Goal: Feedback & Contribution: Contribute content

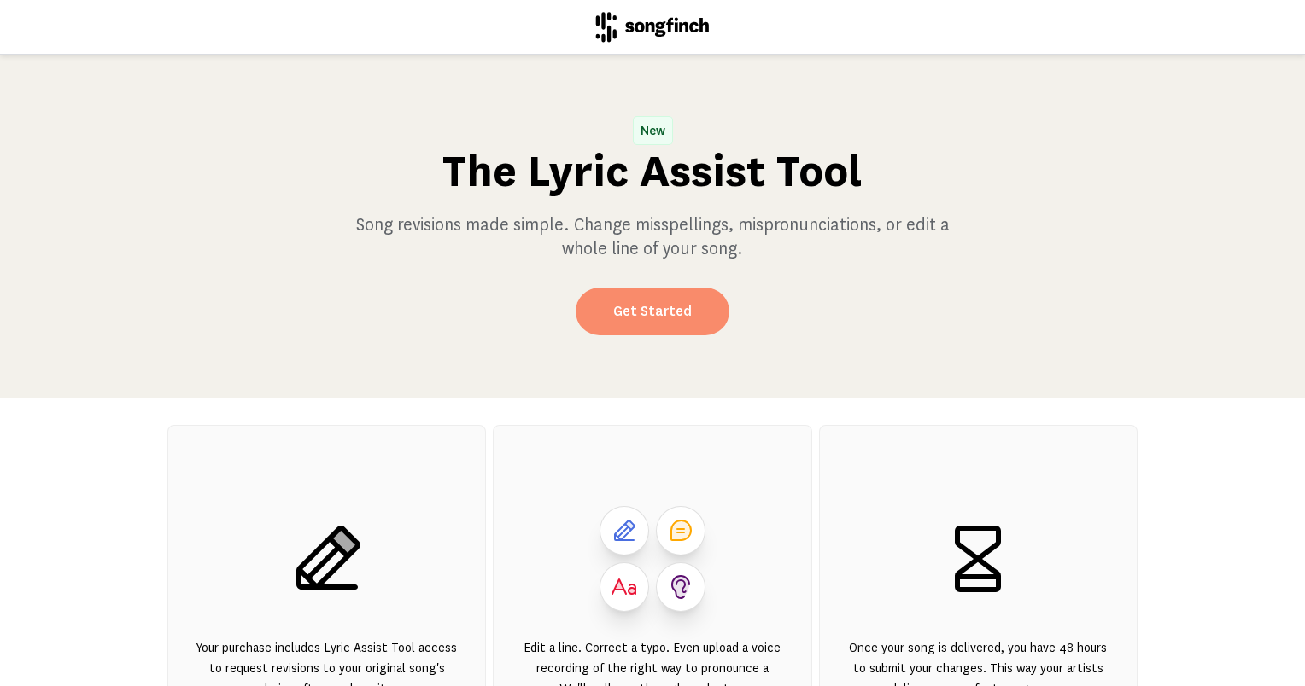
click at [643, 316] on link "Get Started" at bounding box center [652, 312] width 154 height 48
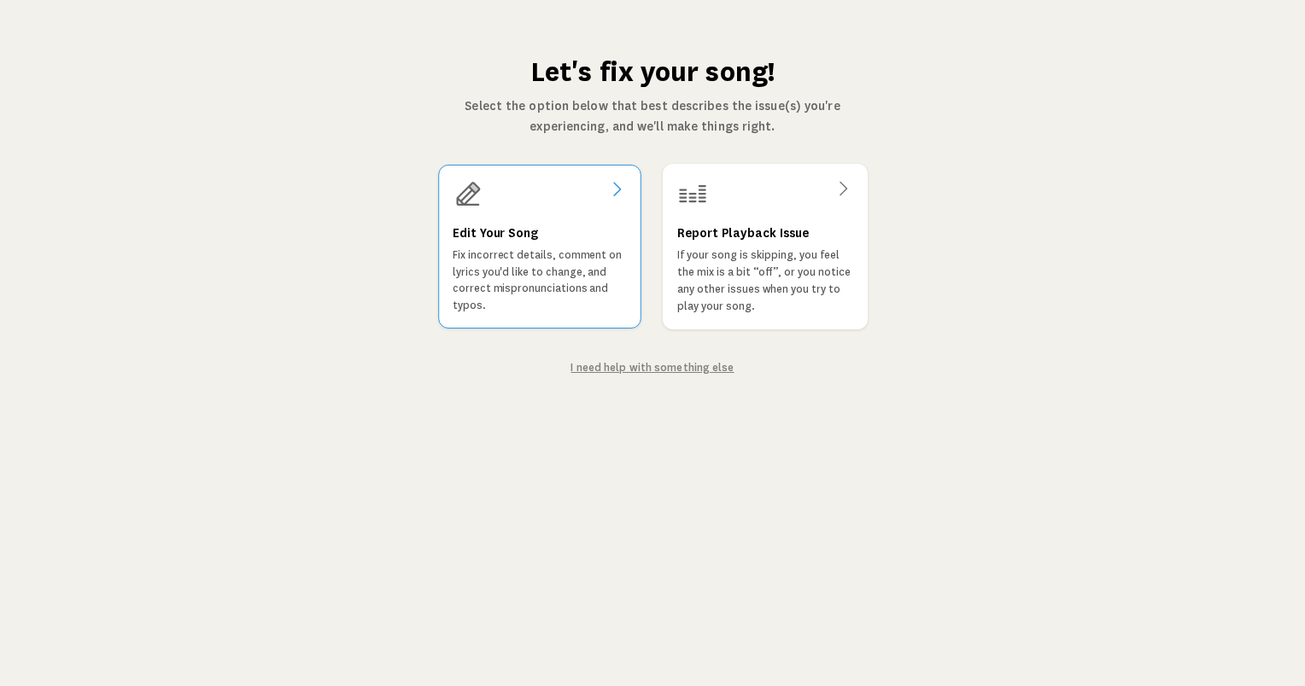
click at [528, 285] on p "Fix incorrect details, comment on lyrics you'd like to change, and correct misp…" at bounding box center [539, 280] width 174 height 67
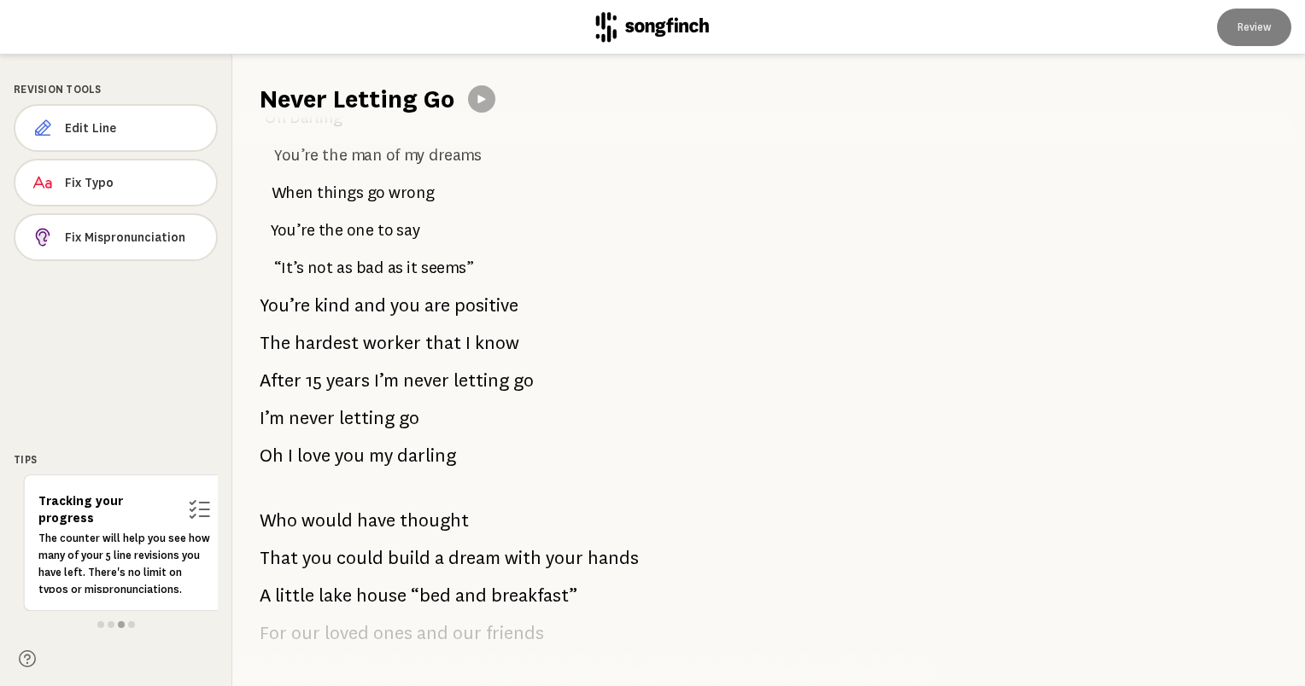
scroll to position [342, 0]
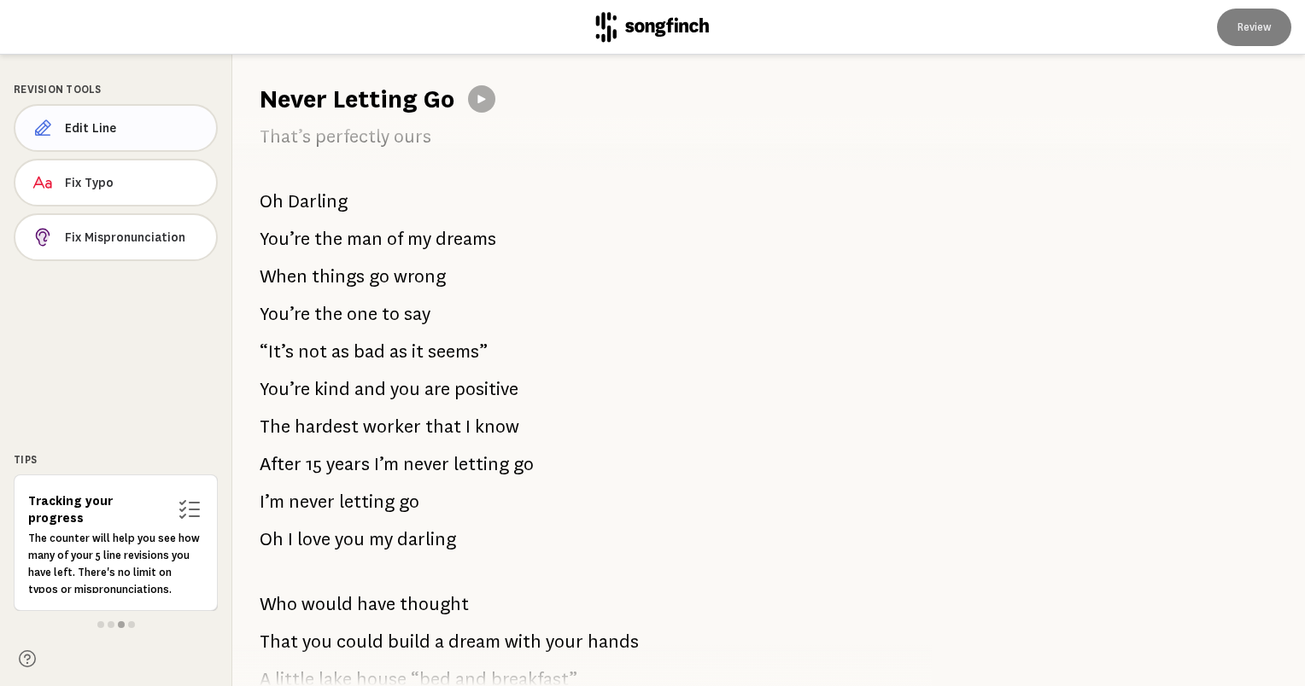
click at [107, 126] on span "Edit Line" at bounding box center [133, 128] width 137 height 17
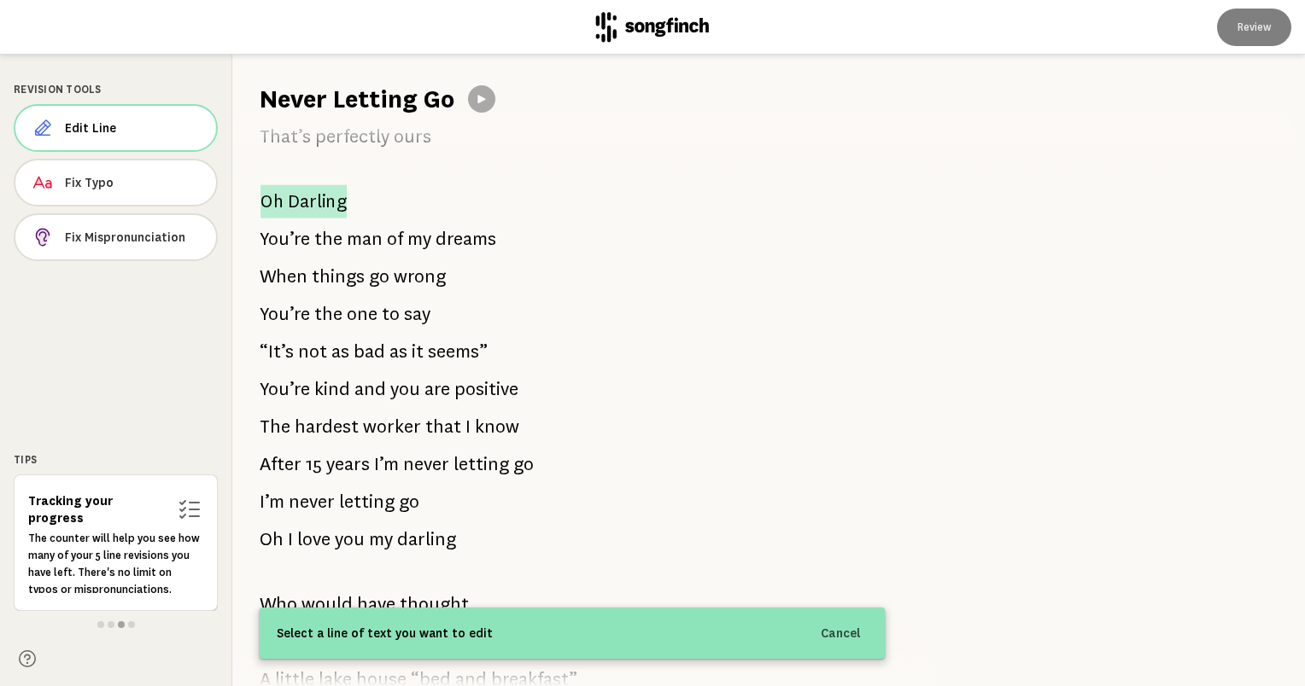
click at [300, 196] on span "Darling" at bounding box center [317, 200] width 59 height 33
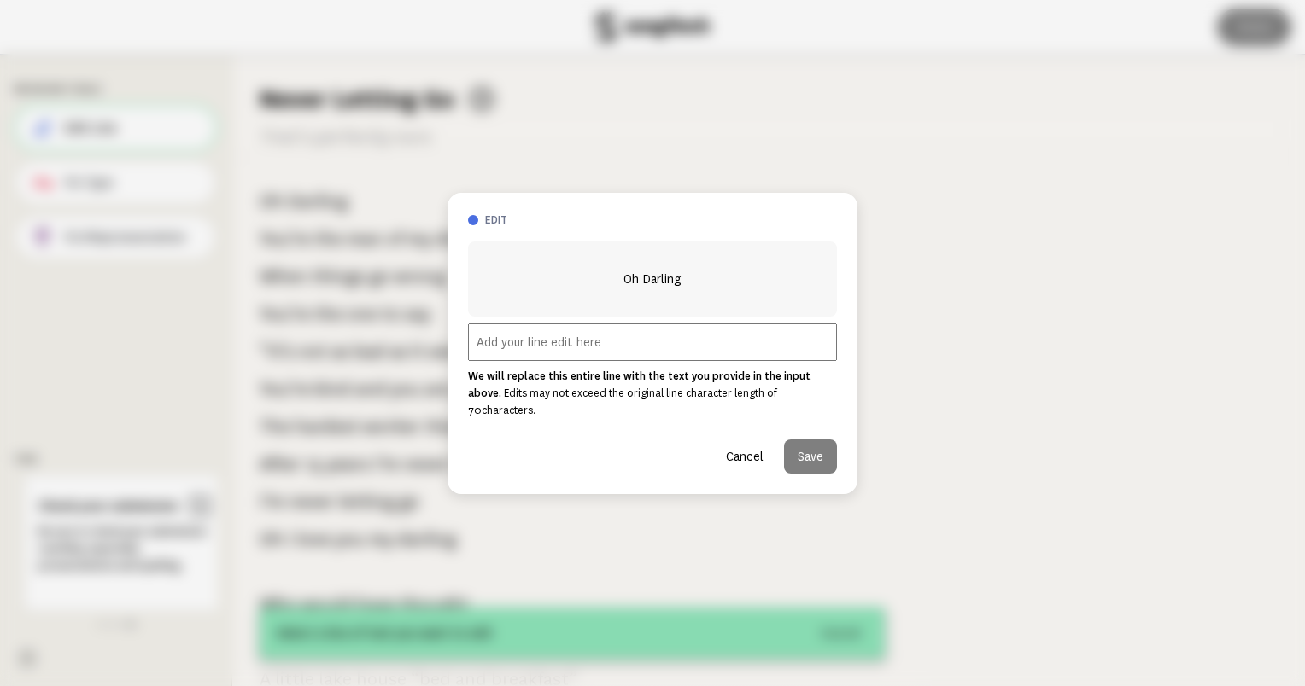
click at [651, 361] on input "text" at bounding box center [652, 343] width 369 height 38
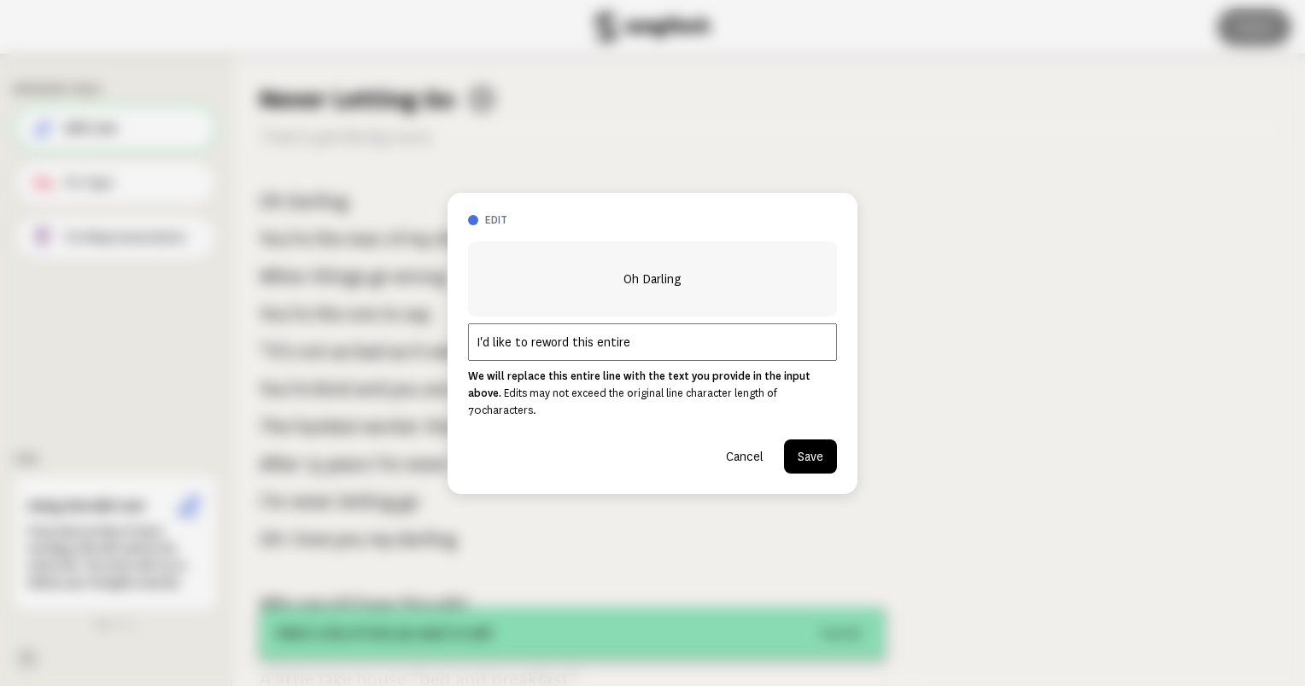
type input "I'd like to reword this entire"
drag, startPoint x: 651, startPoint y: 222, endPoint x: 812, endPoint y: 230, distance: 161.5
click at [812, 228] on h3 "edit" at bounding box center [661, 220] width 352 height 15
click at [733, 447] on button "Cancel" at bounding box center [744, 457] width 65 height 34
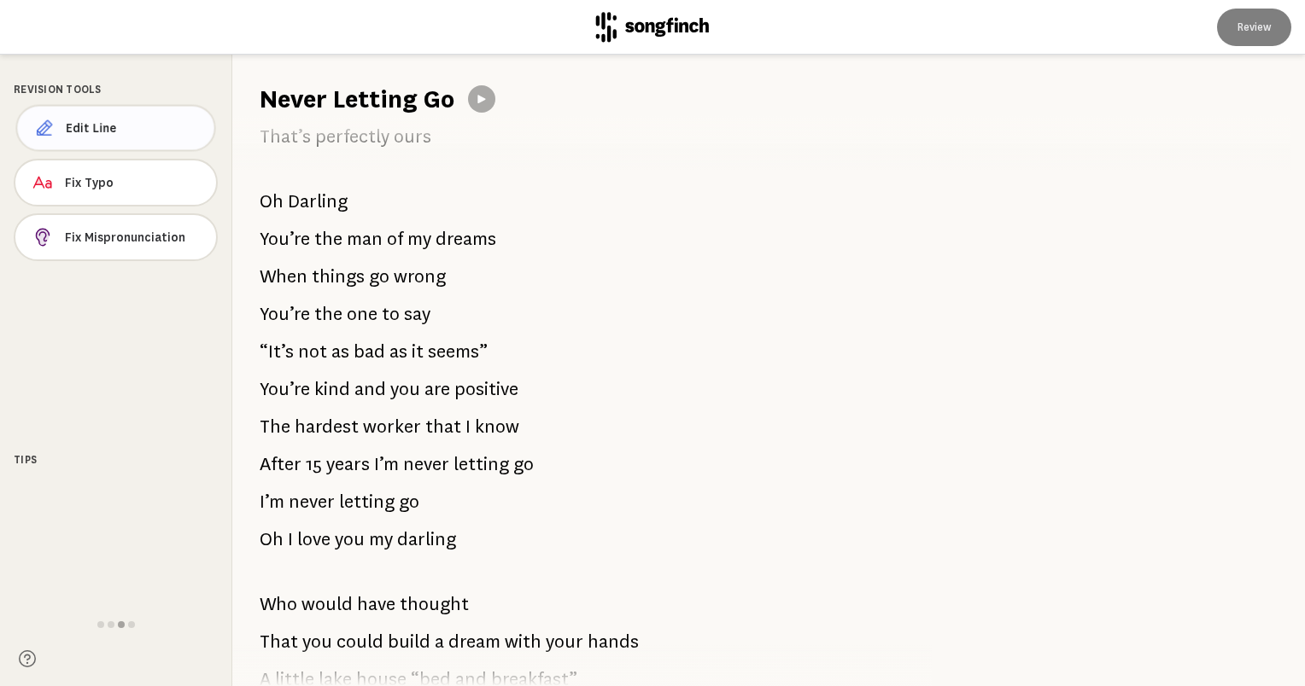
click at [103, 126] on span "Edit Line" at bounding box center [133, 128] width 135 height 17
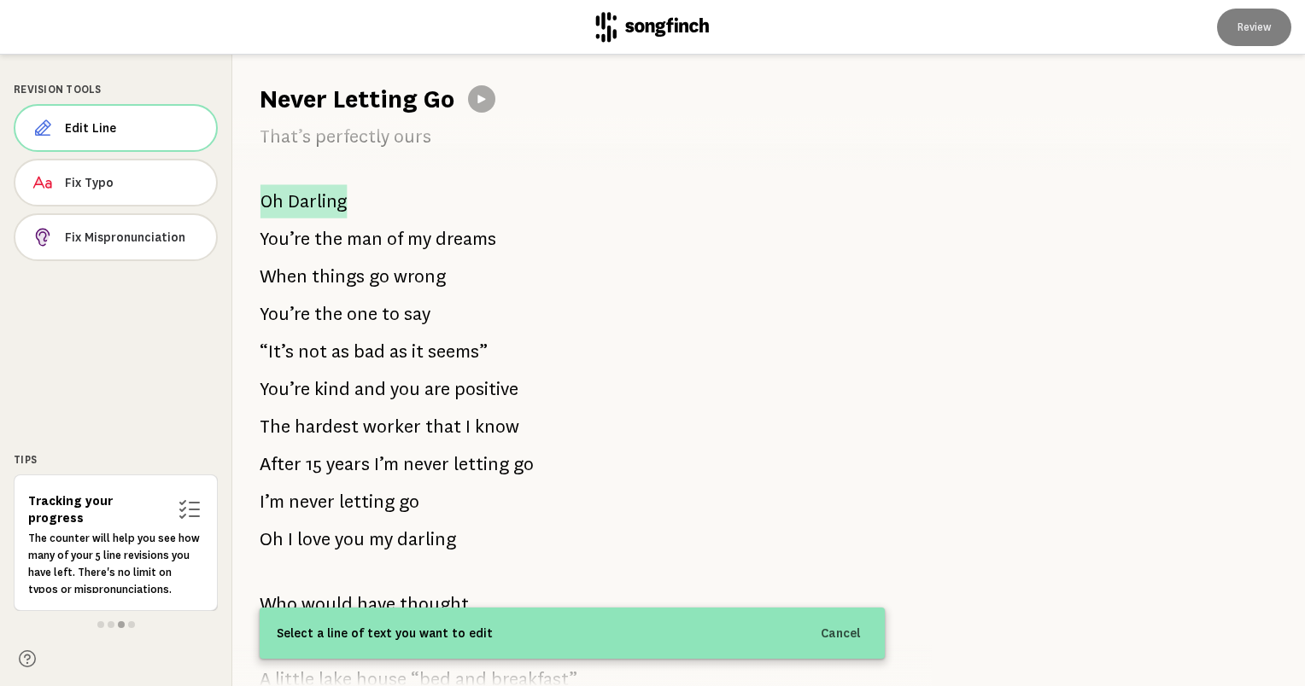
click at [297, 196] on span "Darling" at bounding box center [317, 200] width 59 height 33
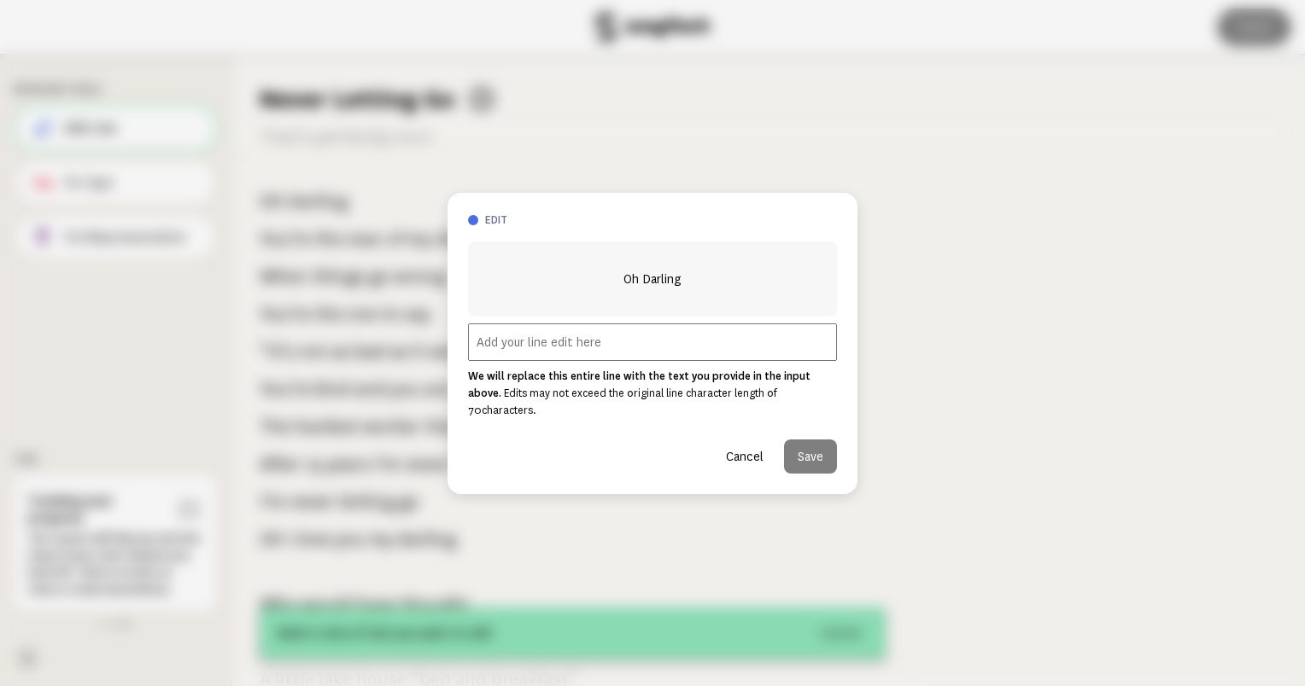
click at [600, 353] on input "text" at bounding box center [652, 343] width 369 height 38
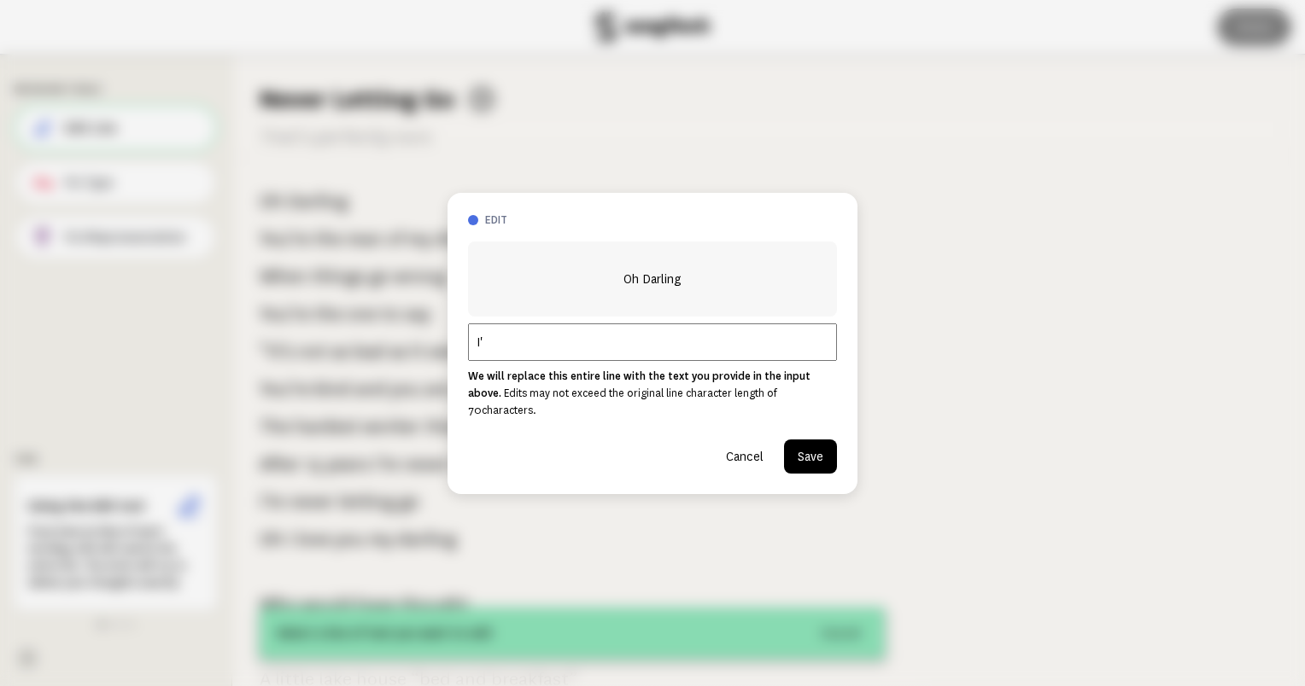
type input "I"
click at [749, 452] on button "Cancel" at bounding box center [744, 457] width 65 height 34
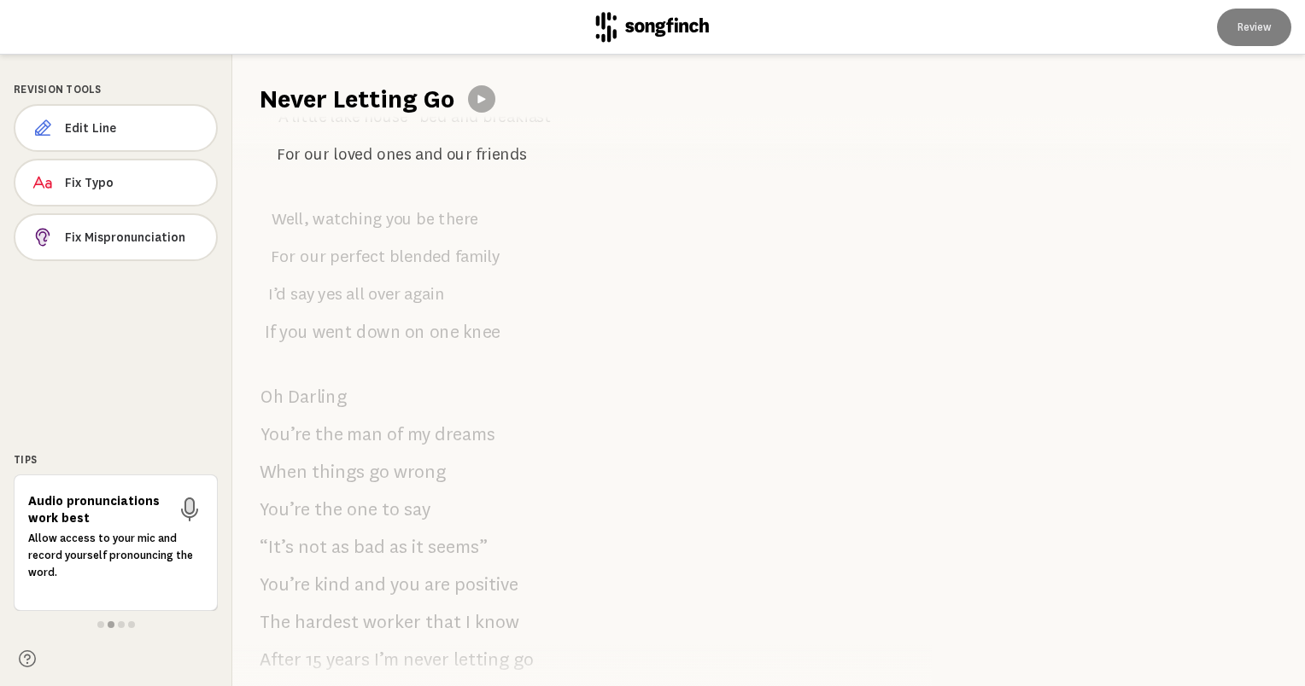
scroll to position [0, 0]
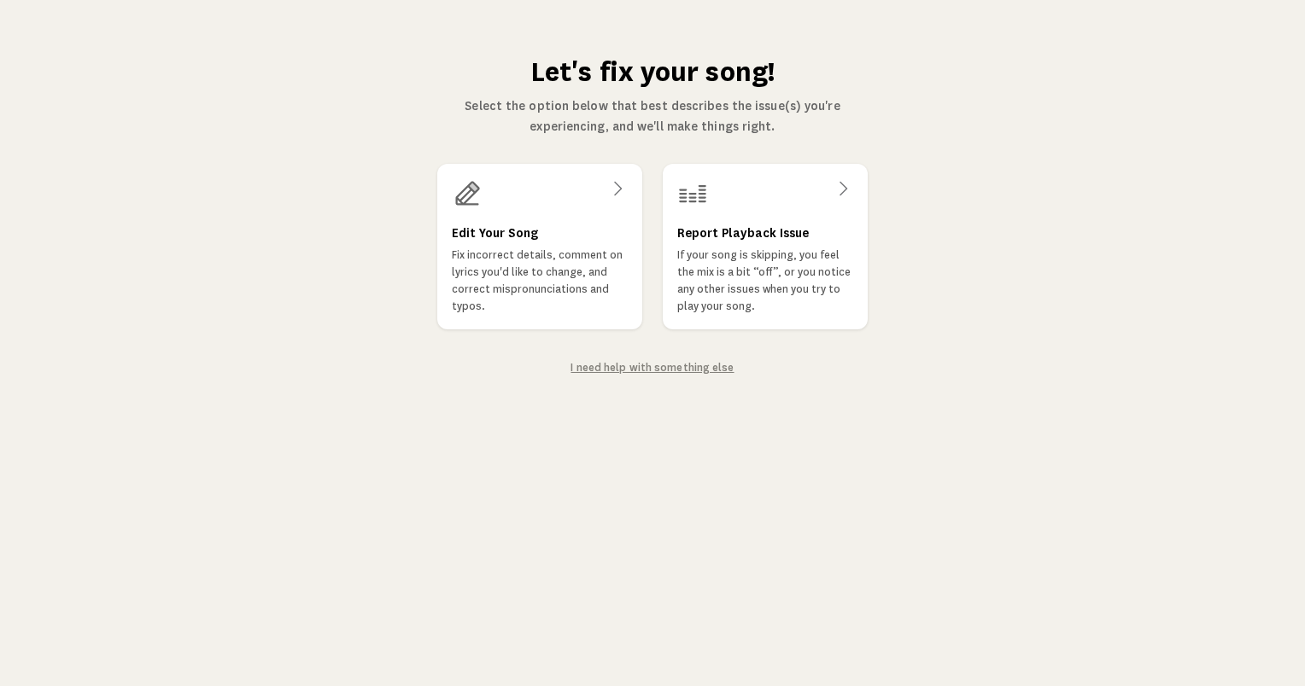
click at [675, 367] on link "I need help with something else" at bounding box center [651, 368] width 163 height 12
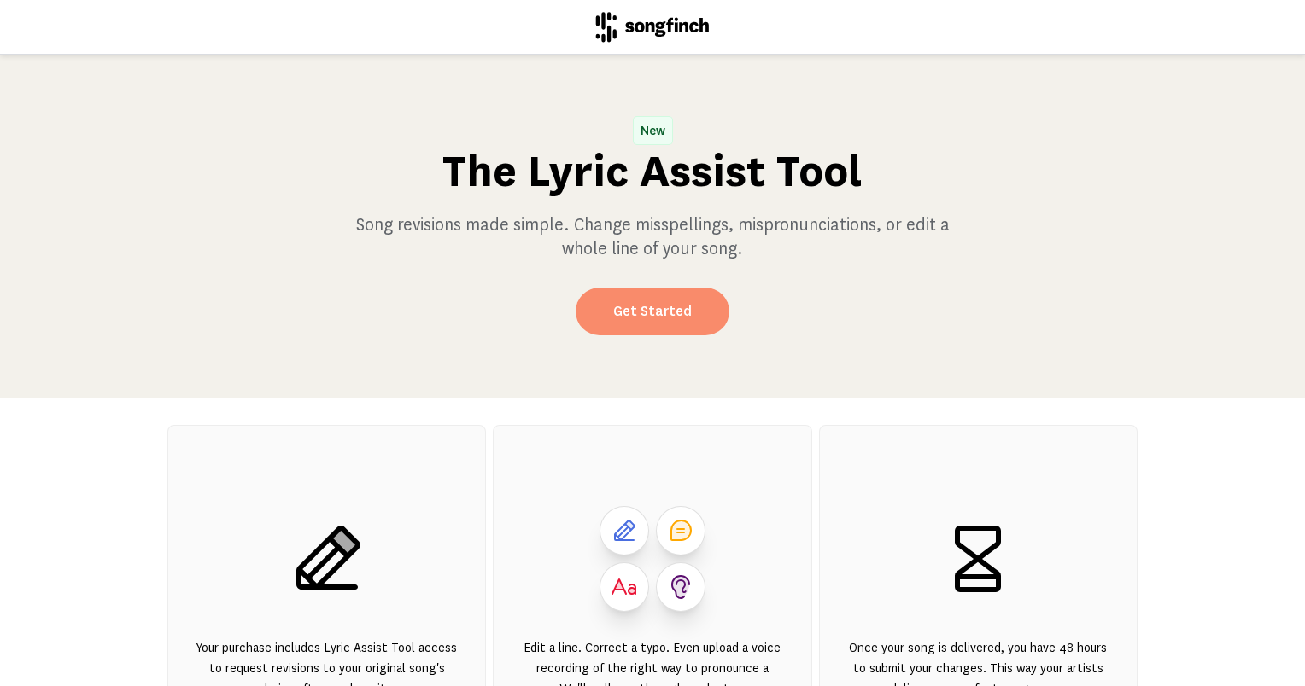
click at [665, 304] on link "Get Started" at bounding box center [652, 312] width 154 height 48
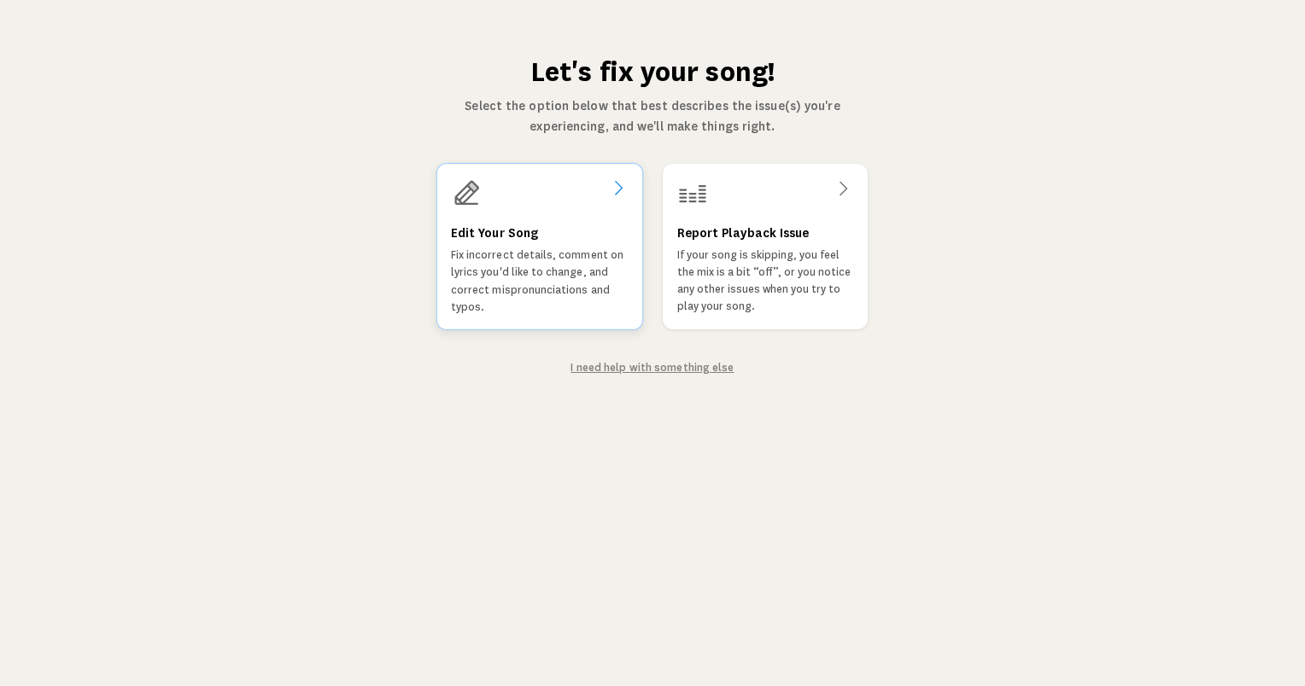
click at [536, 290] on p "Fix incorrect details, comment on lyrics you'd like to change, and correct misp…" at bounding box center [540, 281] width 178 height 69
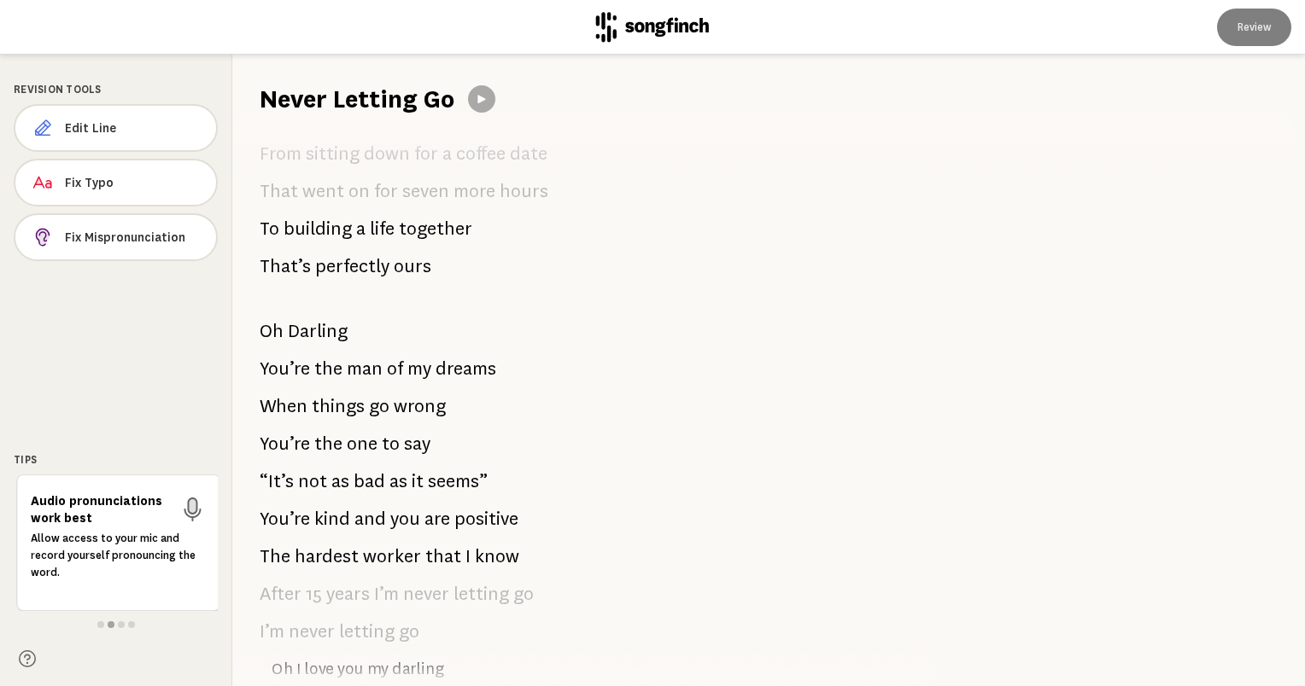
scroll to position [342, 0]
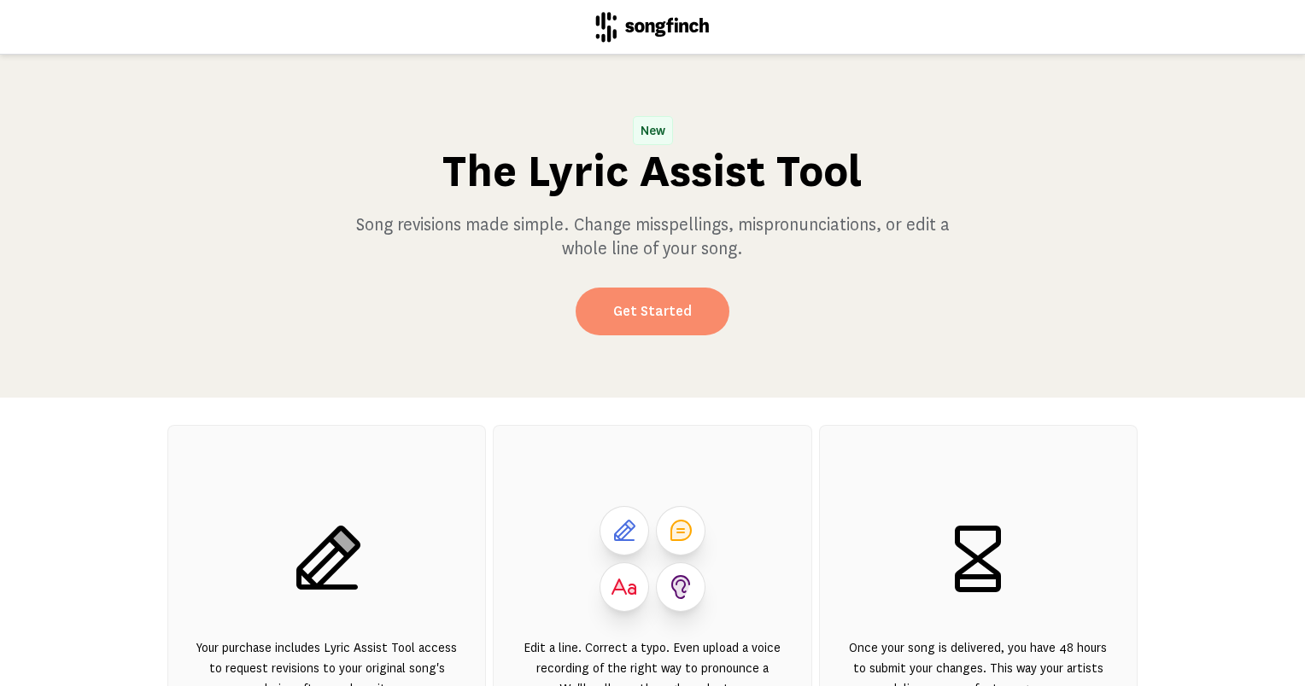
click at [657, 314] on link "Get Started" at bounding box center [652, 312] width 154 height 48
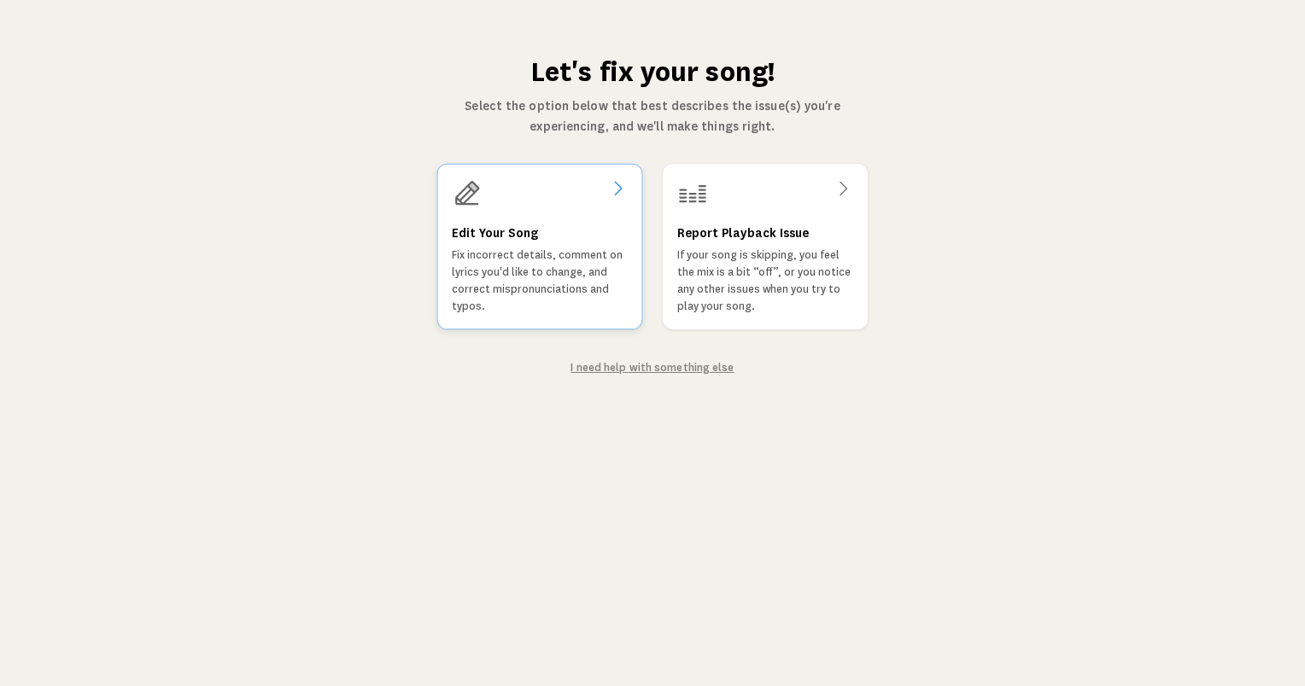
click at [543, 239] on div "Edit Your Song Fix incorrect details, comment on lyrics you'd like to change, a…" at bounding box center [540, 269] width 177 height 92
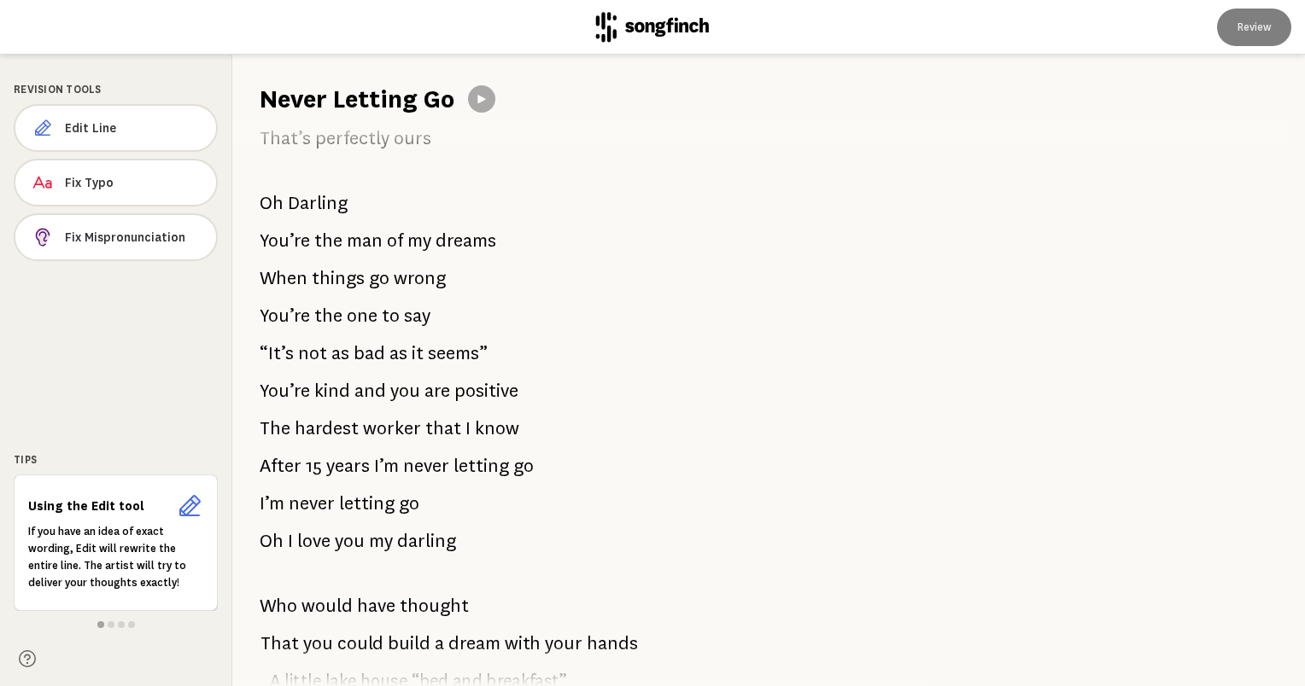
scroll to position [342, 0]
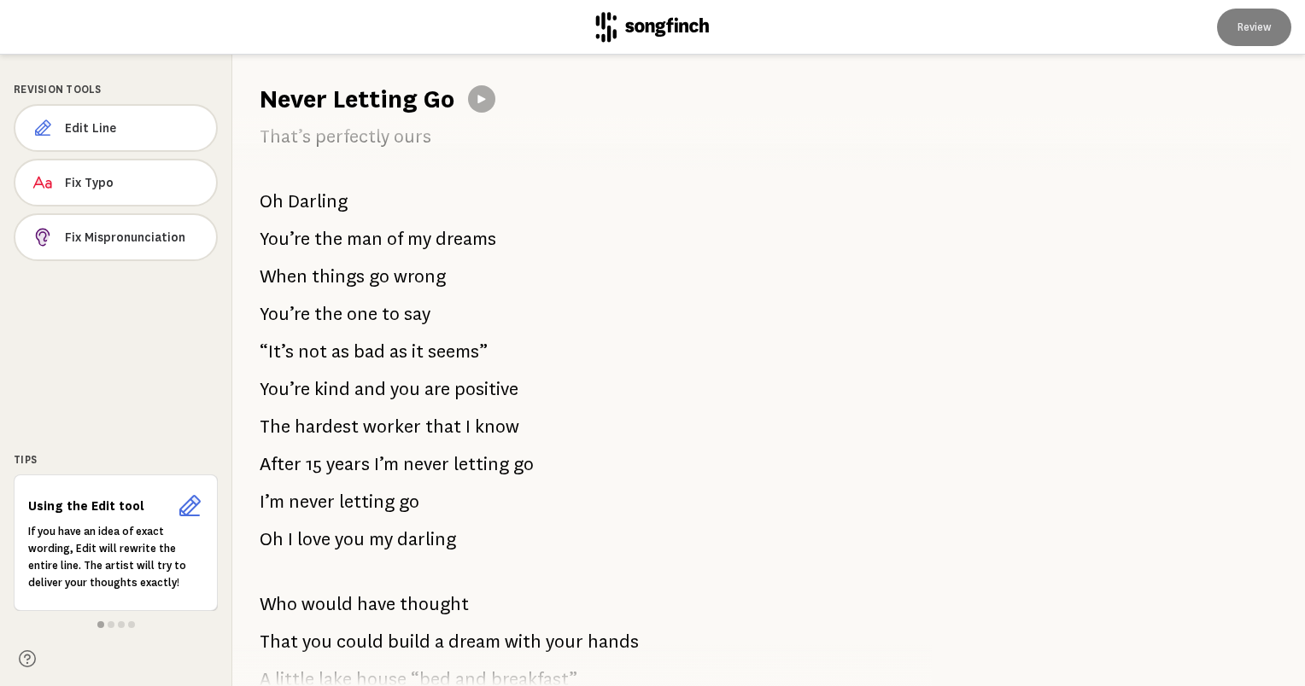
click at [307, 204] on span "Darling" at bounding box center [318, 201] width 60 height 34
click at [143, 116] on button "Edit Line" at bounding box center [116, 128] width 204 height 48
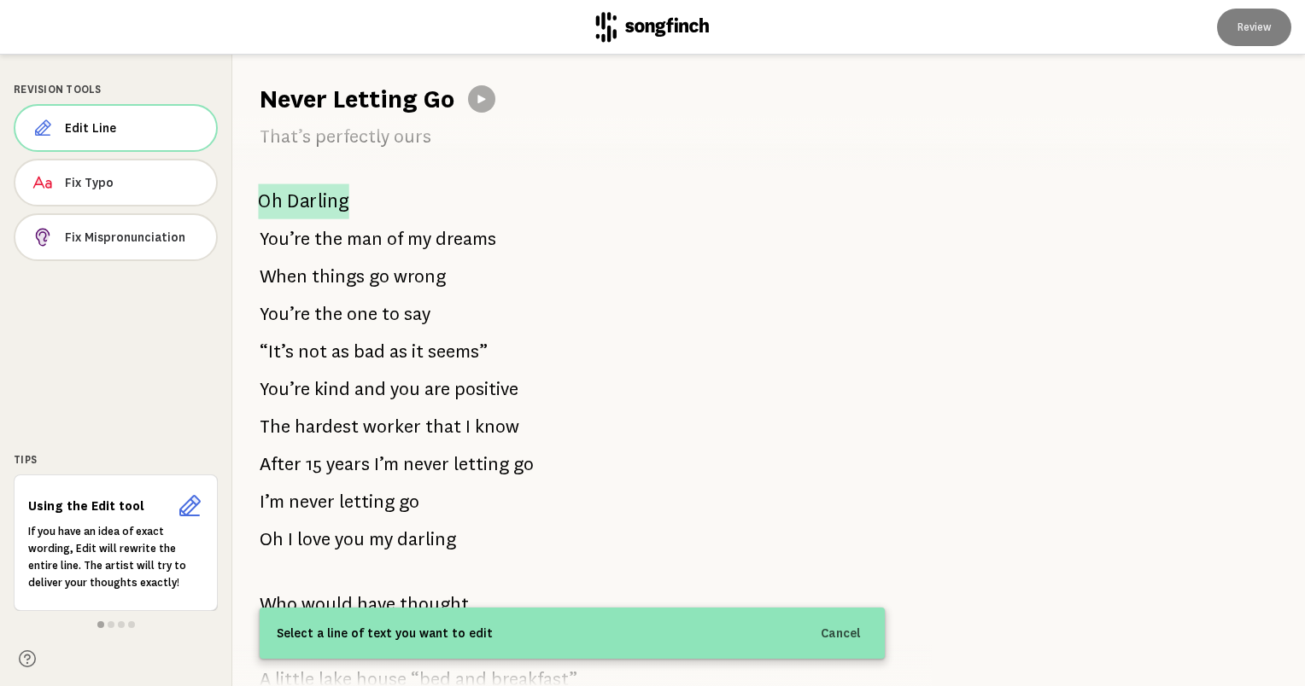
click at [302, 200] on span "Darling" at bounding box center [317, 201] width 61 height 35
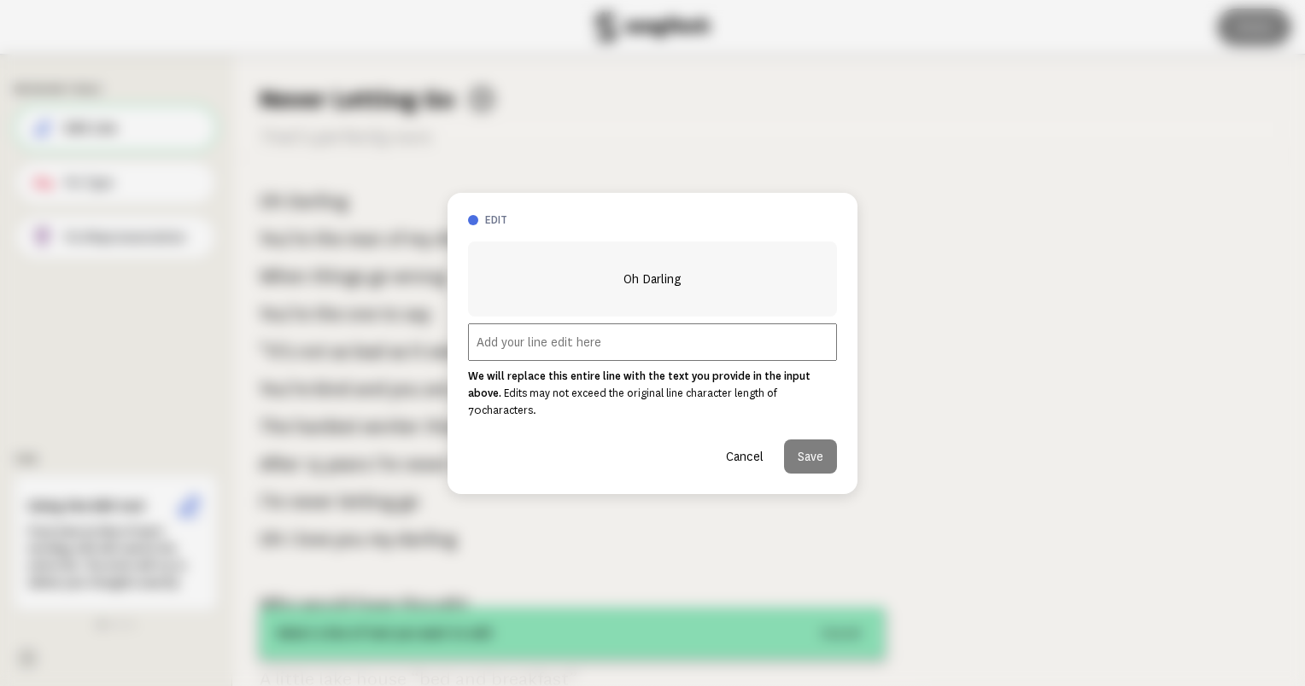
click at [566, 361] on input "text" at bounding box center [652, 343] width 369 height 38
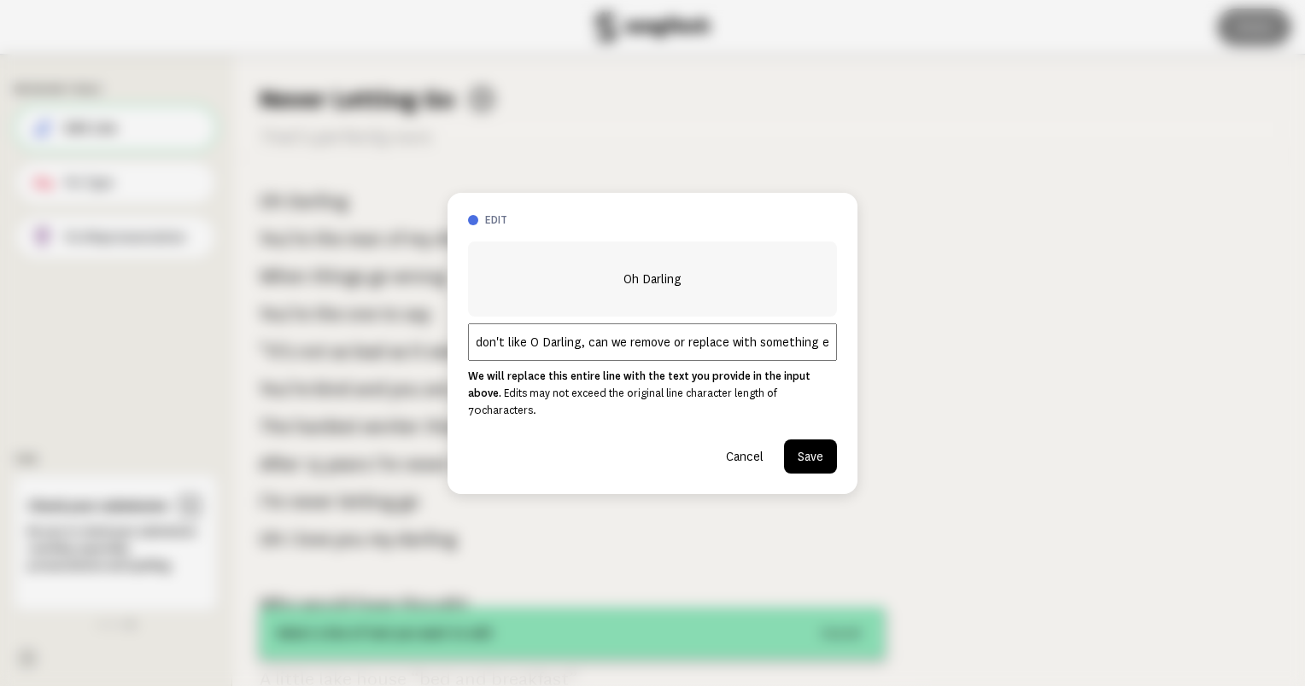
scroll to position [0, 15]
type input "I don't like O Darling, can we remove or replace with something else"
click at [803, 448] on button "Save" at bounding box center [810, 457] width 53 height 34
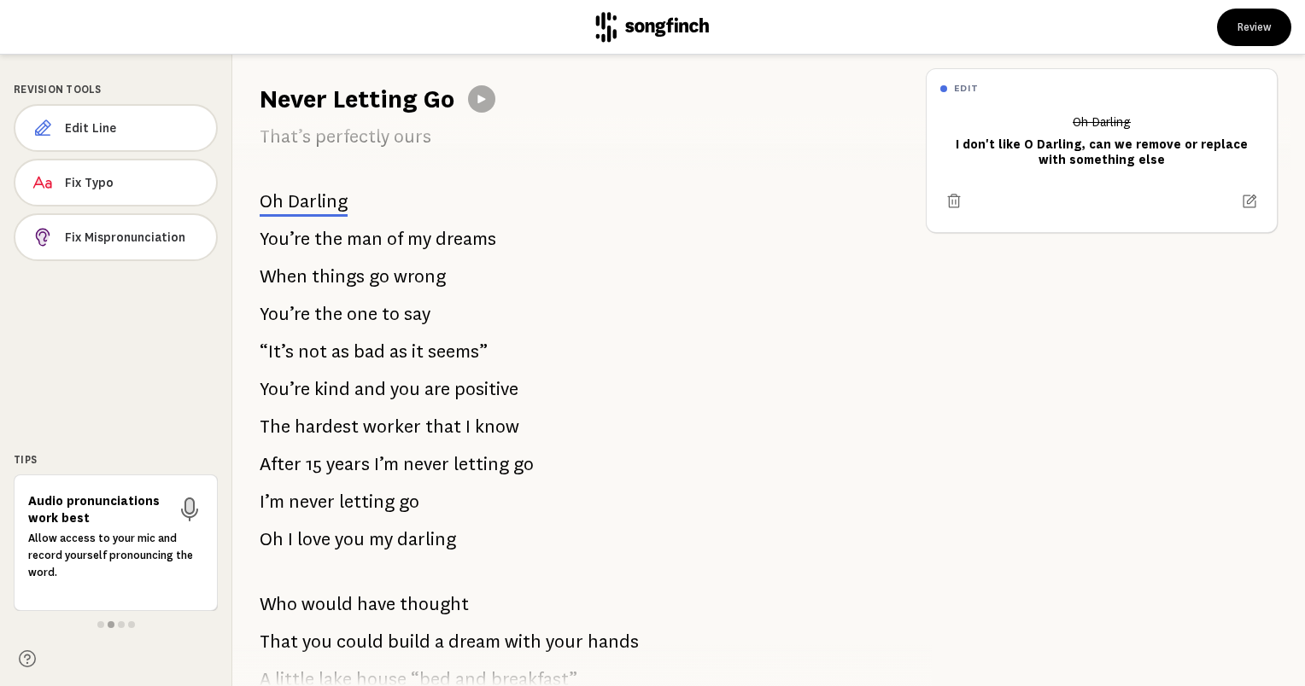
drag, startPoint x: 399, startPoint y: 239, endPoint x: 376, endPoint y: 242, distance: 23.2
click at [376, 242] on span "man" at bounding box center [365, 239] width 36 height 34
click at [89, 132] on span "Edit Line" at bounding box center [133, 128] width 137 height 17
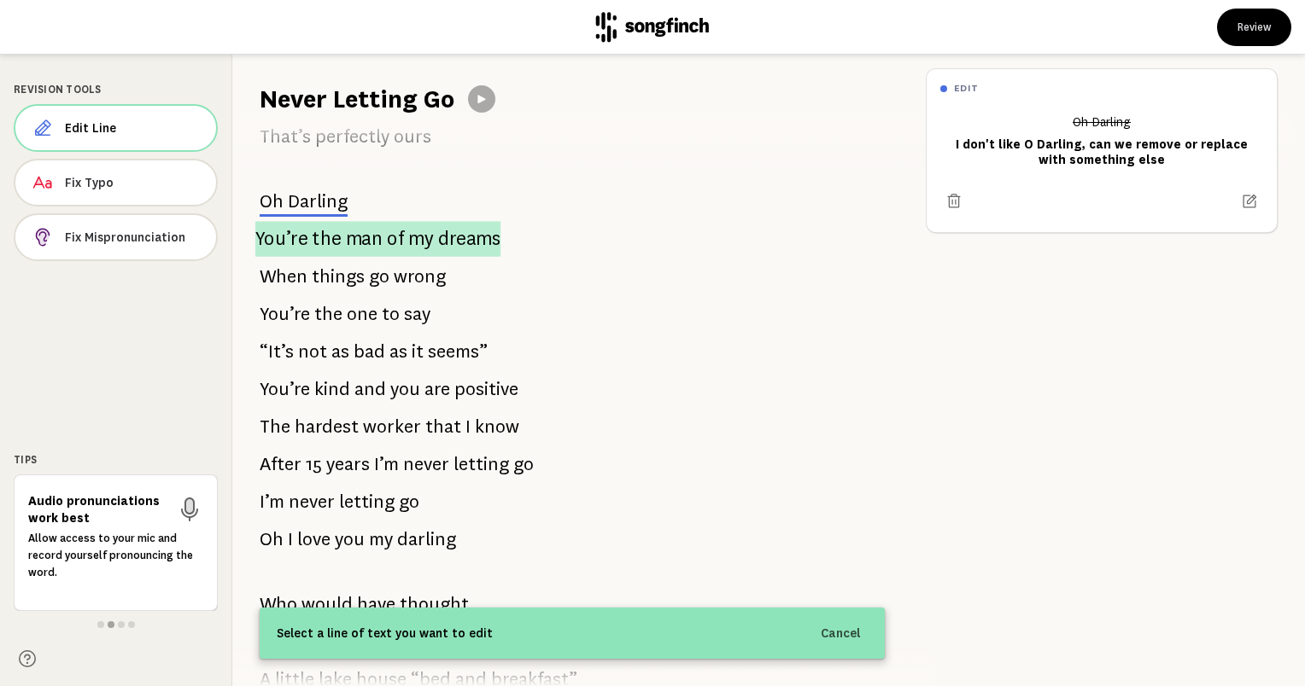
click at [331, 242] on span "the" at bounding box center [326, 238] width 29 height 35
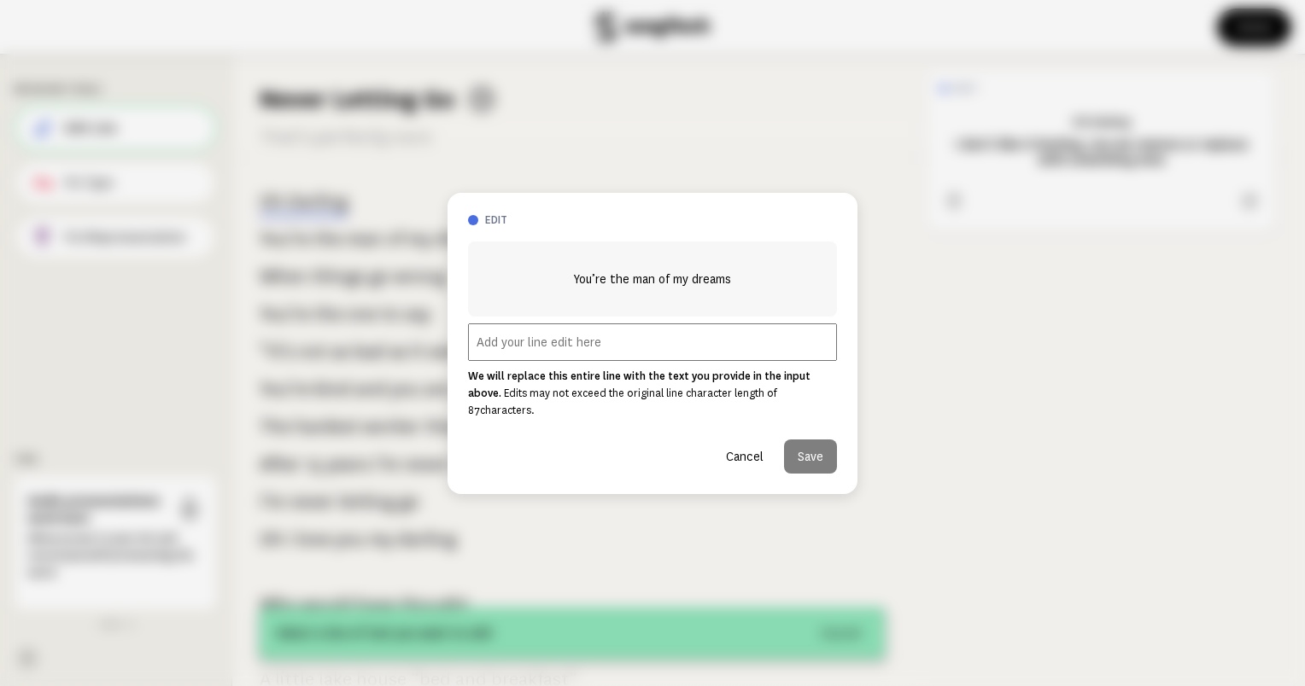
click at [602, 359] on input "text" at bounding box center [652, 343] width 369 height 38
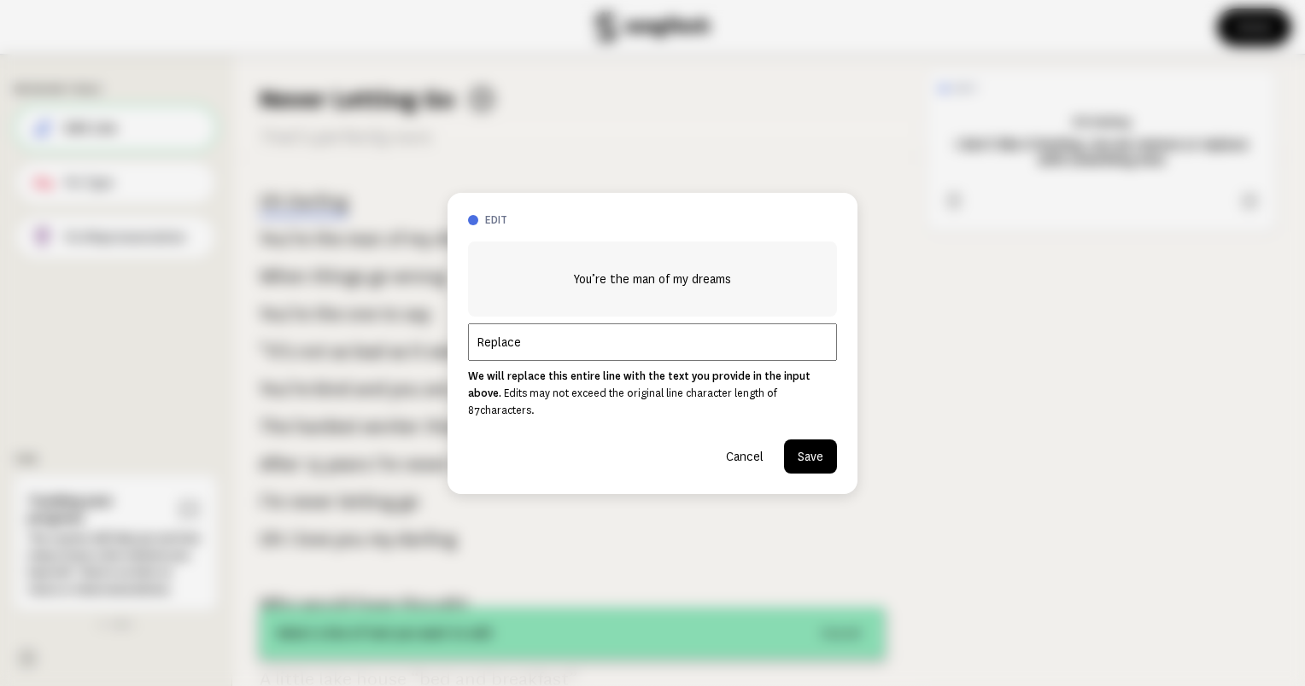
type input "Replace"
click at [746, 451] on button "Cancel" at bounding box center [744, 457] width 65 height 34
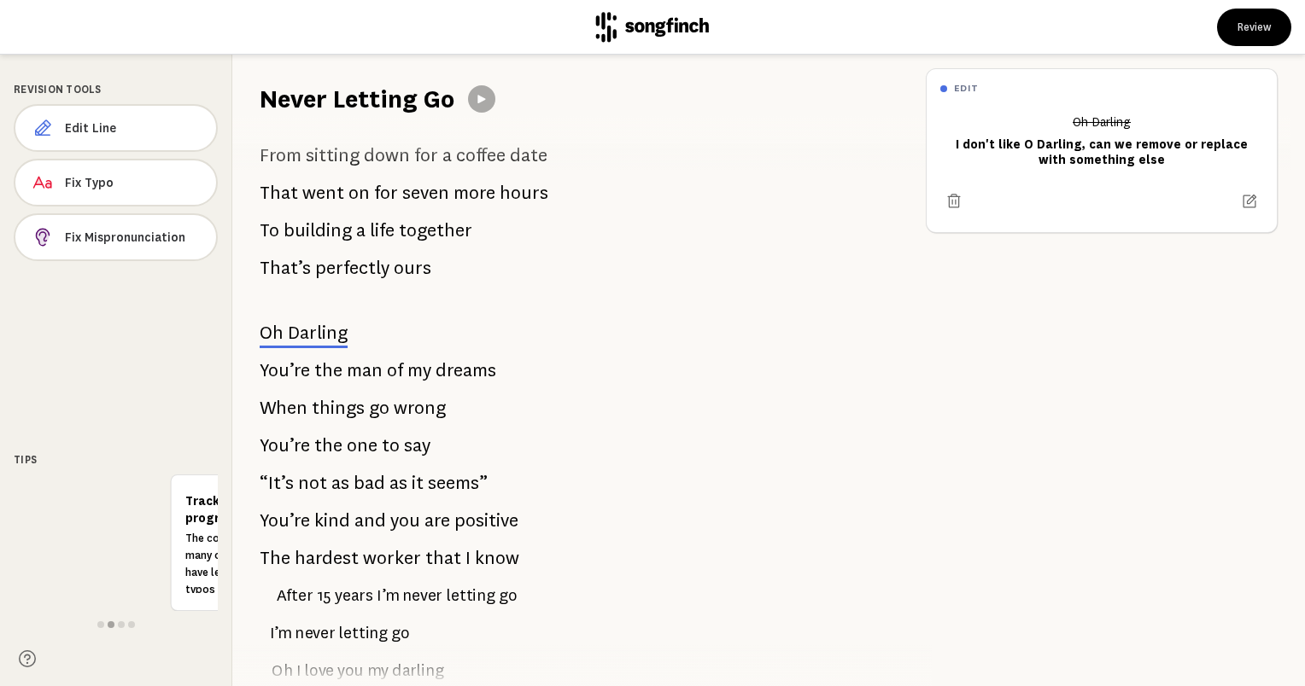
scroll to position [256, 0]
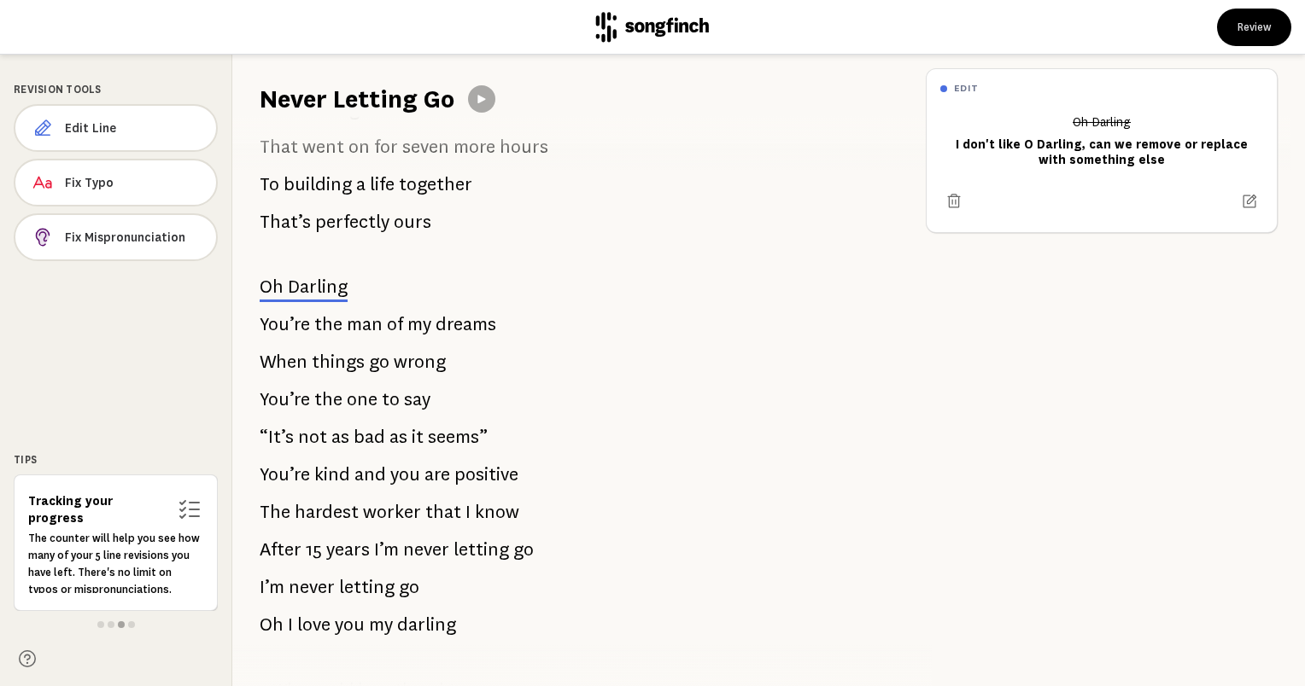
click at [357, 361] on span "things" at bounding box center [338, 362] width 53 height 34
click at [347, 364] on span "things" at bounding box center [338, 362] width 53 height 34
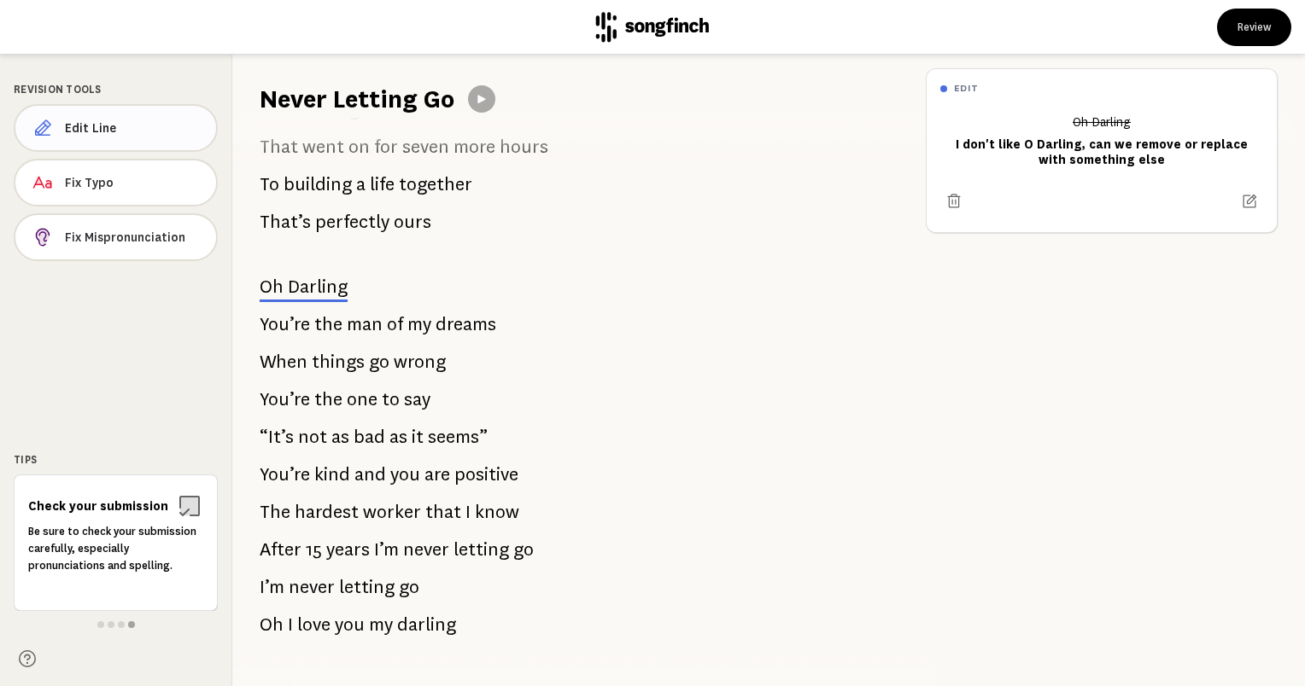
click at [65, 125] on span "Edit Line" at bounding box center [133, 128] width 137 height 17
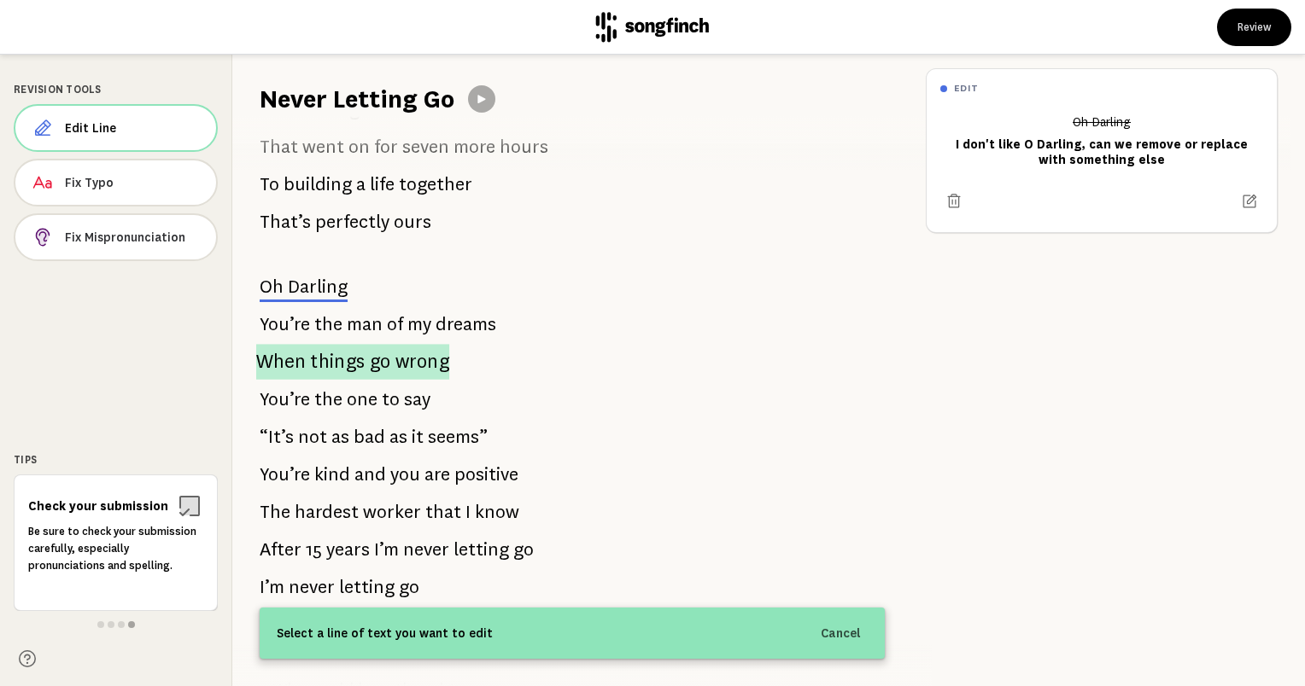
click at [327, 368] on span "things" at bounding box center [337, 362] width 55 height 36
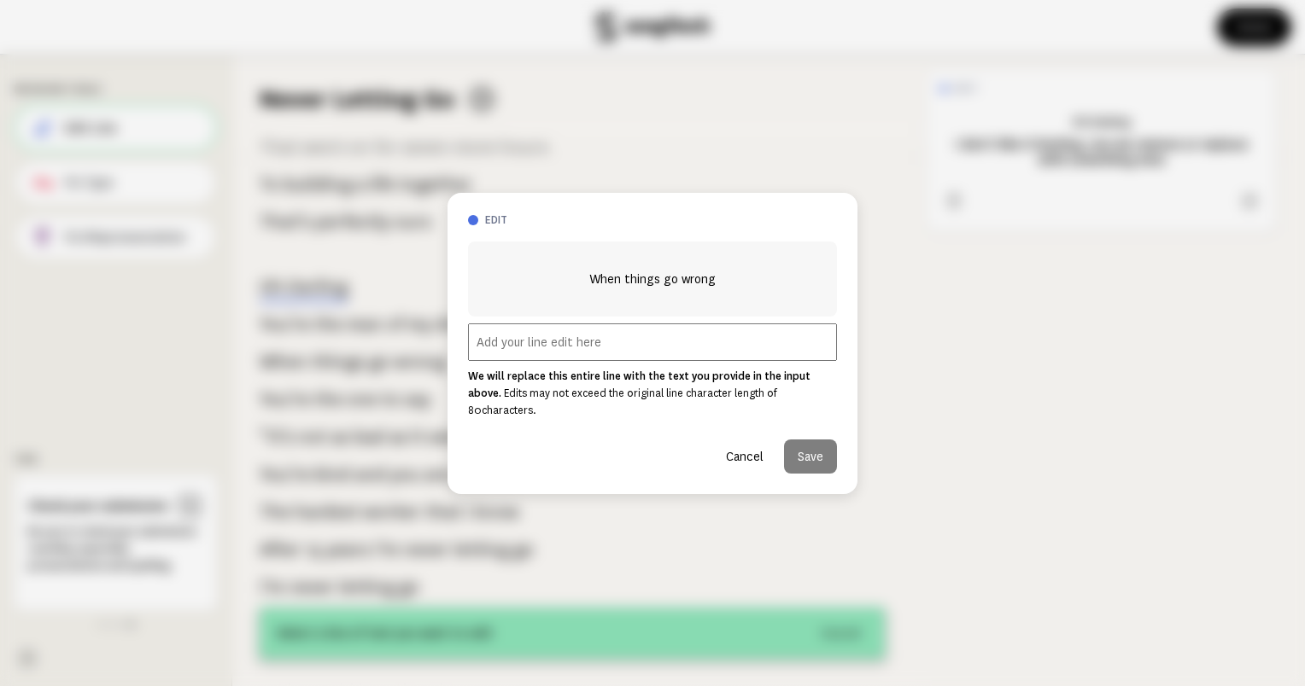
click at [656, 355] on input "text" at bounding box center [652, 343] width 369 height 38
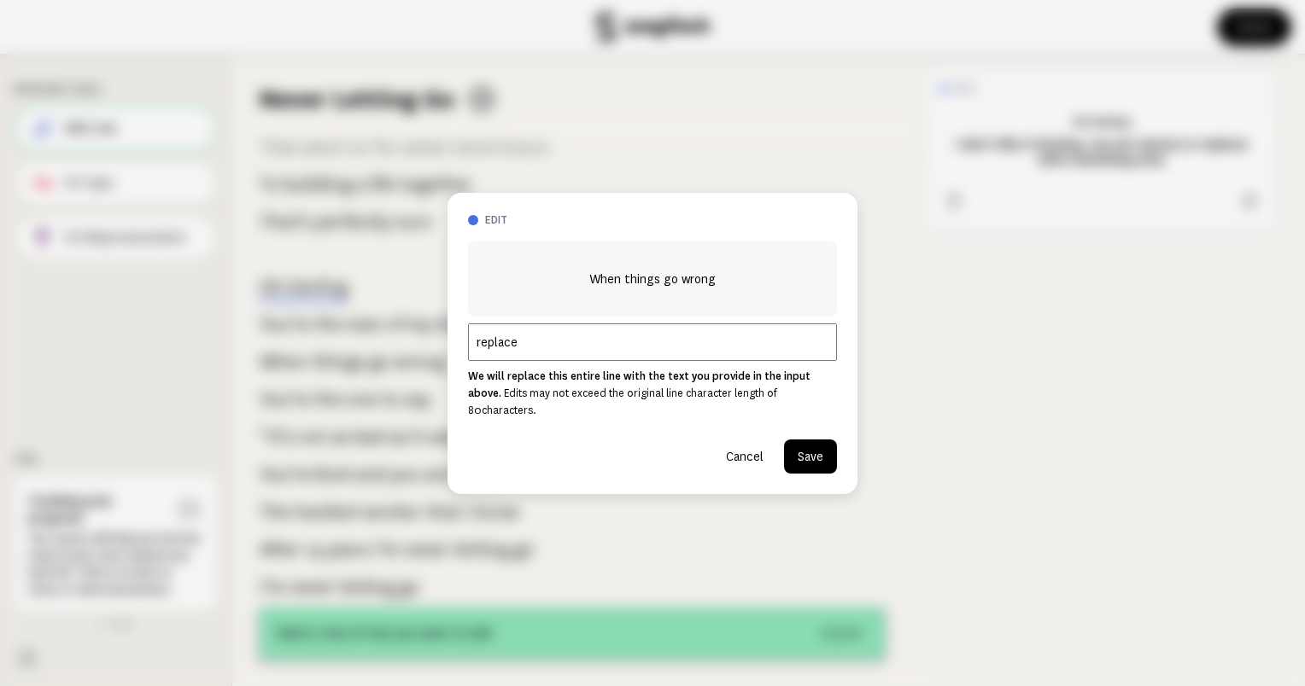
type input "replace"
click at [731, 442] on button "Cancel" at bounding box center [744, 457] width 65 height 34
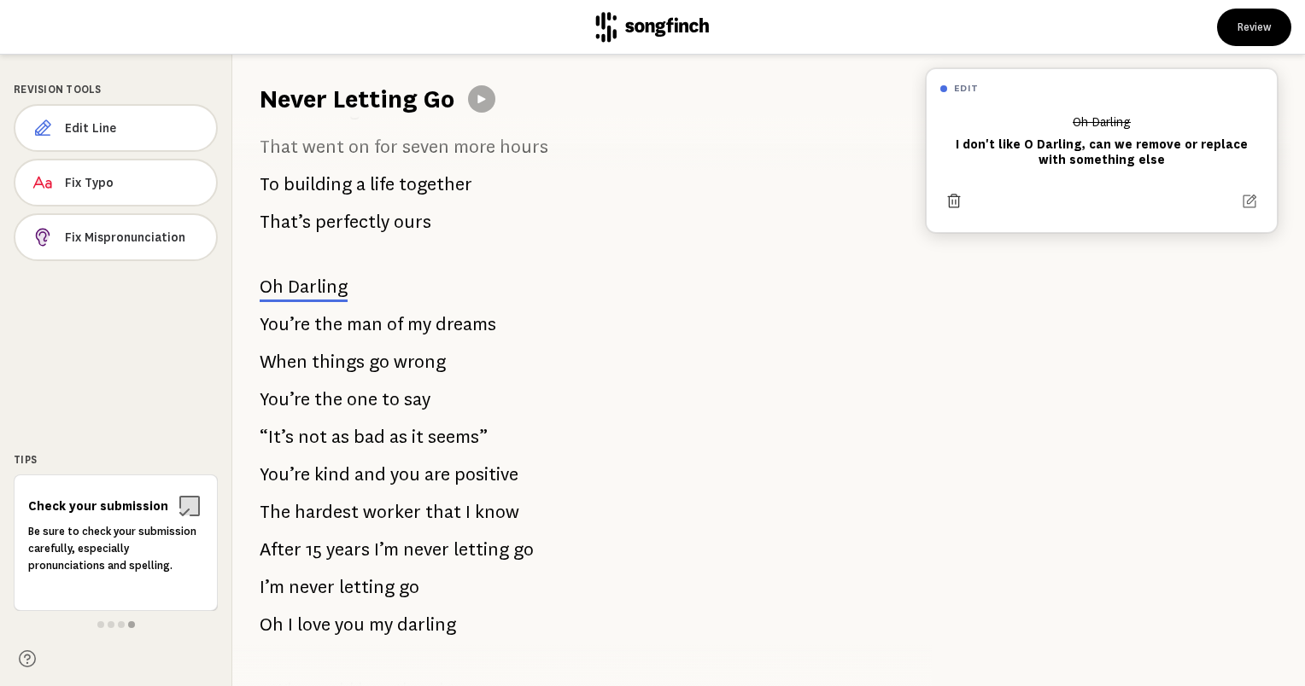
click at [952, 203] on icon at bounding box center [954, 201] width 13 height 14
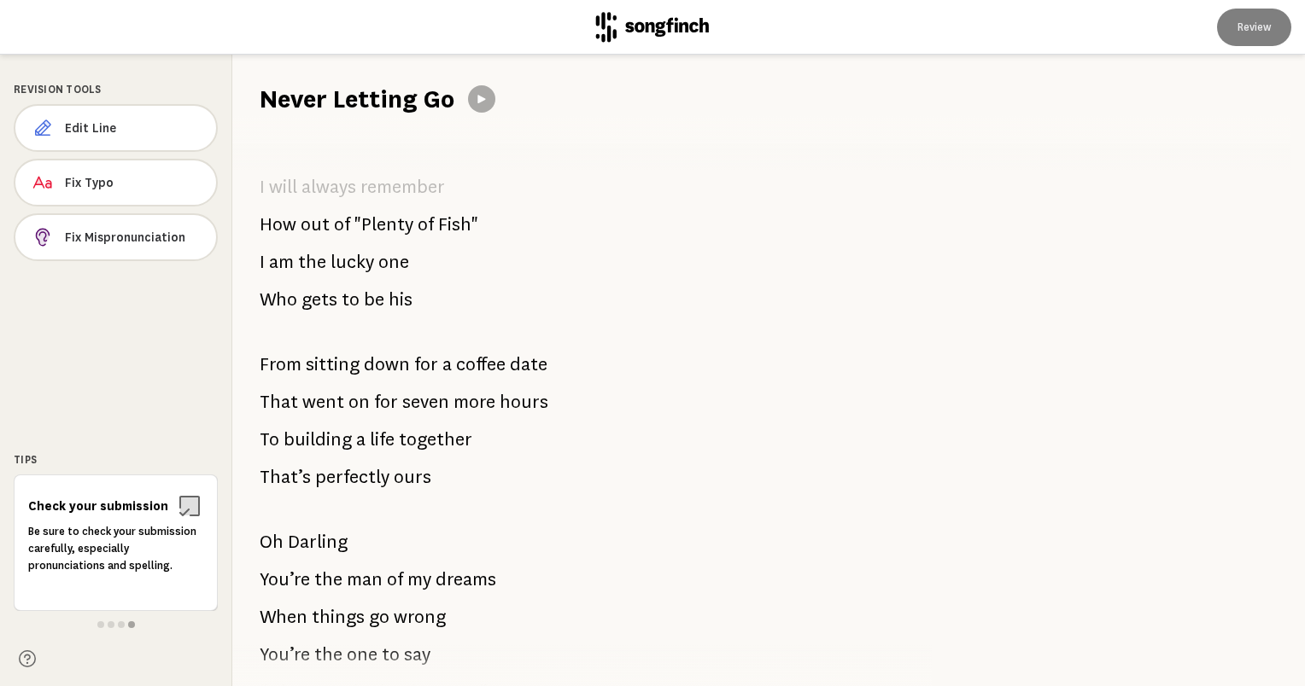
scroll to position [0, 0]
click at [399, 191] on span "remember" at bounding box center [402, 188] width 85 height 34
click at [93, 121] on span "Edit Line" at bounding box center [133, 128] width 137 height 17
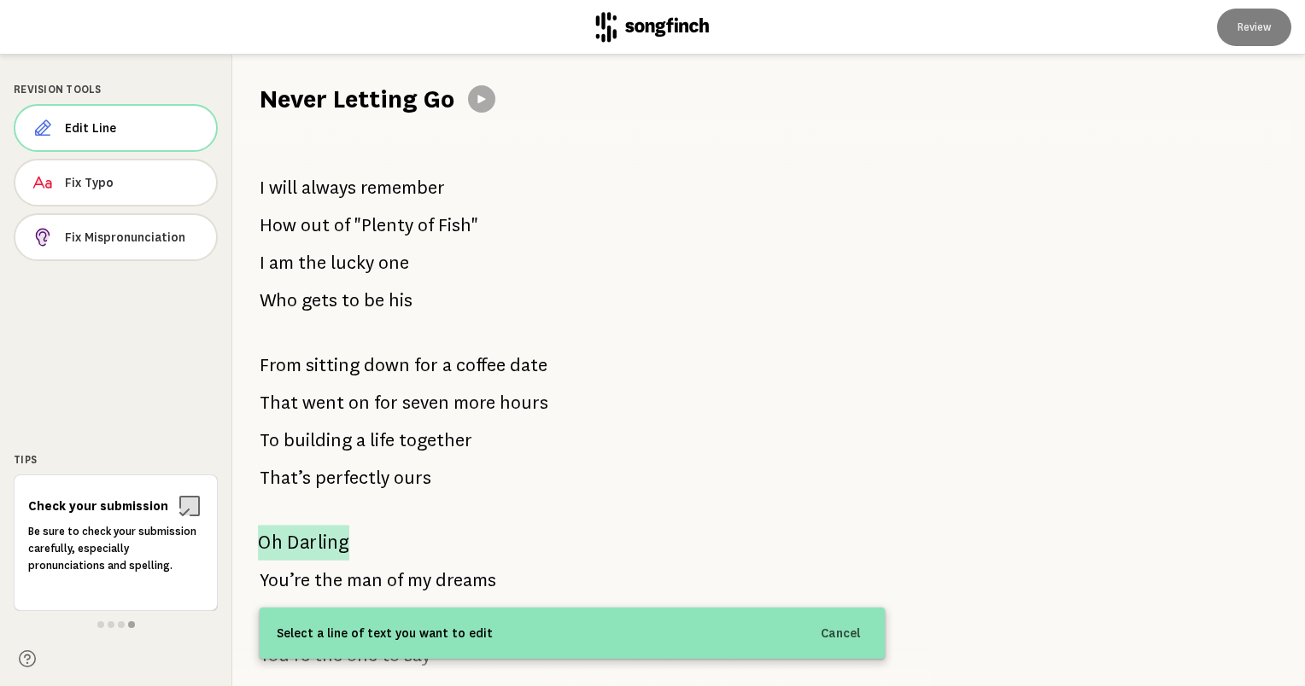
click at [326, 546] on span "Darling" at bounding box center [318, 542] width 62 height 35
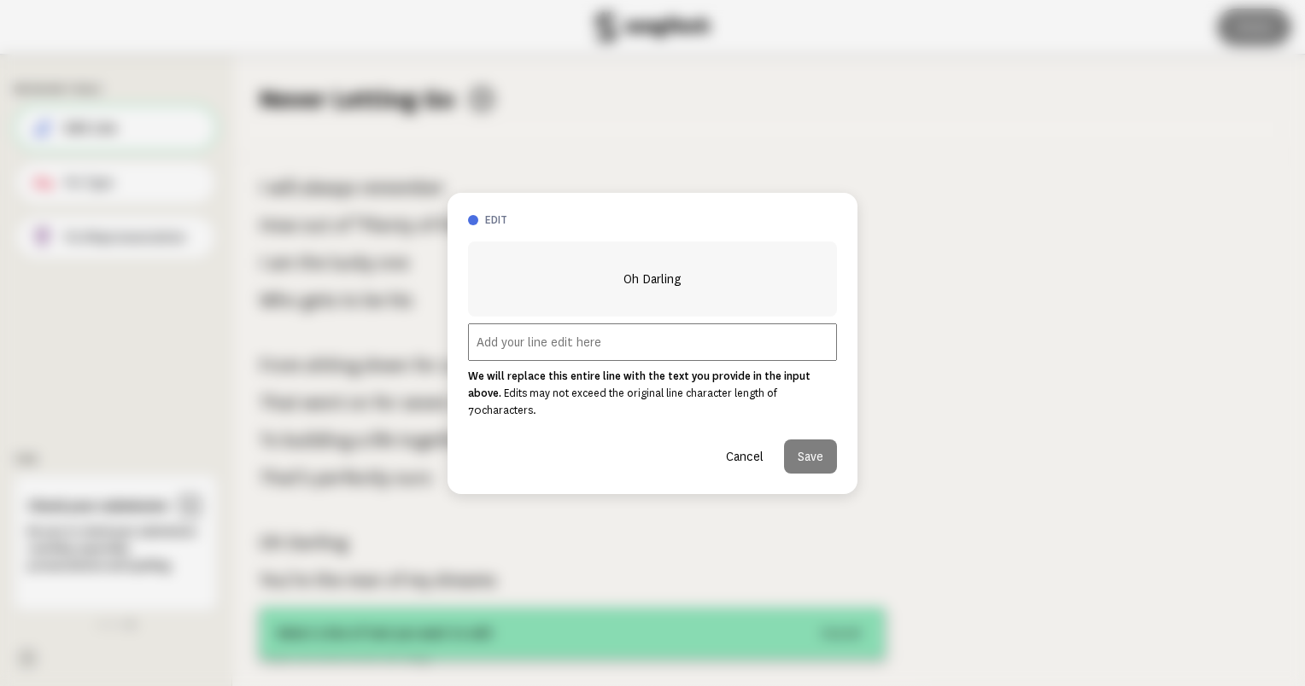
click at [683, 346] on input "text" at bounding box center [652, 343] width 369 height 38
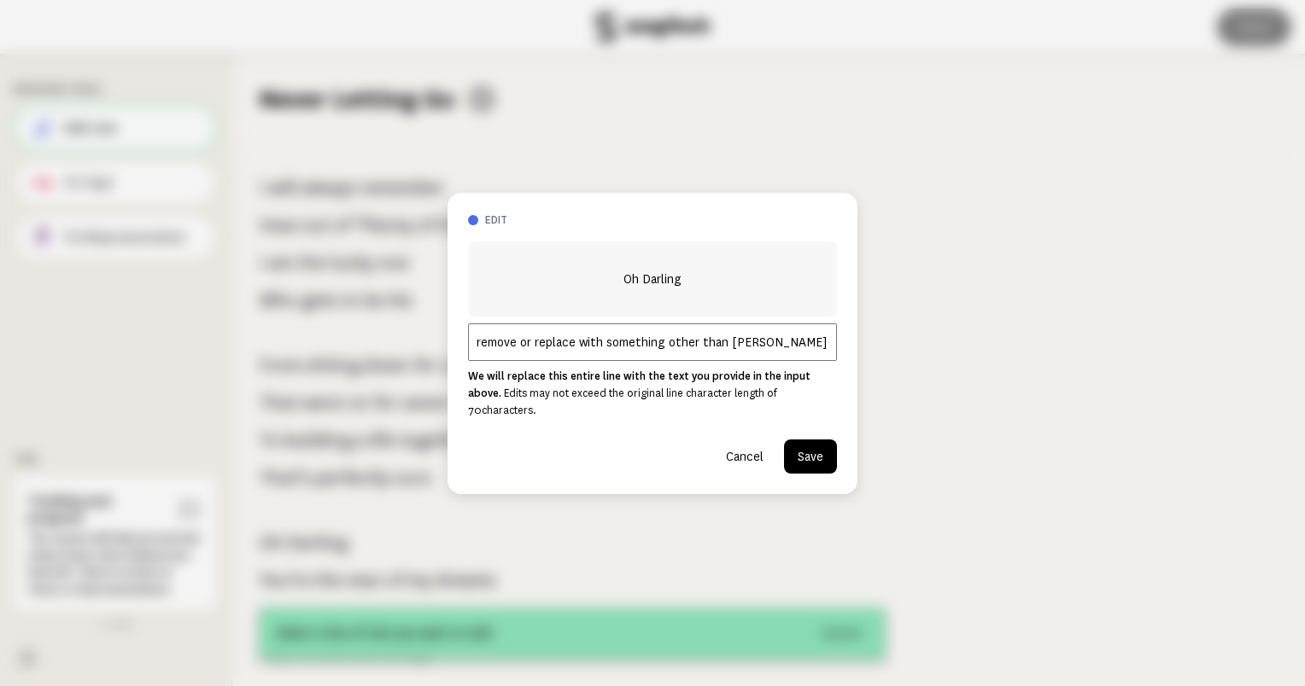
drag, startPoint x: 781, startPoint y: 351, endPoint x: 453, endPoint y: 356, distance: 327.9
click at [453, 356] on div "edit Oh Darling remove or replace with something other than [PERSON_NAME] We wi…" at bounding box center [652, 343] width 410 height 301
type input "remove or replace with something other than [PERSON_NAME]"
click at [809, 447] on button "Save" at bounding box center [810, 457] width 53 height 34
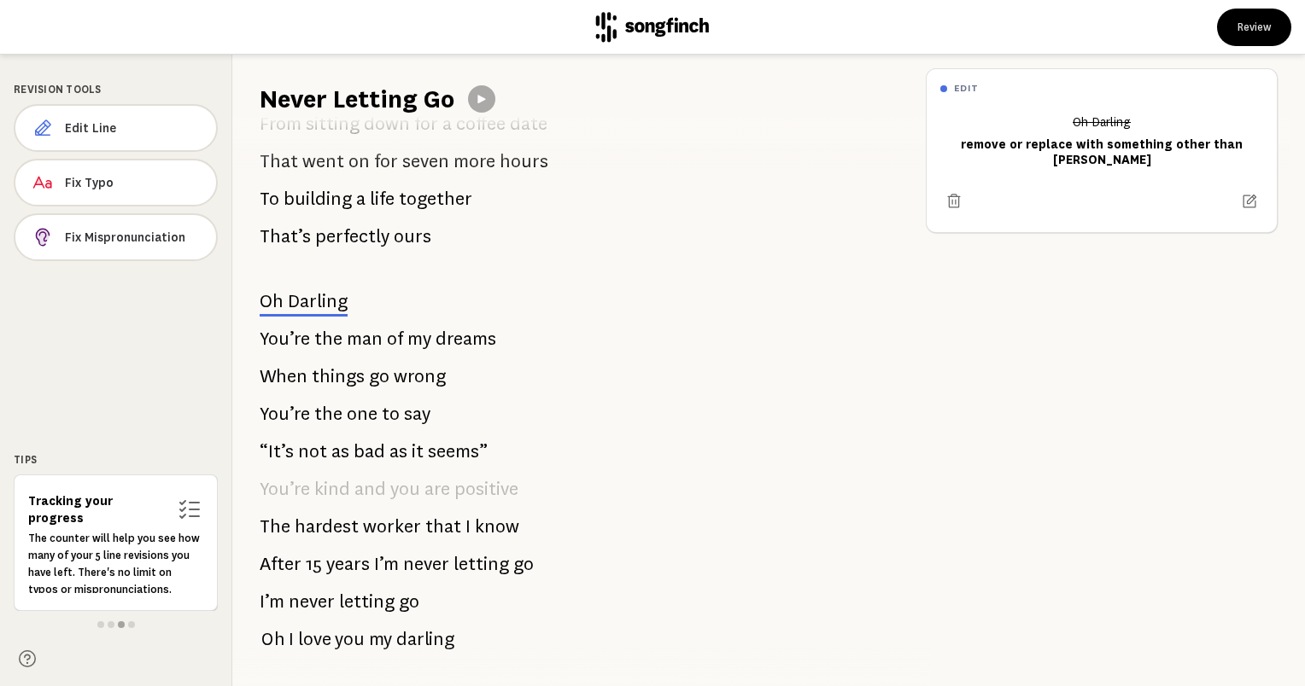
scroll to position [256, 0]
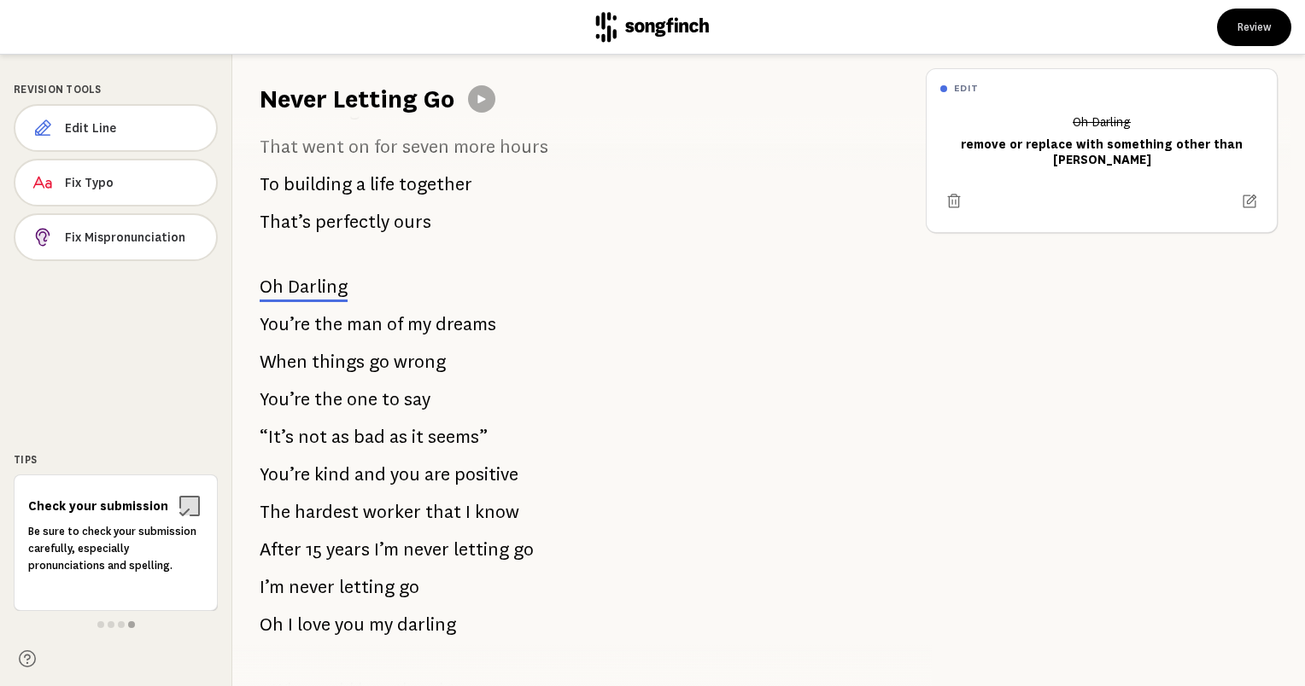
click at [386, 365] on p "When things go wrong" at bounding box center [353, 362] width 186 height 34
click at [386, 362] on p "When things go wrong" at bounding box center [353, 362] width 186 height 34
click at [113, 109] on button "Edit Line" at bounding box center [116, 128] width 204 height 48
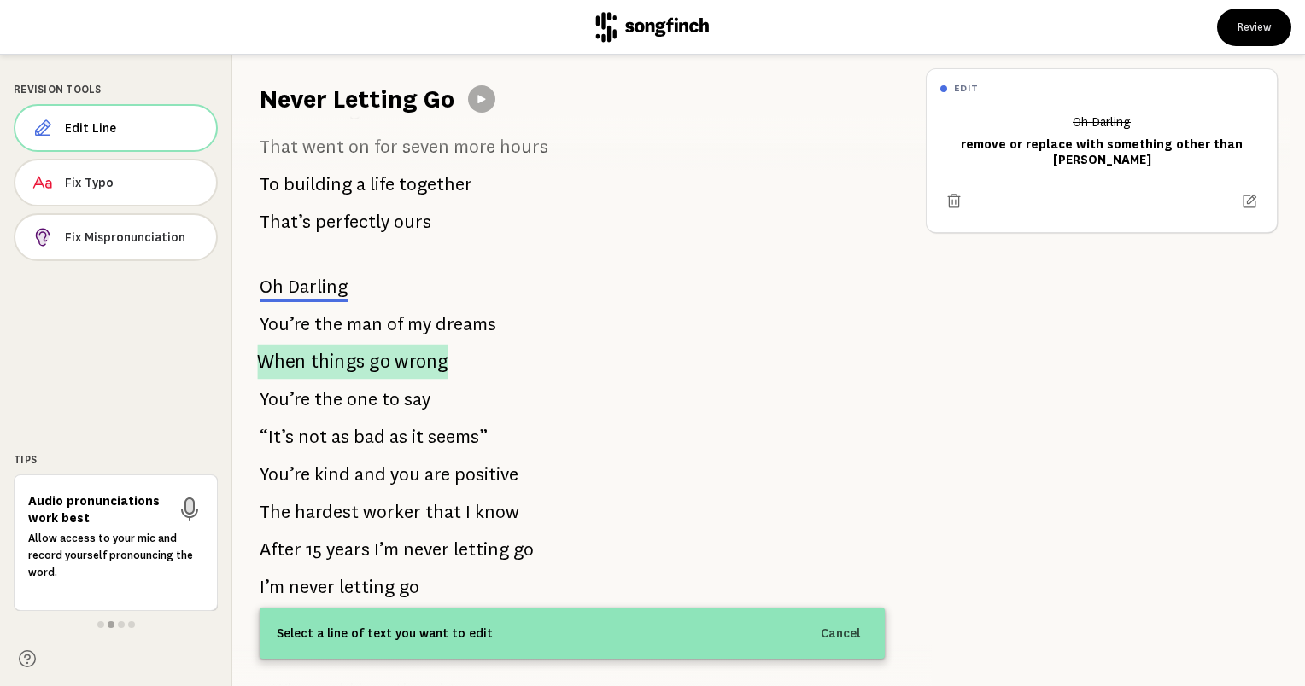
click at [308, 359] on p "When things go wrong" at bounding box center [352, 362] width 190 height 35
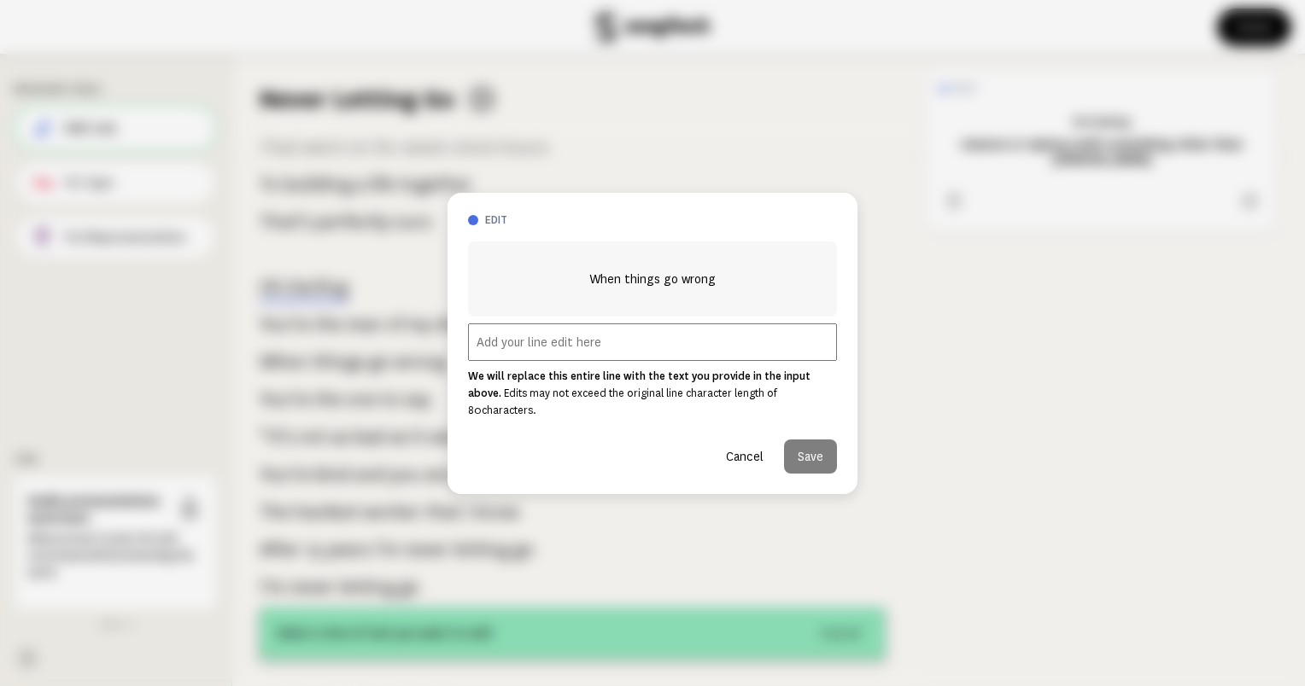
click at [528, 357] on input "text" at bounding box center [652, 343] width 369 height 38
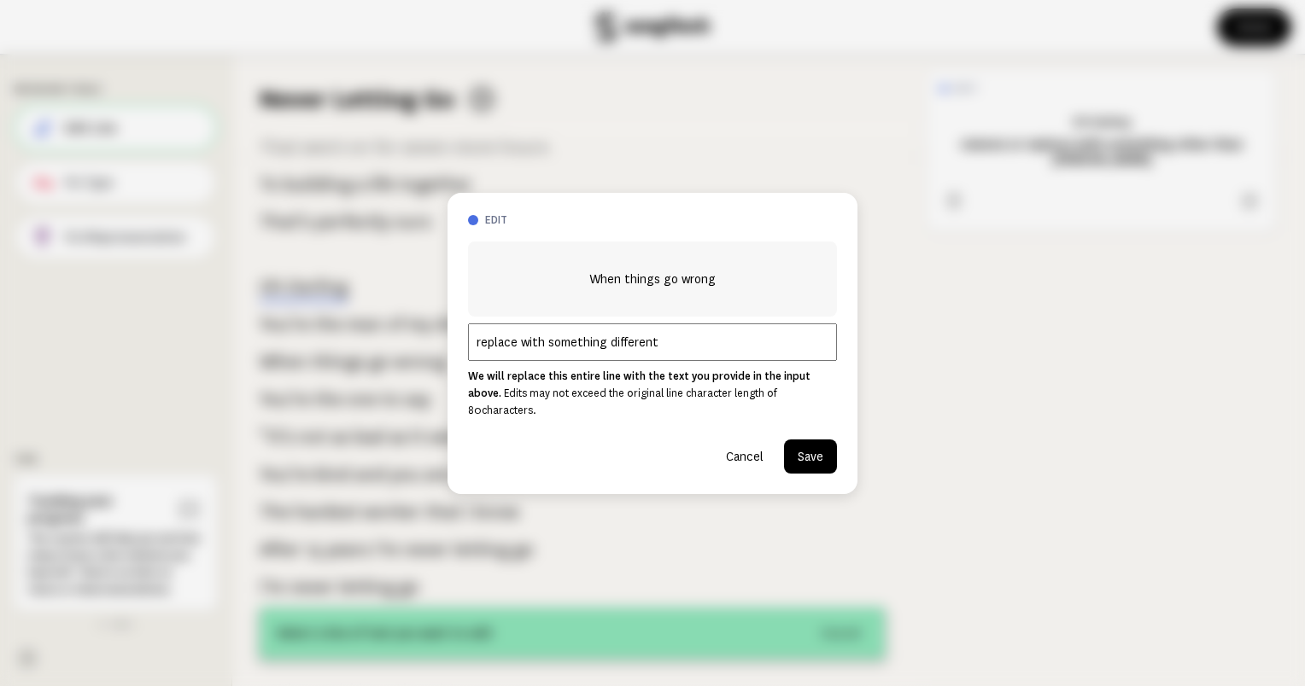
type input "replace with something different"
click at [810, 449] on button "Save" at bounding box center [810, 457] width 53 height 34
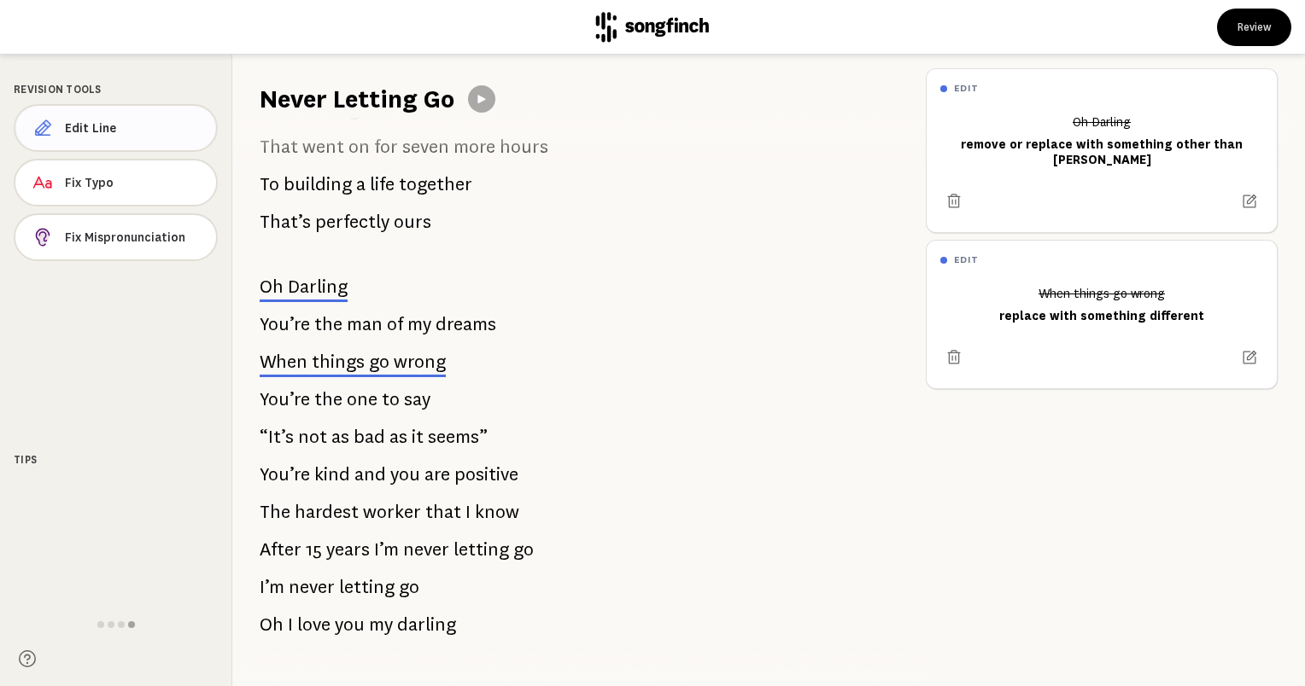
drag, startPoint x: 348, startPoint y: 396, endPoint x: 85, endPoint y: 115, distance: 384.8
click at [85, 115] on button "Edit Line" at bounding box center [116, 128] width 204 height 48
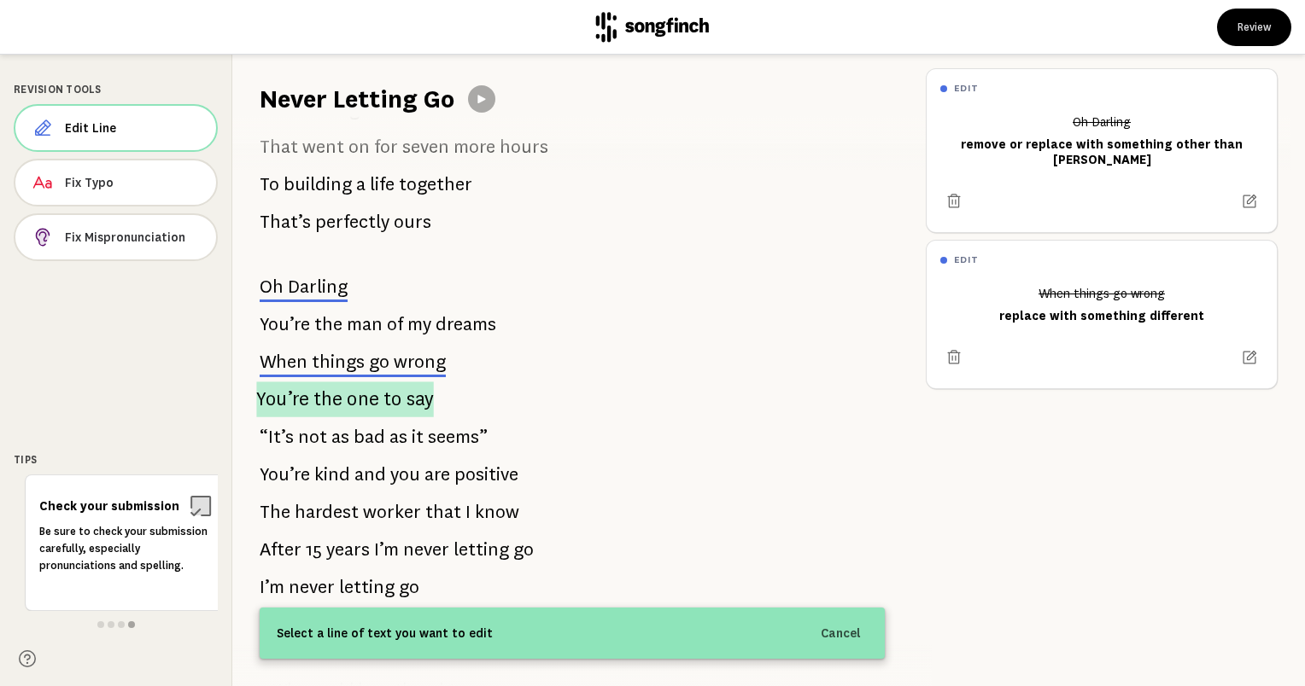
click at [295, 399] on span "You’re" at bounding box center [282, 400] width 52 height 36
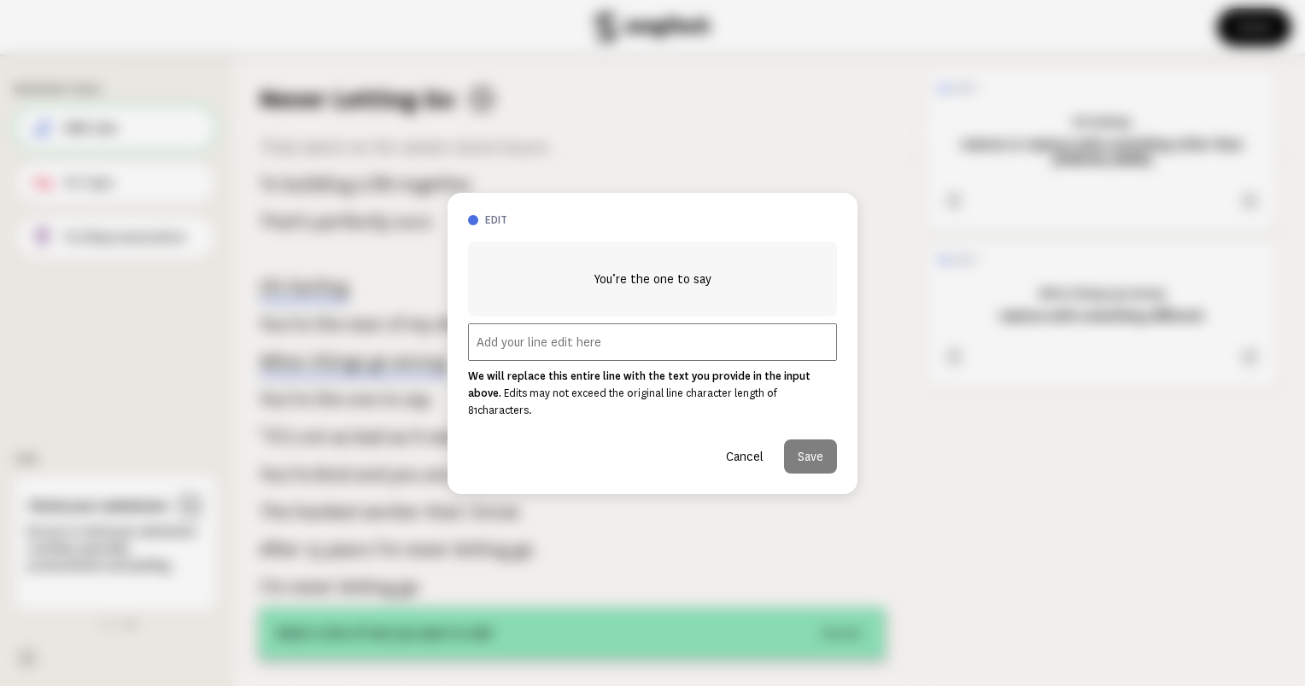
click at [537, 355] on input "text" at bounding box center [652, 343] width 369 height 38
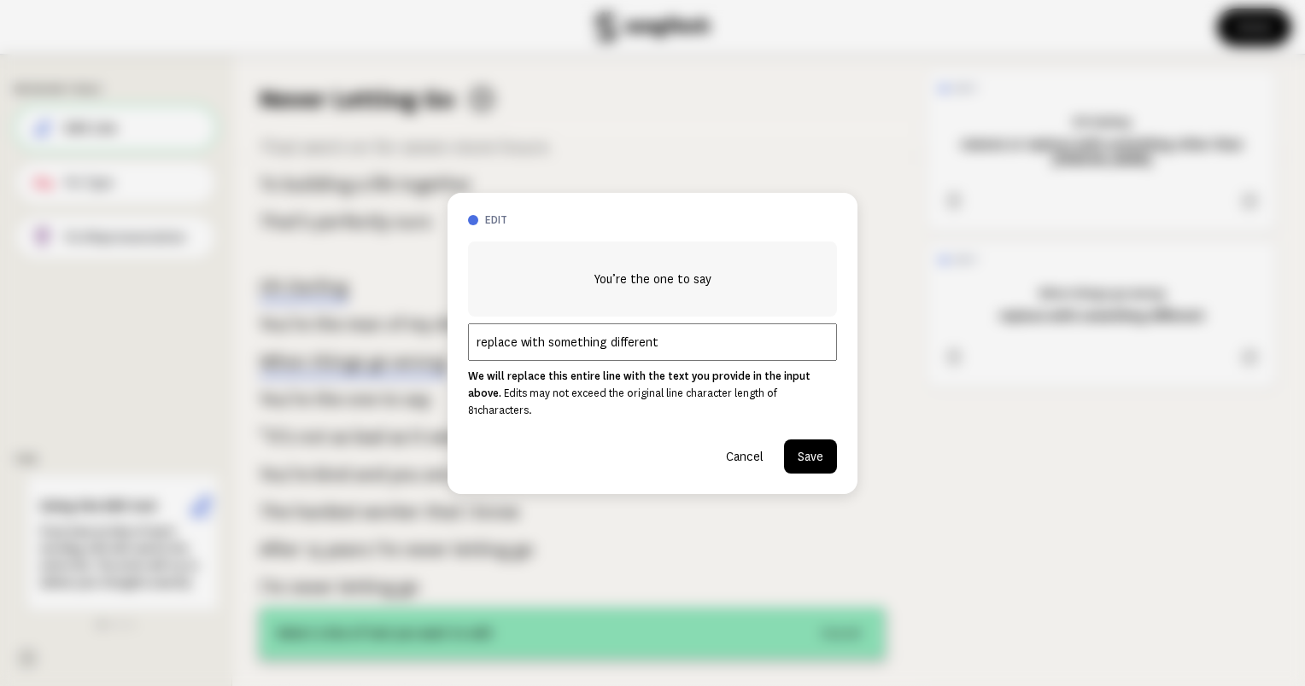
type input "replace with something different"
click at [809, 457] on button "Save" at bounding box center [810, 457] width 53 height 34
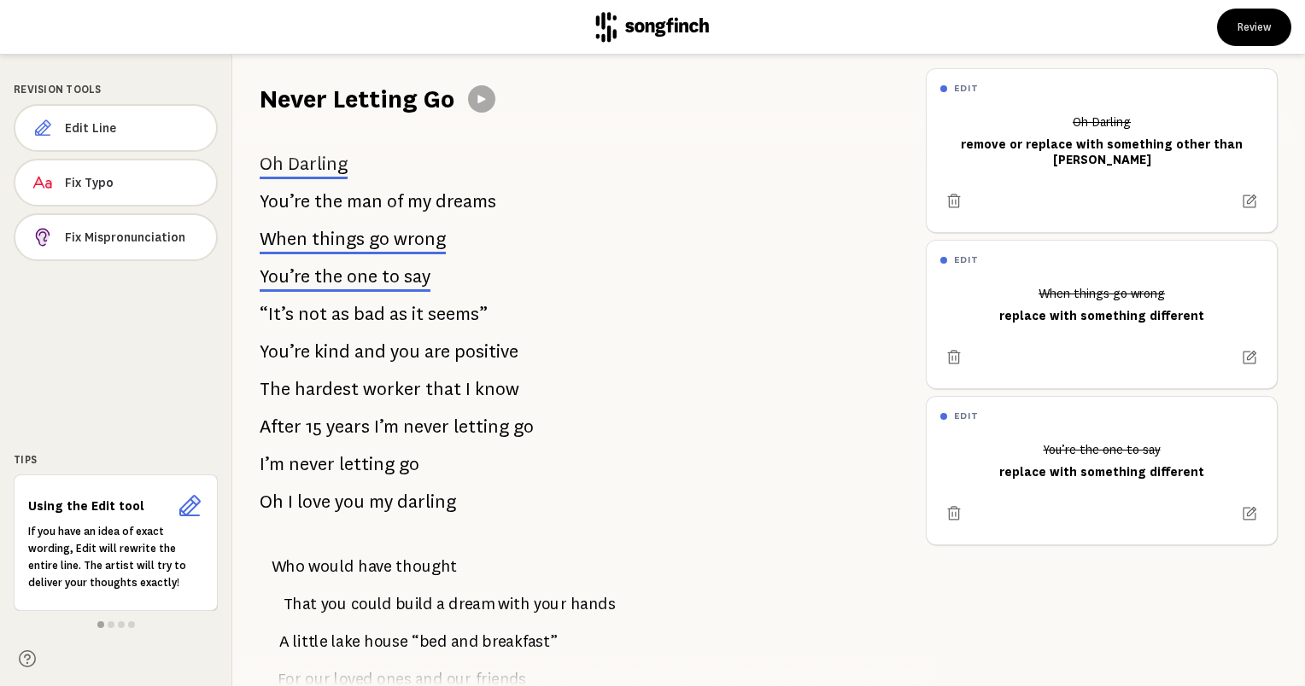
scroll to position [427, 0]
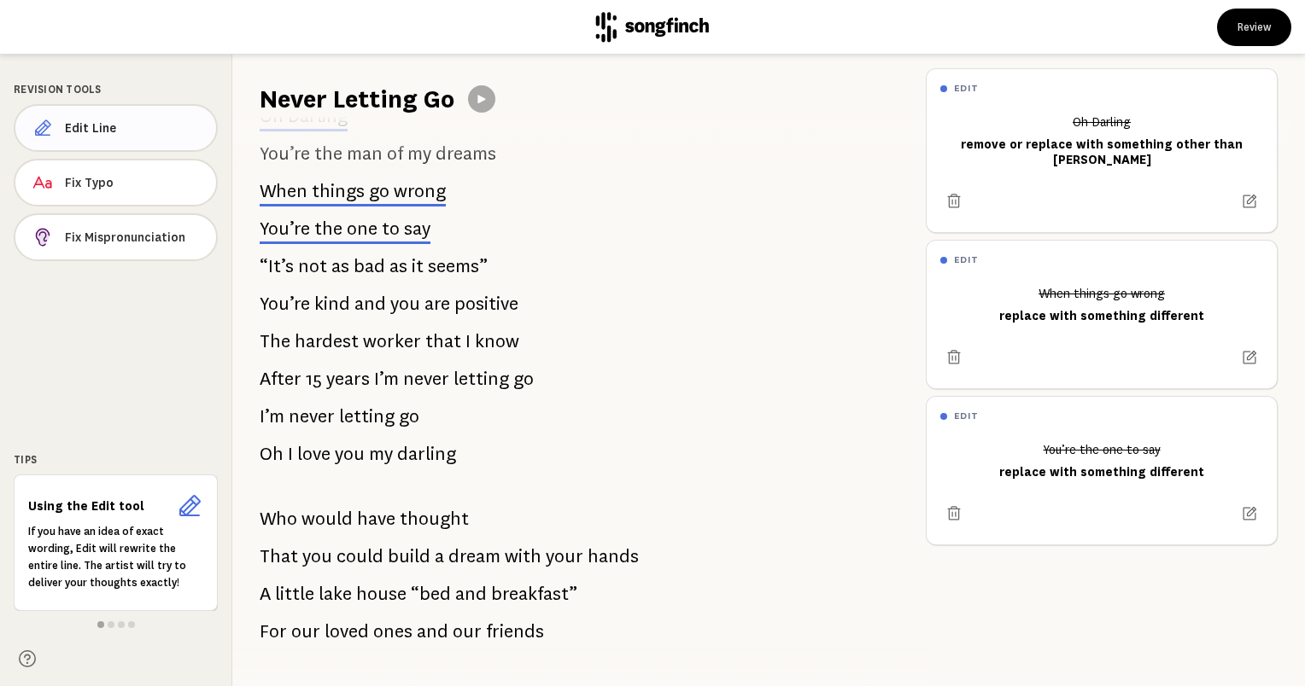
drag, startPoint x: 333, startPoint y: 270, endPoint x: 73, endPoint y: 135, distance: 292.5
click at [72, 129] on span "Edit Line" at bounding box center [133, 128] width 137 height 17
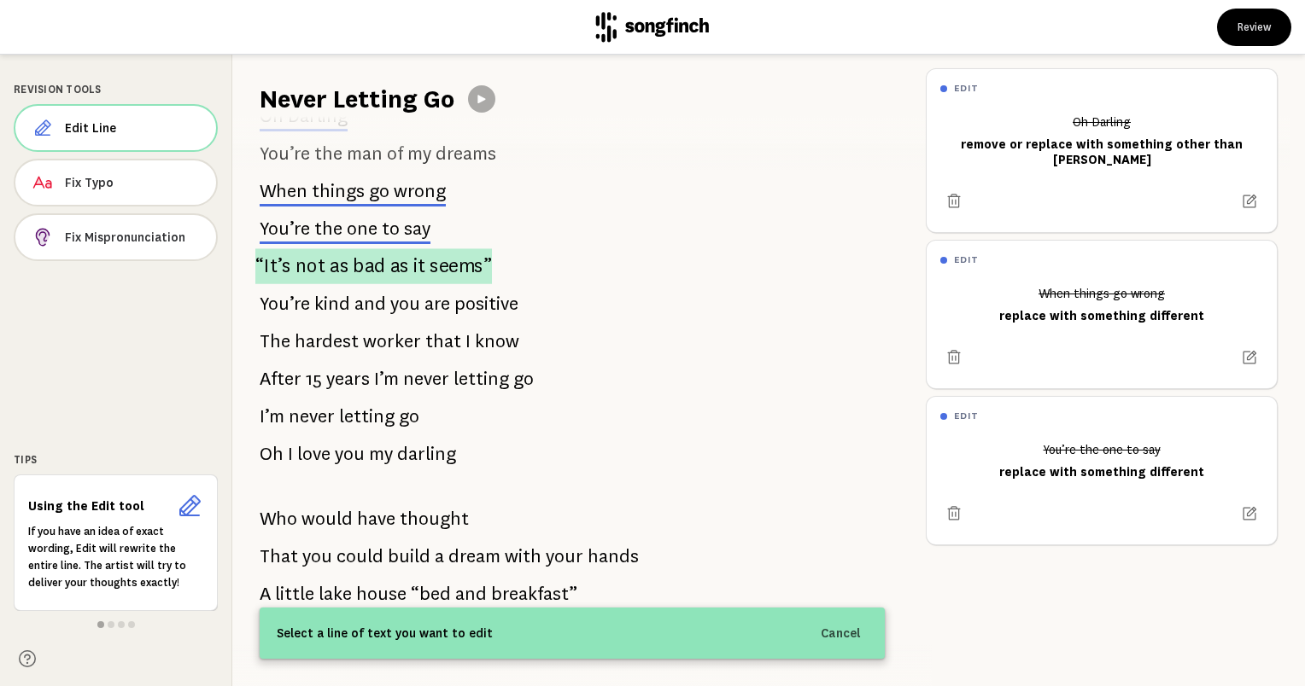
click at [304, 266] on span "not" at bounding box center [310, 266] width 30 height 36
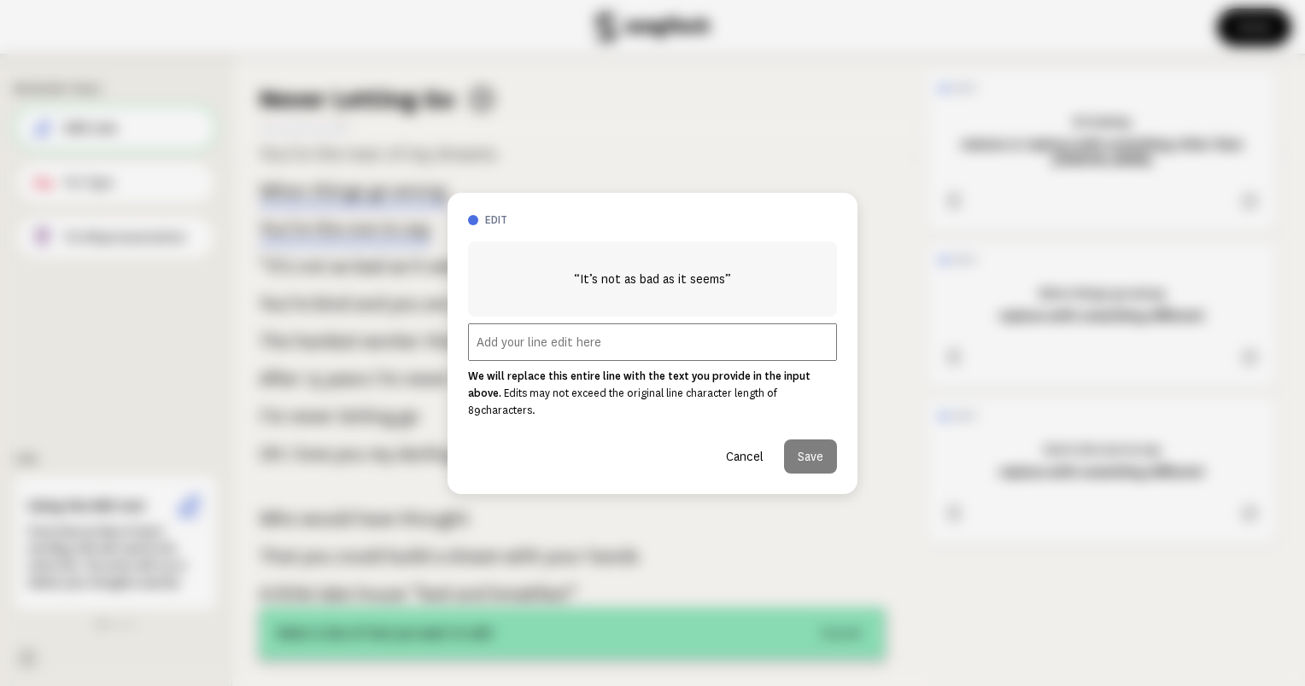
click at [519, 338] on input "text" at bounding box center [652, 343] width 369 height 38
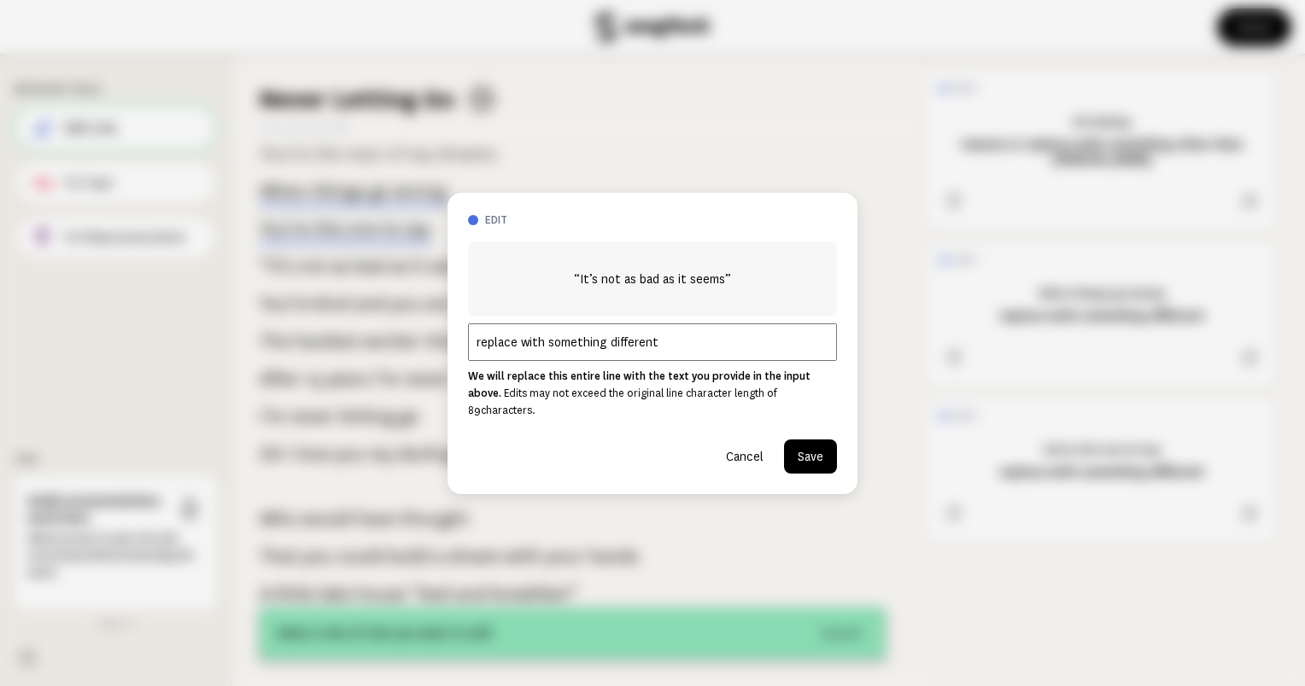
type input "replace with something different"
click at [830, 456] on button "Save" at bounding box center [810, 457] width 53 height 34
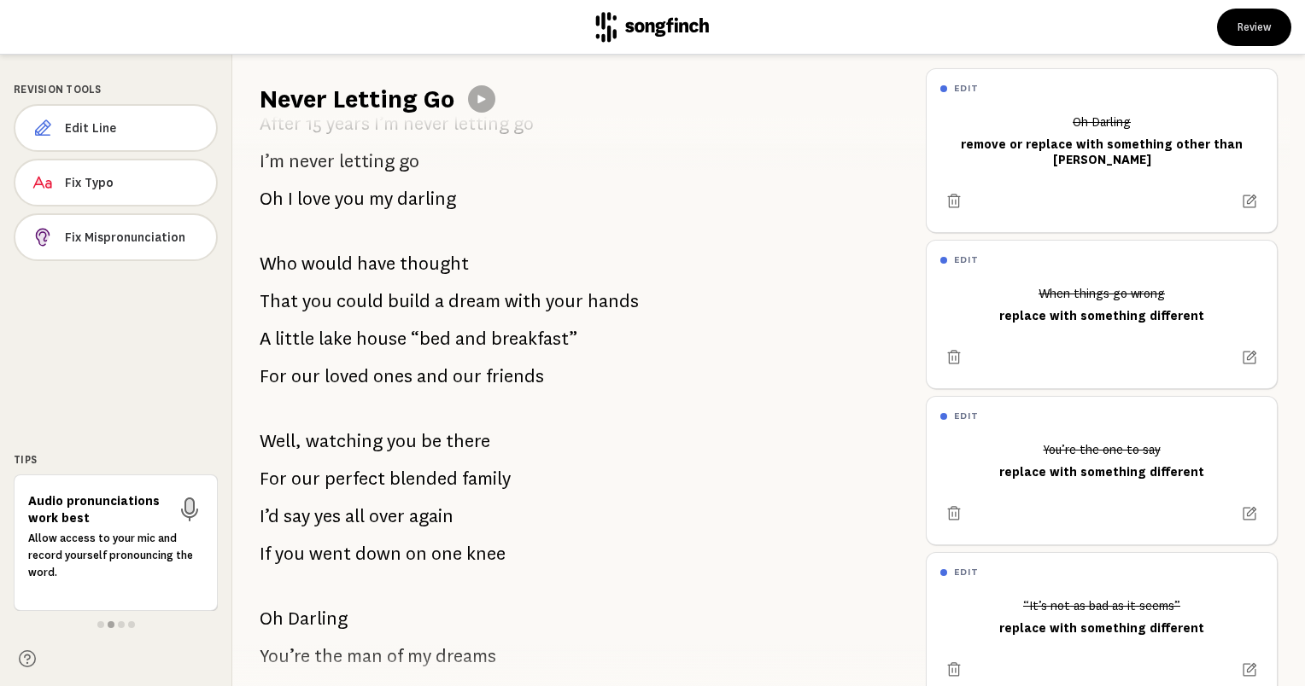
scroll to position [683, 0]
click at [371, 196] on span "my" at bounding box center [381, 198] width 24 height 34
drag, startPoint x: 371, startPoint y: 202, endPoint x: 120, endPoint y: 131, distance: 260.2
click at [120, 131] on span "Edit Line" at bounding box center [133, 128] width 137 height 17
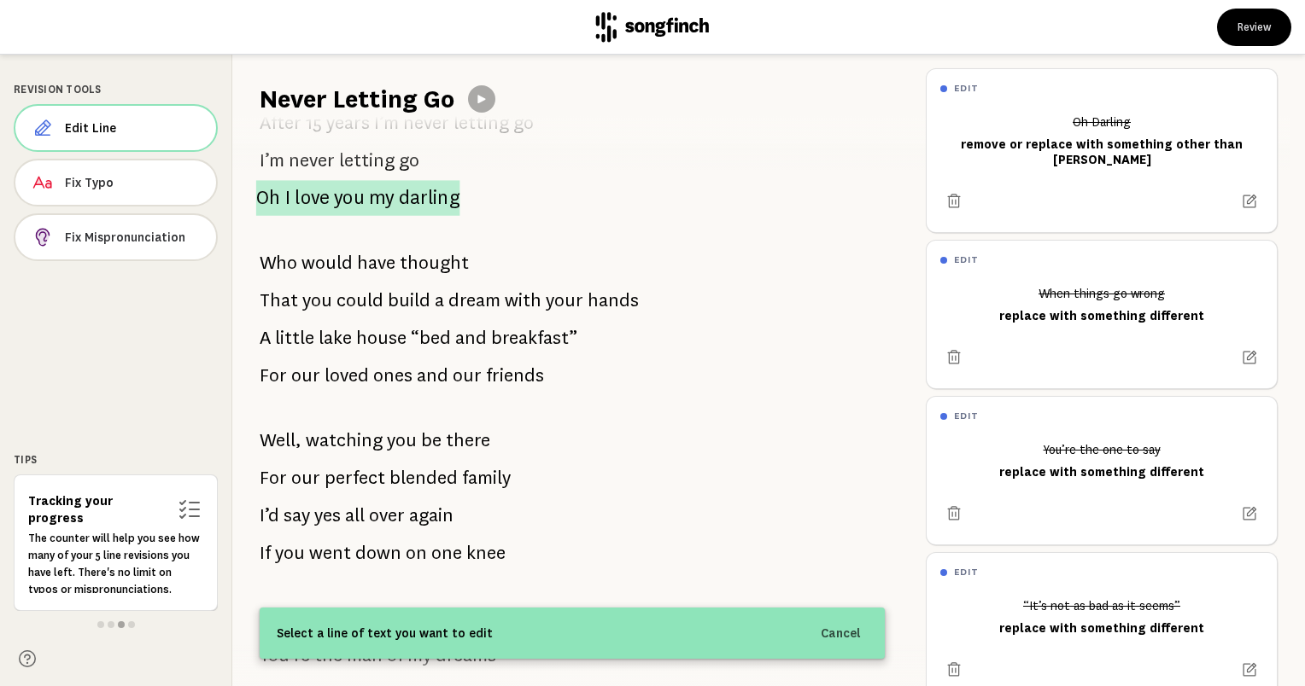
click at [333, 204] on p "Oh I love you my darling" at bounding box center [358, 198] width 204 height 36
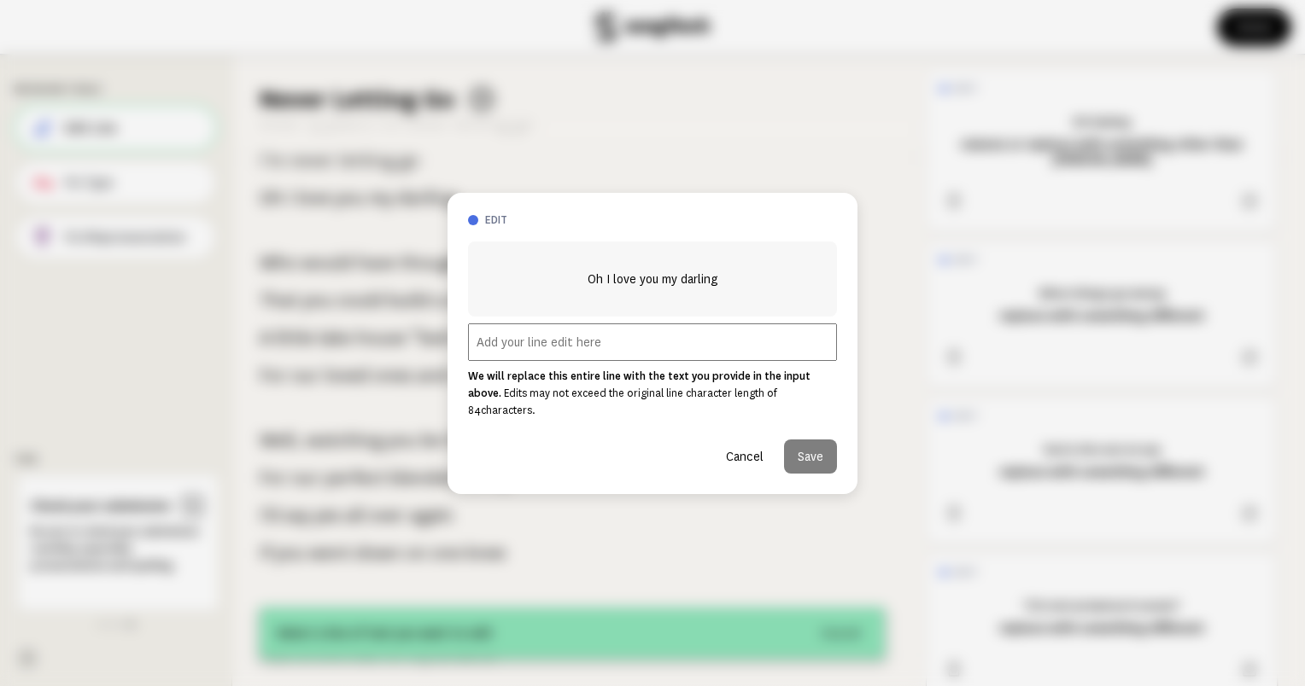
click at [630, 350] on input "text" at bounding box center [652, 343] width 369 height 38
type input "remove or replace my darling"
click at [826, 451] on button "Save" at bounding box center [810, 457] width 53 height 34
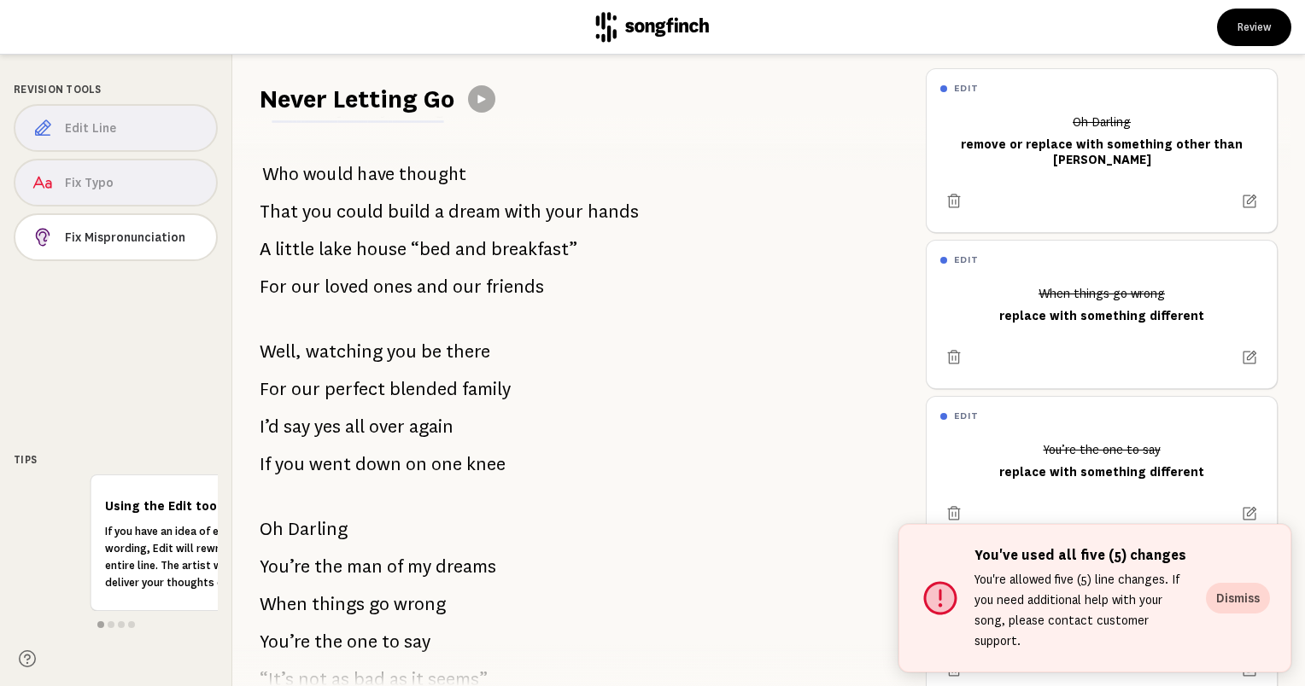
scroll to position [768, 0]
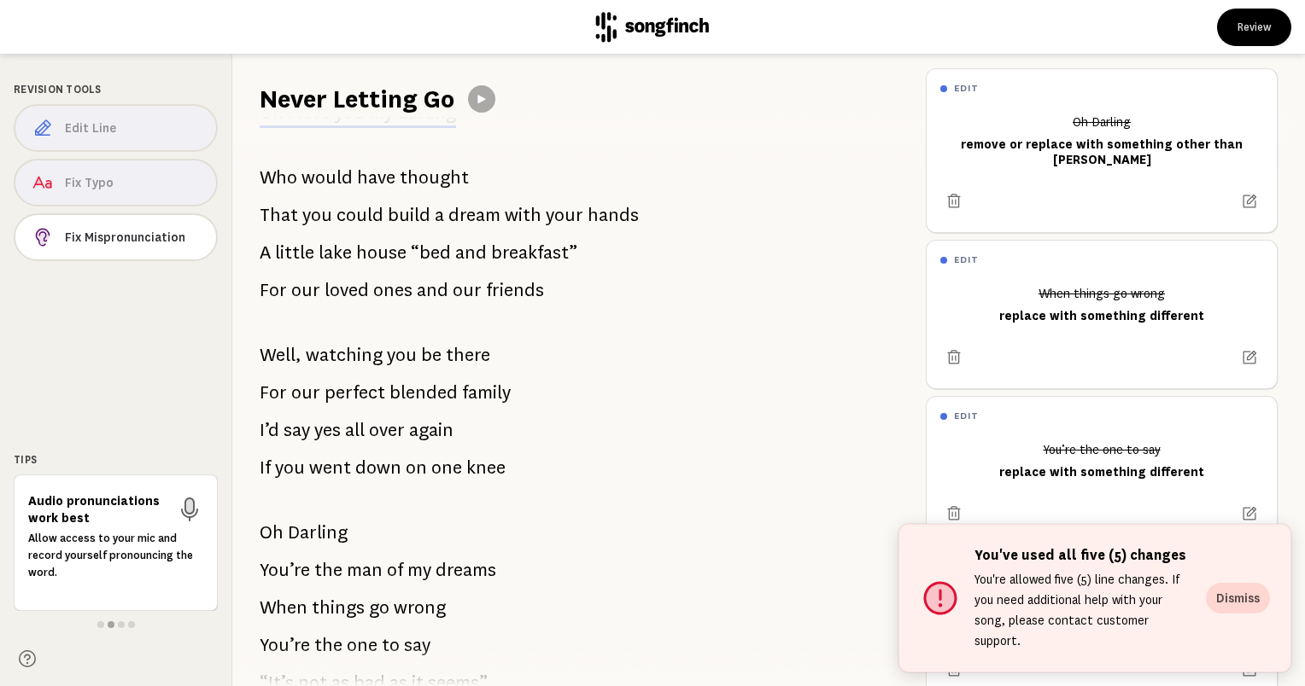
drag, startPoint x: 365, startPoint y: 218, endPoint x: 273, endPoint y: 245, distance: 96.2
click at [273, 245] on p "A little lake house “bed and breakfast”" at bounding box center [419, 253] width 318 height 34
click at [271, 218] on span "That" at bounding box center [279, 215] width 38 height 34
click at [96, 128] on div "Edit Line Fix Typo Fix Mispronunciation" at bounding box center [116, 186] width 204 height 164
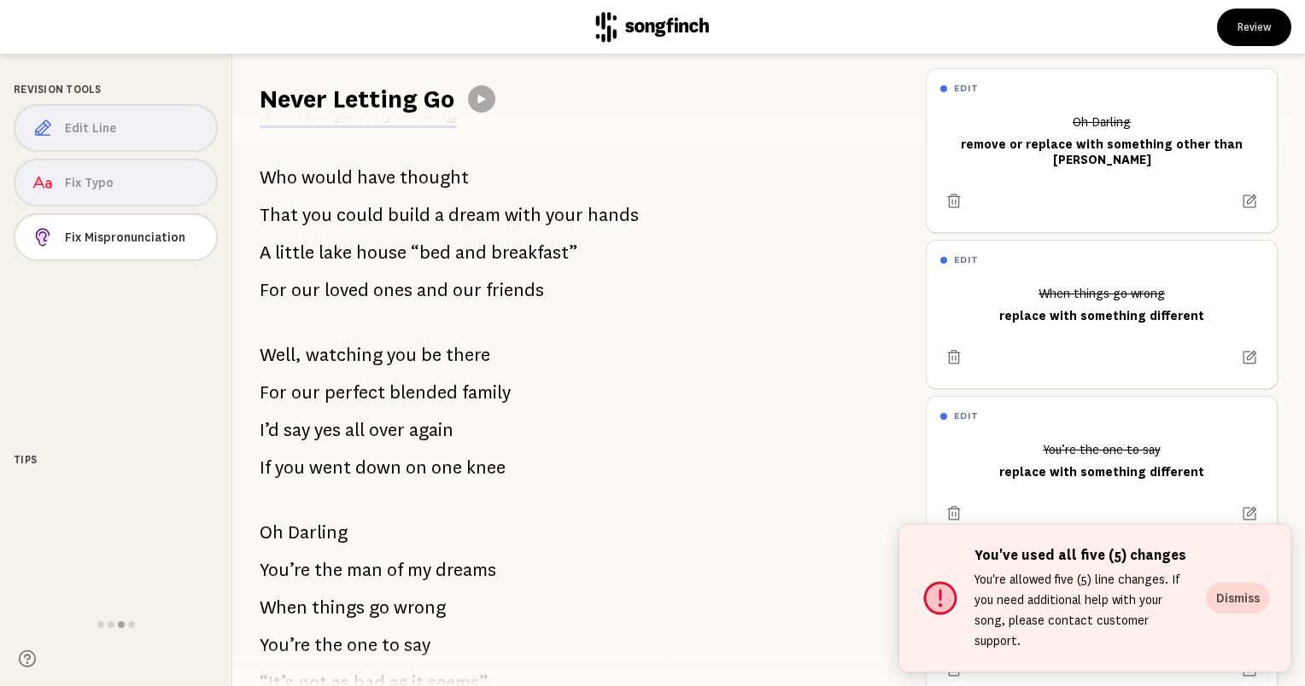
click at [279, 271] on div "I will always remember How out of "Plenty of Fish" I am the lucky one Who gets …" at bounding box center [572, 401] width 680 height 570
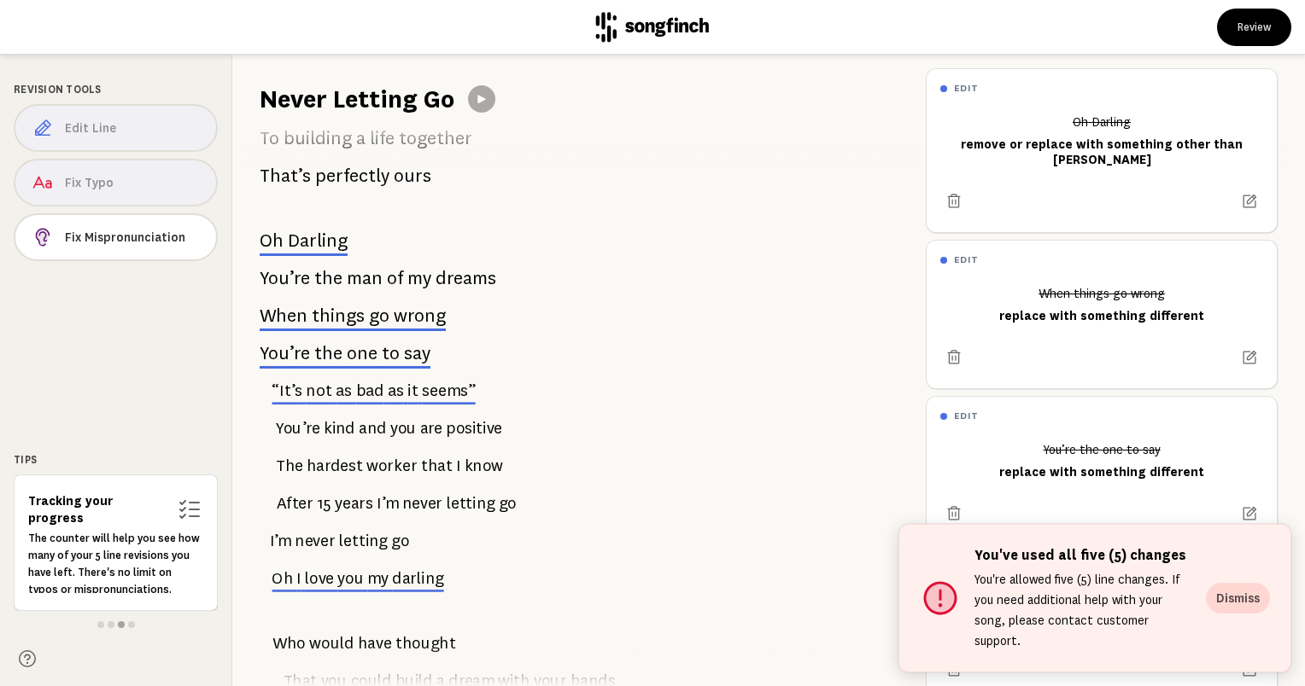
scroll to position [342, 0]
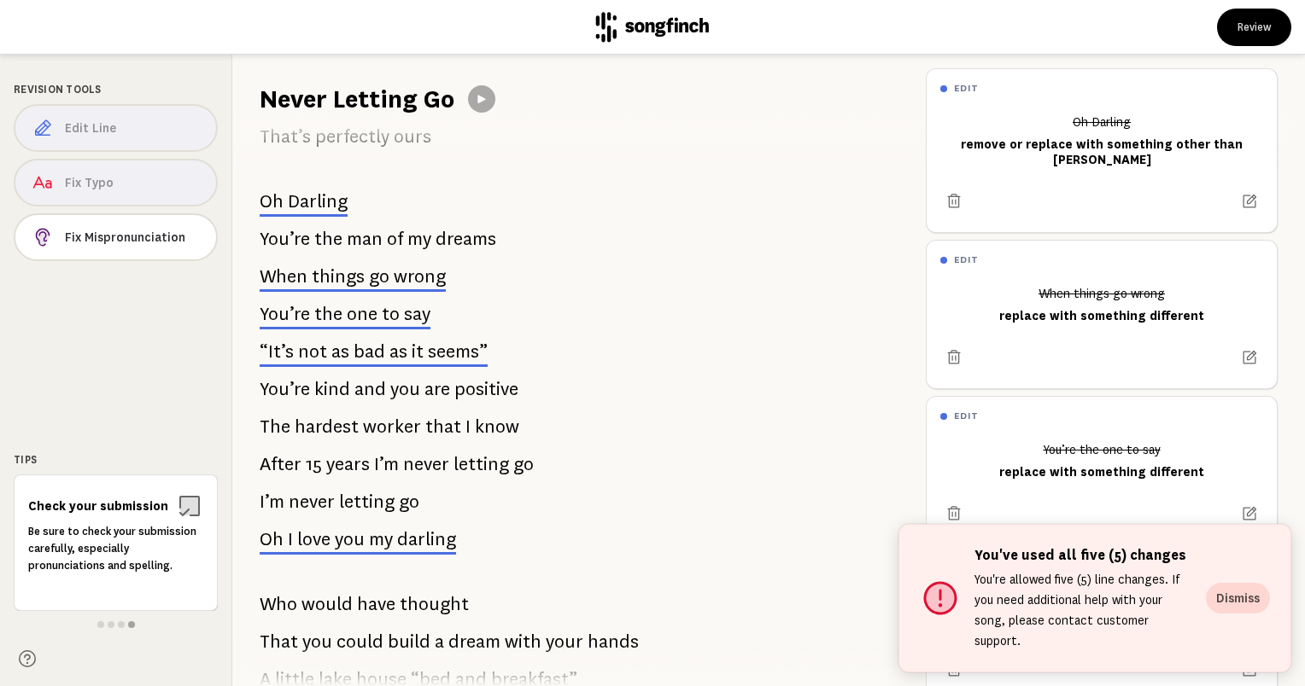
drag, startPoint x: 295, startPoint y: 203, endPoint x: 265, endPoint y: 212, distance: 31.1
click at [265, 212] on p "Oh Darling" at bounding box center [304, 201] width 88 height 34
click at [1241, 202] on icon at bounding box center [1249, 201] width 17 height 17
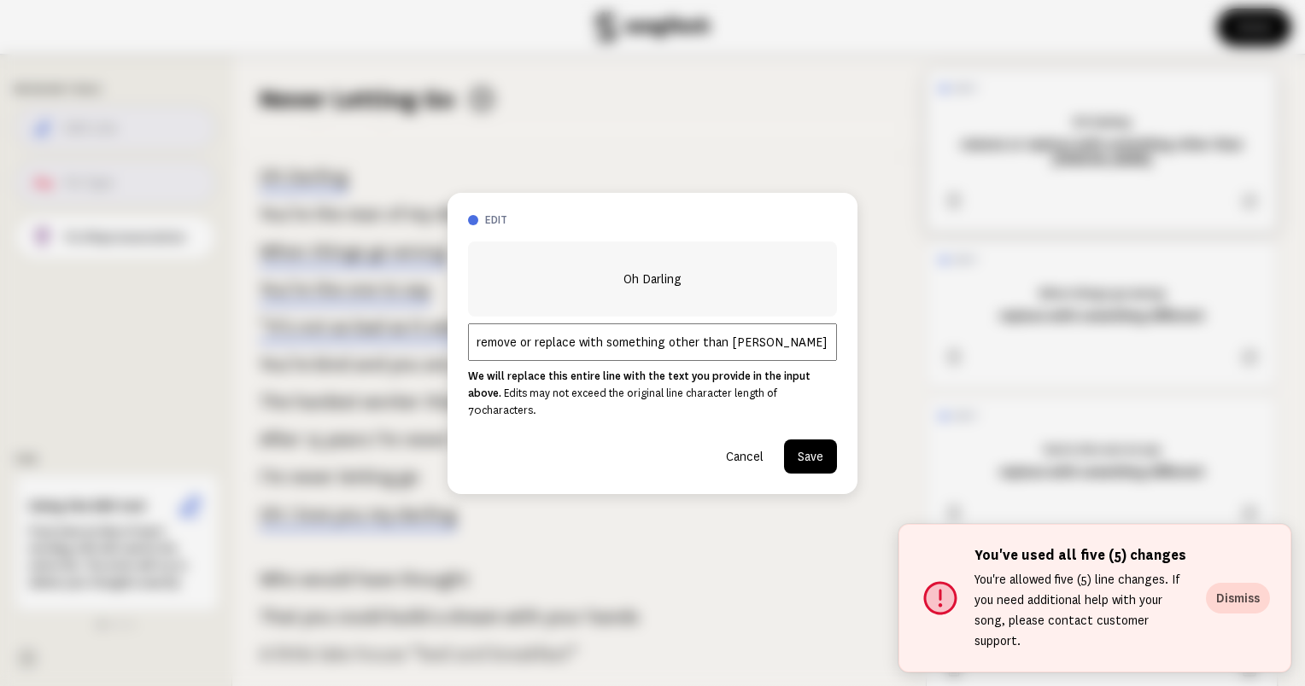
scroll to position [367, 0]
click at [784, 353] on input "remove or replace with something other than [PERSON_NAME]" at bounding box center [652, 343] width 369 height 38
click at [661, 352] on input "remove or replace with something other than [PERSON_NAME] in both lines" at bounding box center [652, 343] width 369 height 38
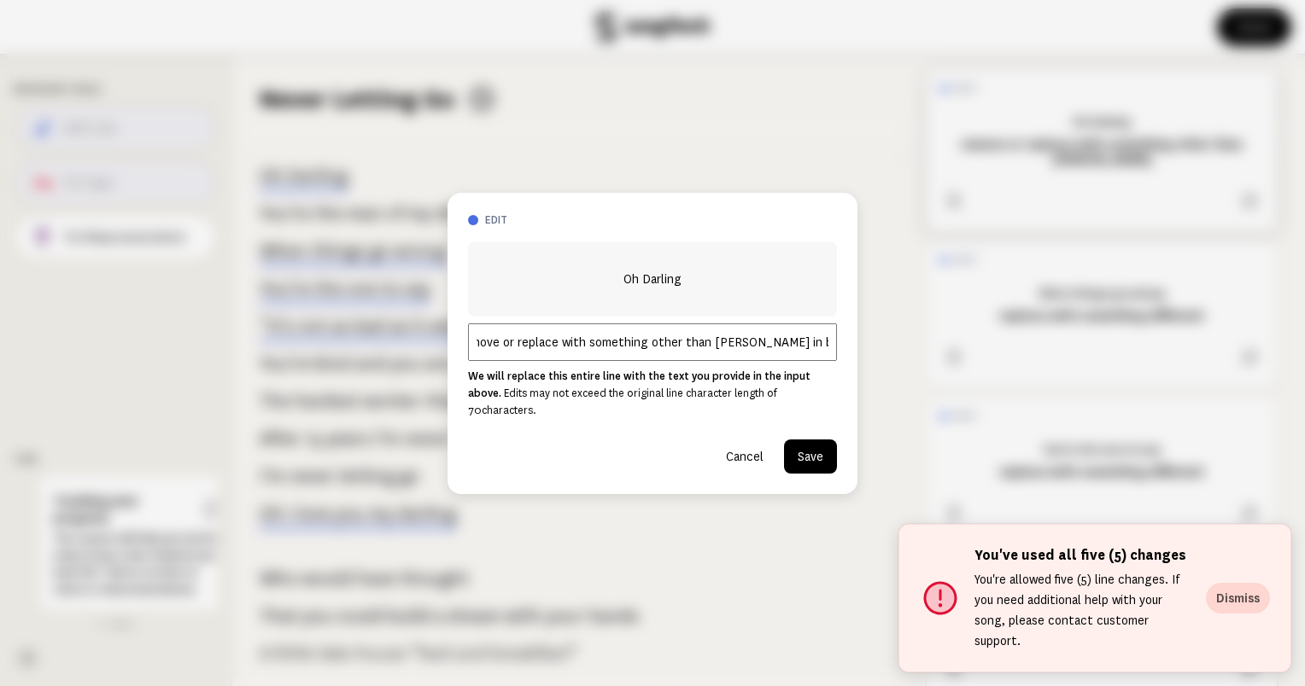
scroll to position [0, 0]
drag, startPoint x: 706, startPoint y: 349, endPoint x: 581, endPoint y: 347, distance: 124.7
click at [581, 347] on input "remove or replace with something other than [PERSON_NAME] in both lines" at bounding box center [652, 343] width 369 height 38
click at [721, 353] on input "remove or replace [PERSON_NAME] in both lines" at bounding box center [652, 343] width 369 height 38
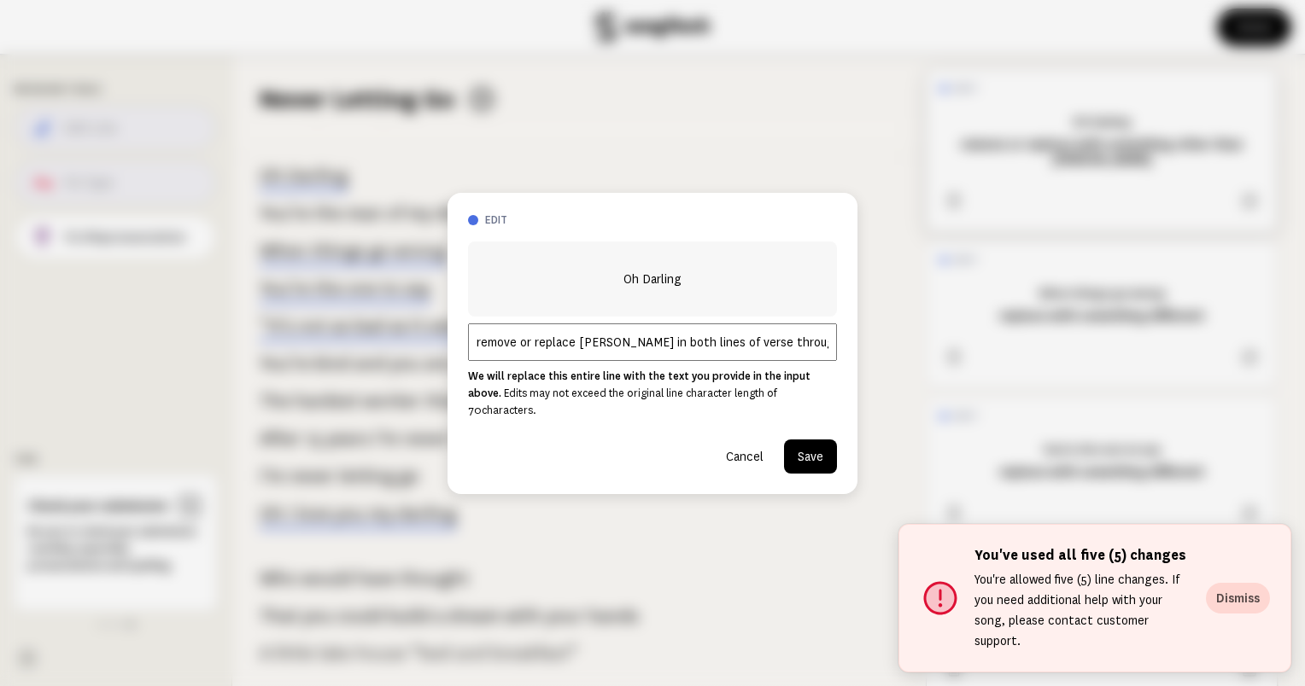
type input "remove or replace [PERSON_NAME] in both lines of verse throughout"
click at [814, 449] on button "Save" at bounding box center [810, 457] width 53 height 34
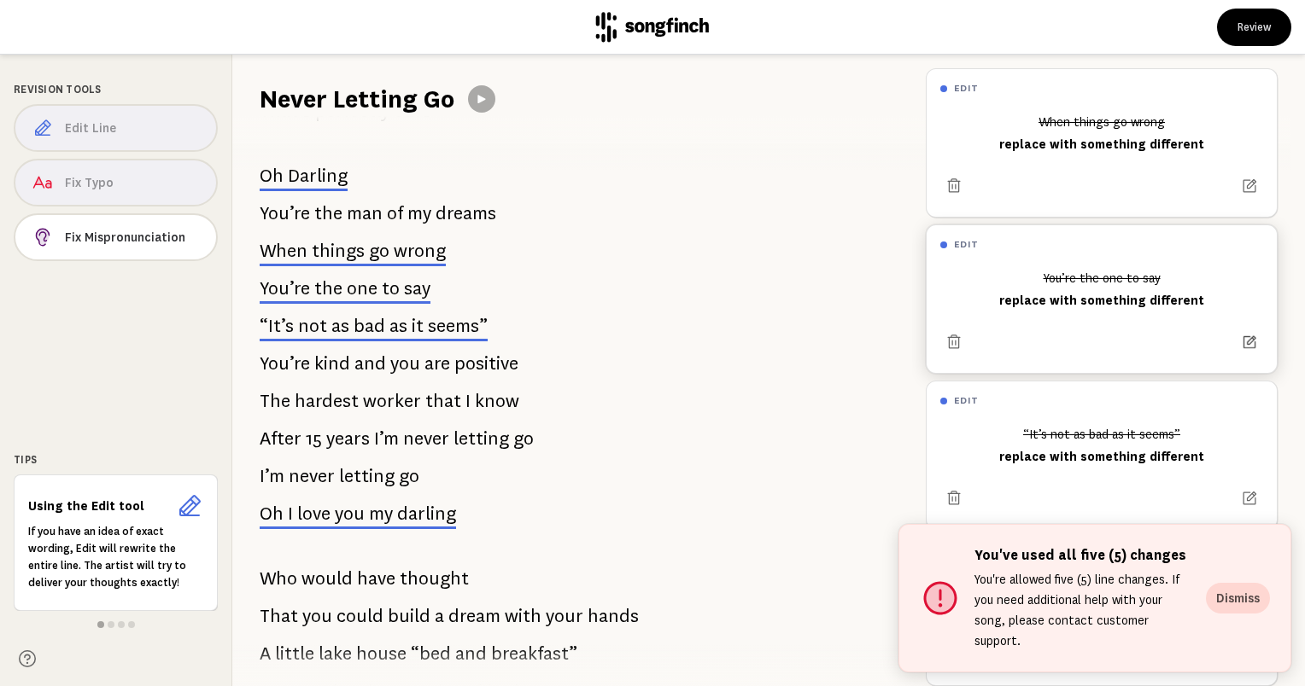
click at [1241, 342] on icon at bounding box center [1249, 343] width 16 height 16
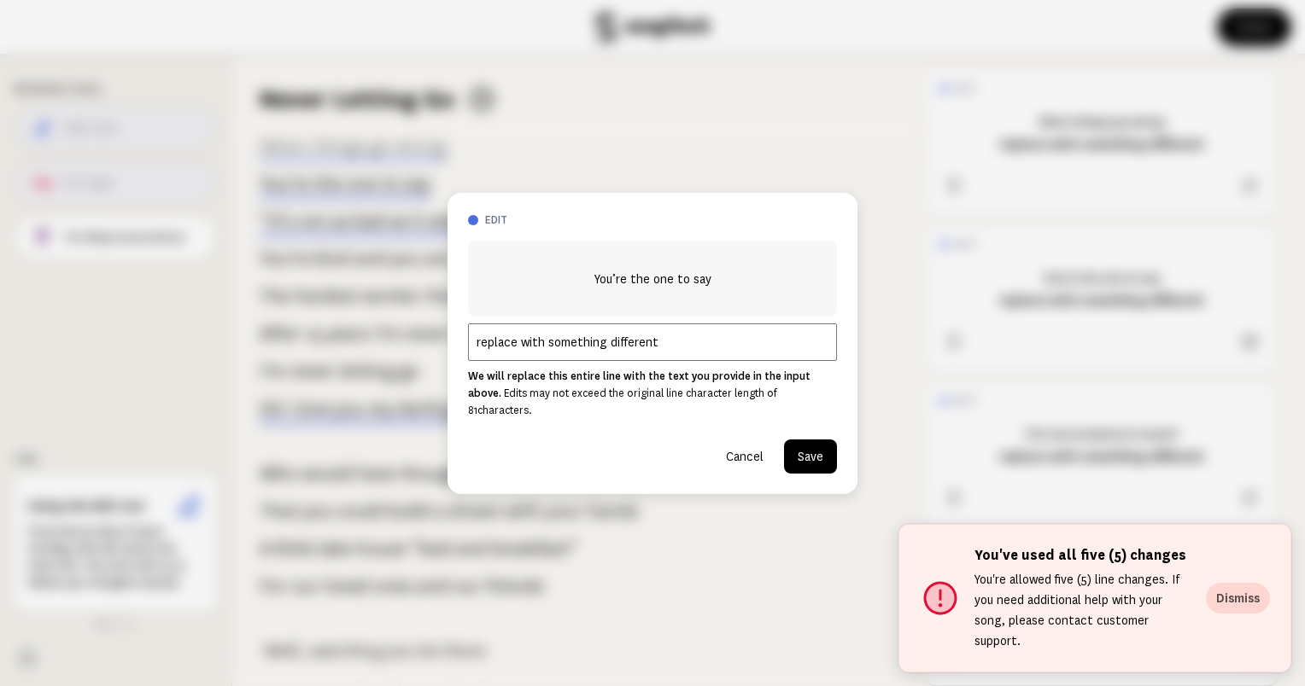
scroll to position [480, 0]
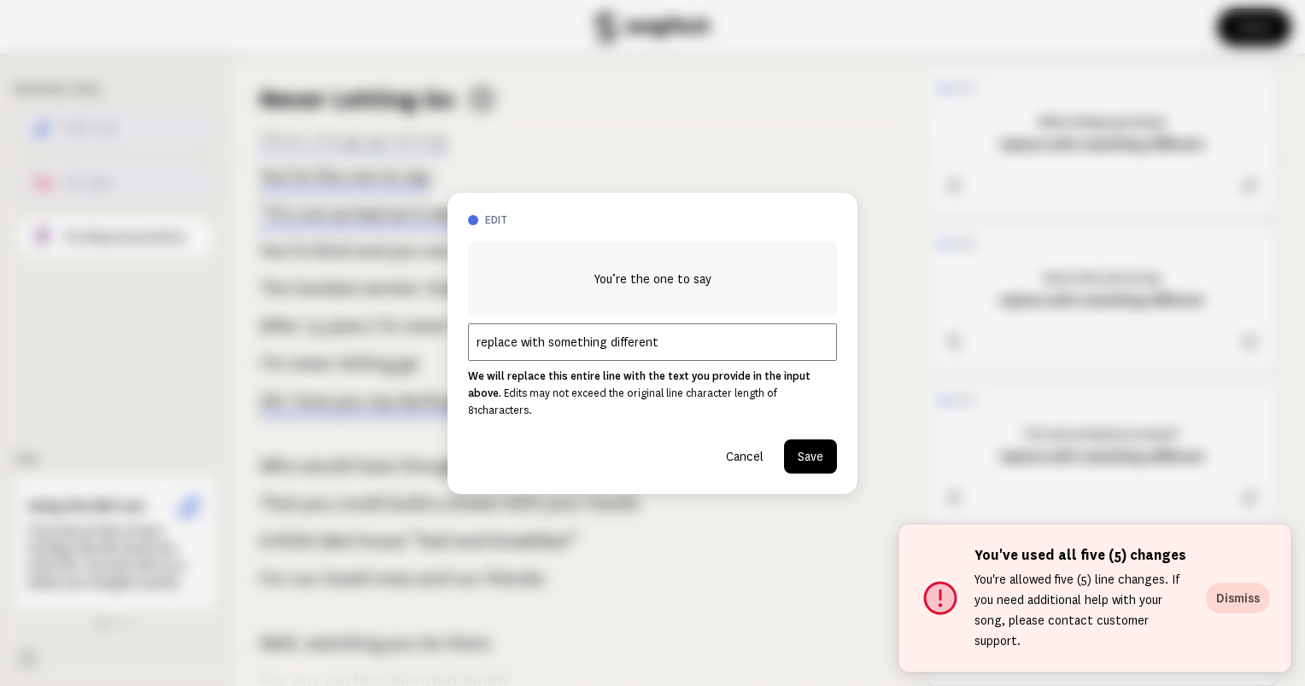
click at [522, 350] on input "replace with something different" at bounding box center [652, 343] width 369 height 38
click at [779, 348] on input "replace the next three lines with something different" at bounding box center [652, 343] width 369 height 38
type input "replace the next three lines with something different"
click at [806, 449] on button "Save" at bounding box center [810, 457] width 53 height 34
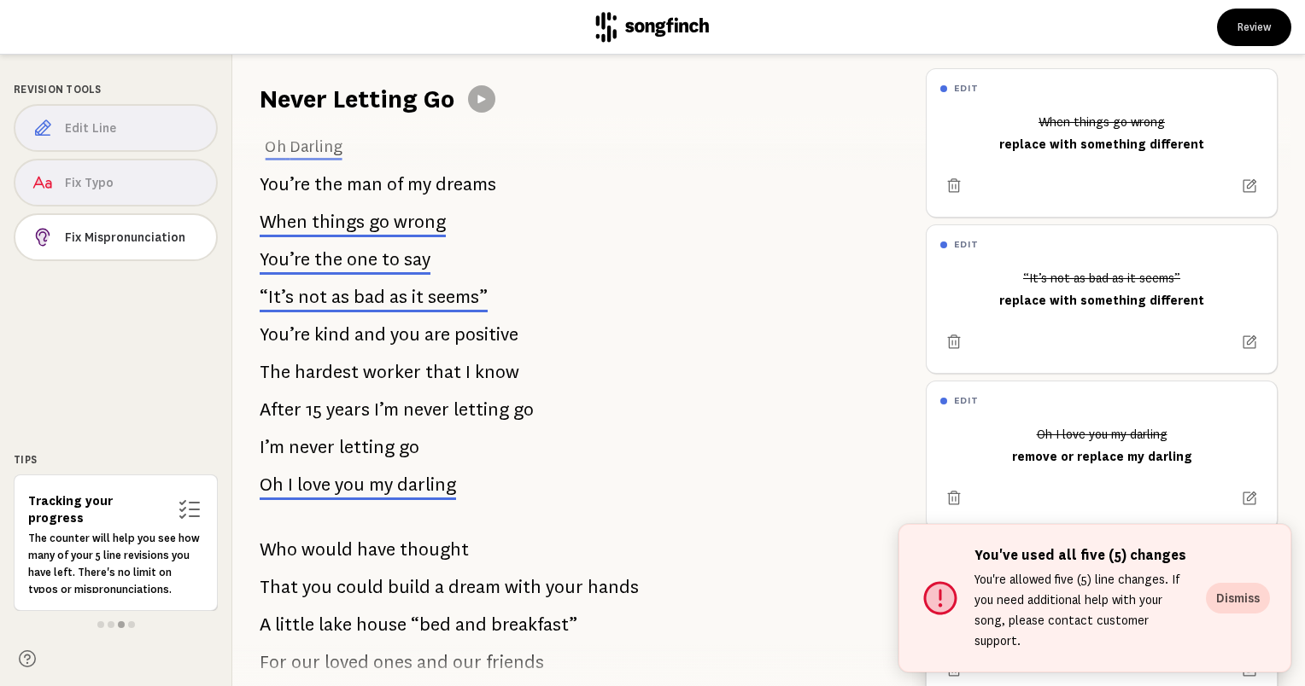
scroll to position [394, 0]
click at [353, 263] on span "one" at bounding box center [362, 261] width 31 height 20
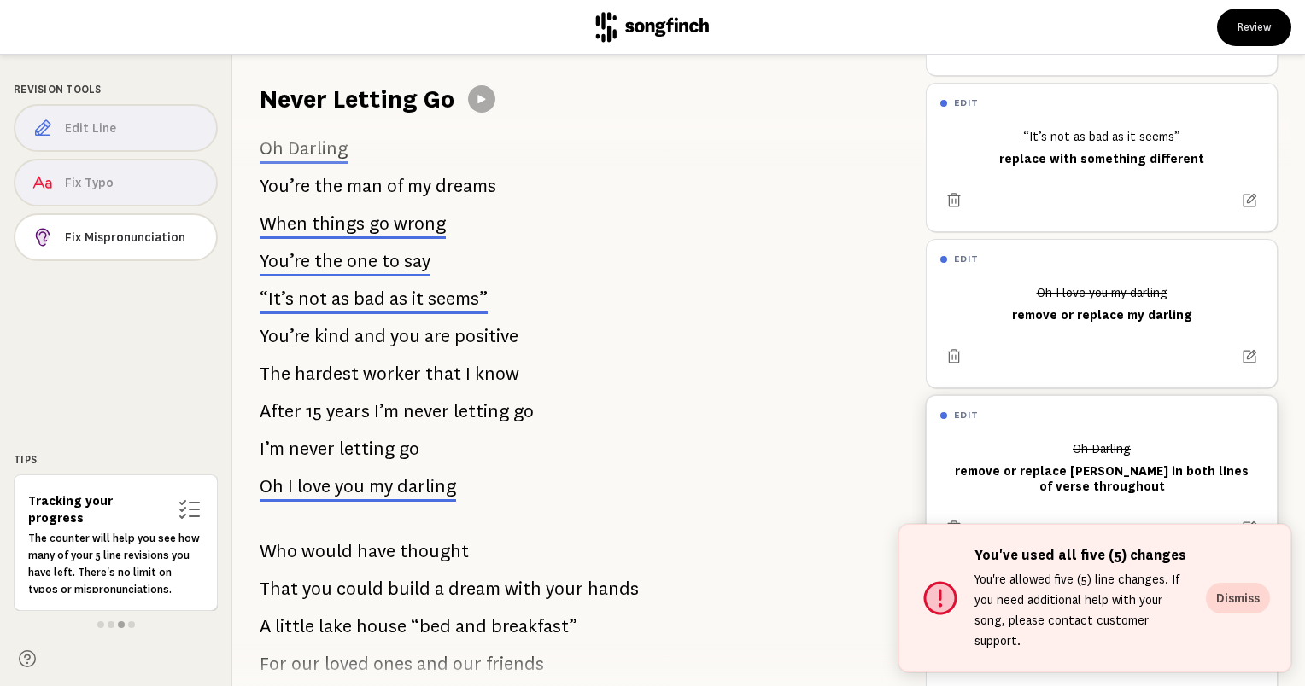
scroll to position [225, 0]
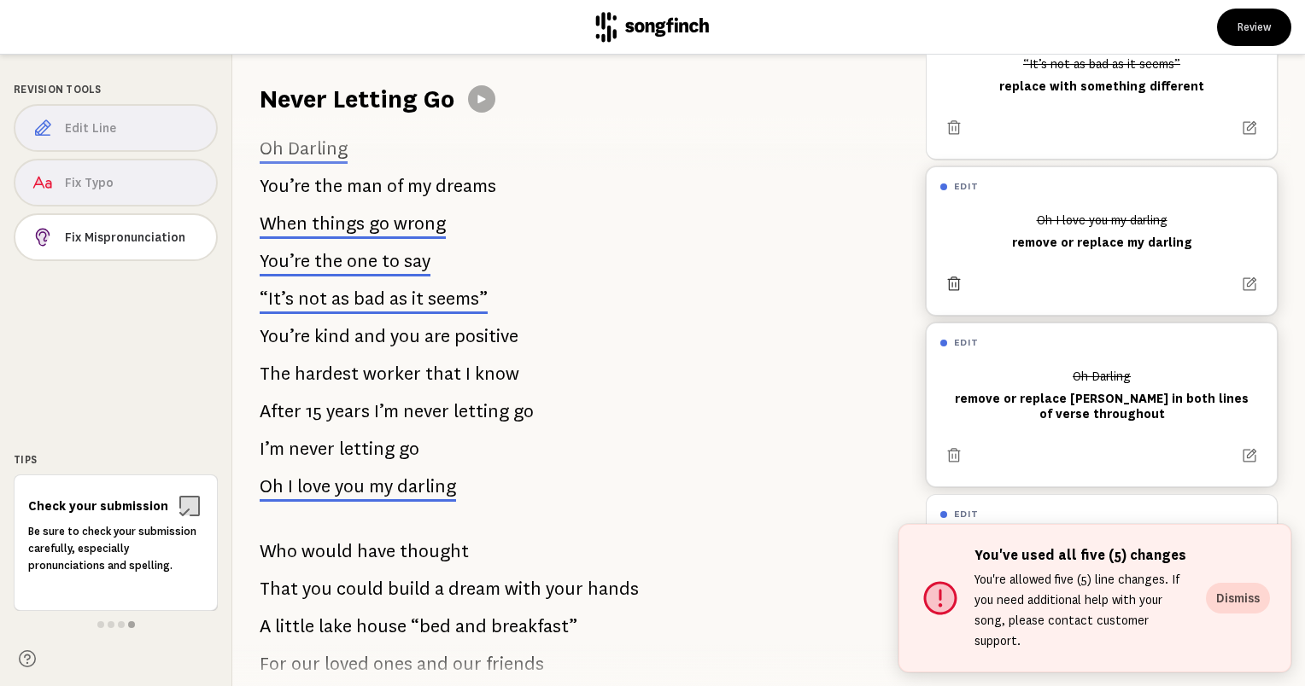
click at [957, 276] on icon at bounding box center [953, 284] width 17 height 17
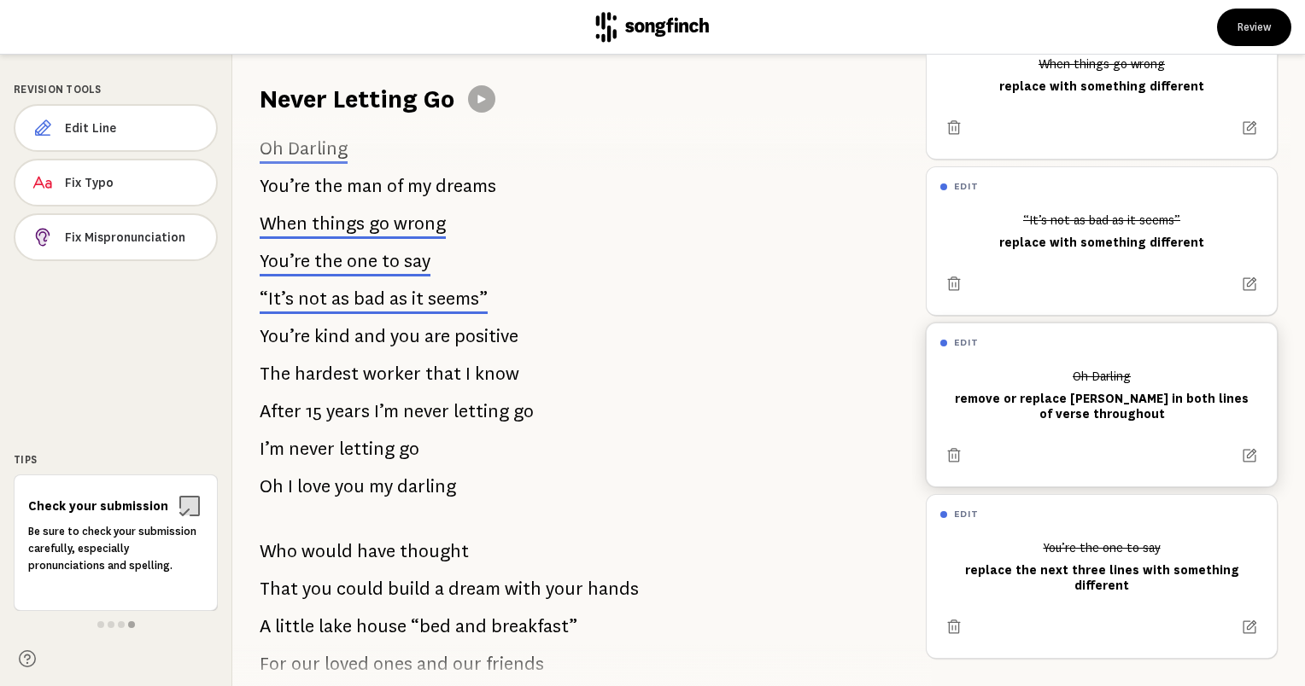
click at [353, 266] on span "one" at bounding box center [362, 261] width 31 height 20
click at [956, 276] on icon at bounding box center [953, 284] width 17 height 17
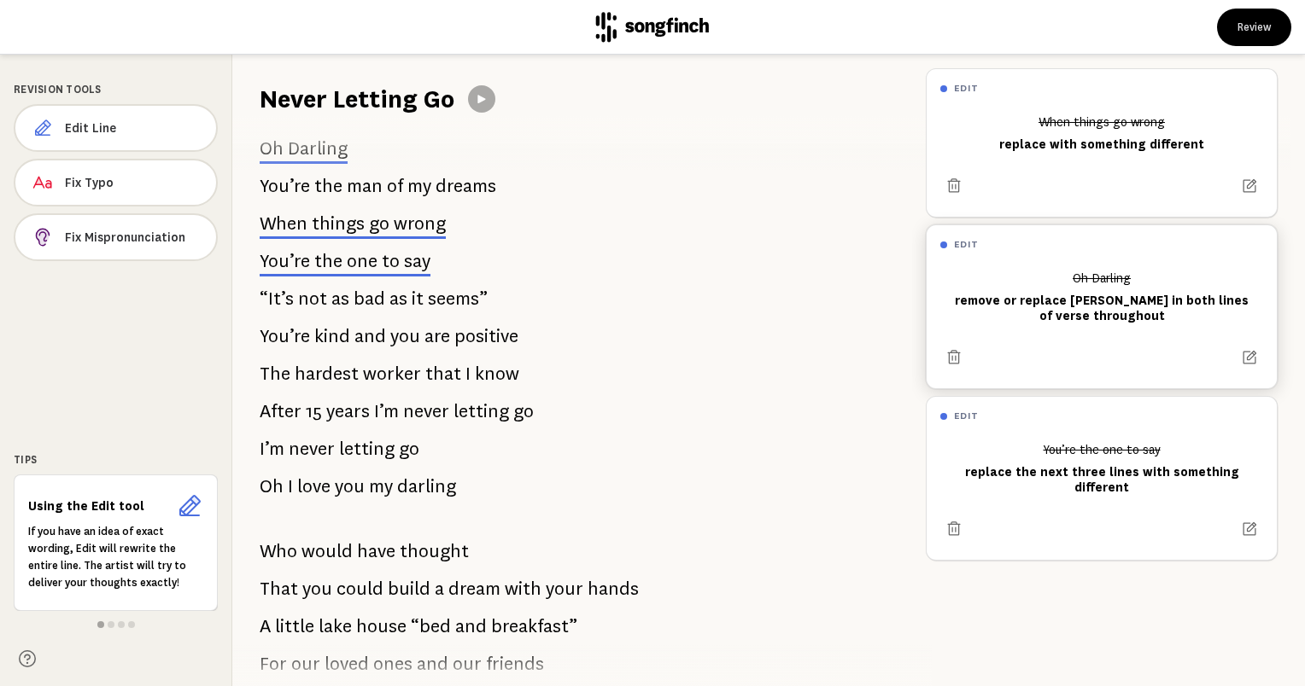
click at [337, 312] on span "as" at bounding box center [340, 299] width 18 height 34
click at [323, 401] on p "After 15 years I’m never letting go" at bounding box center [397, 411] width 274 height 34
click at [956, 184] on icon at bounding box center [953, 186] width 17 height 17
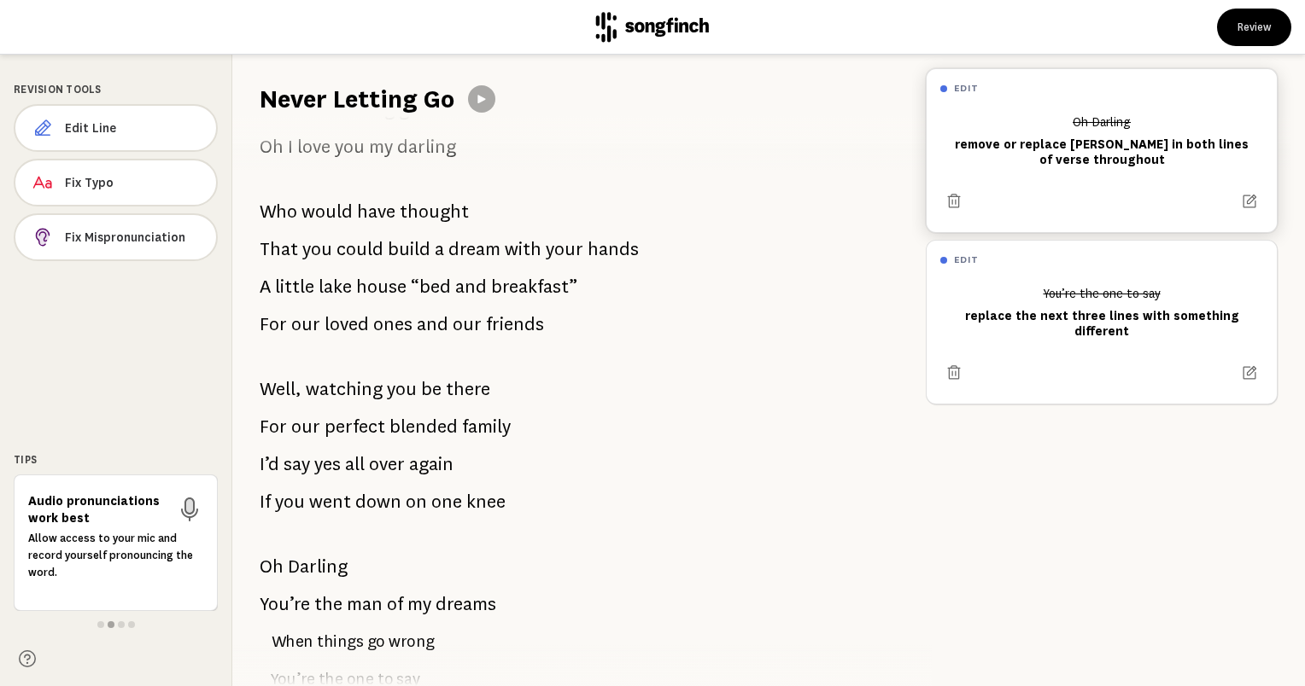
scroll to position [736, 0]
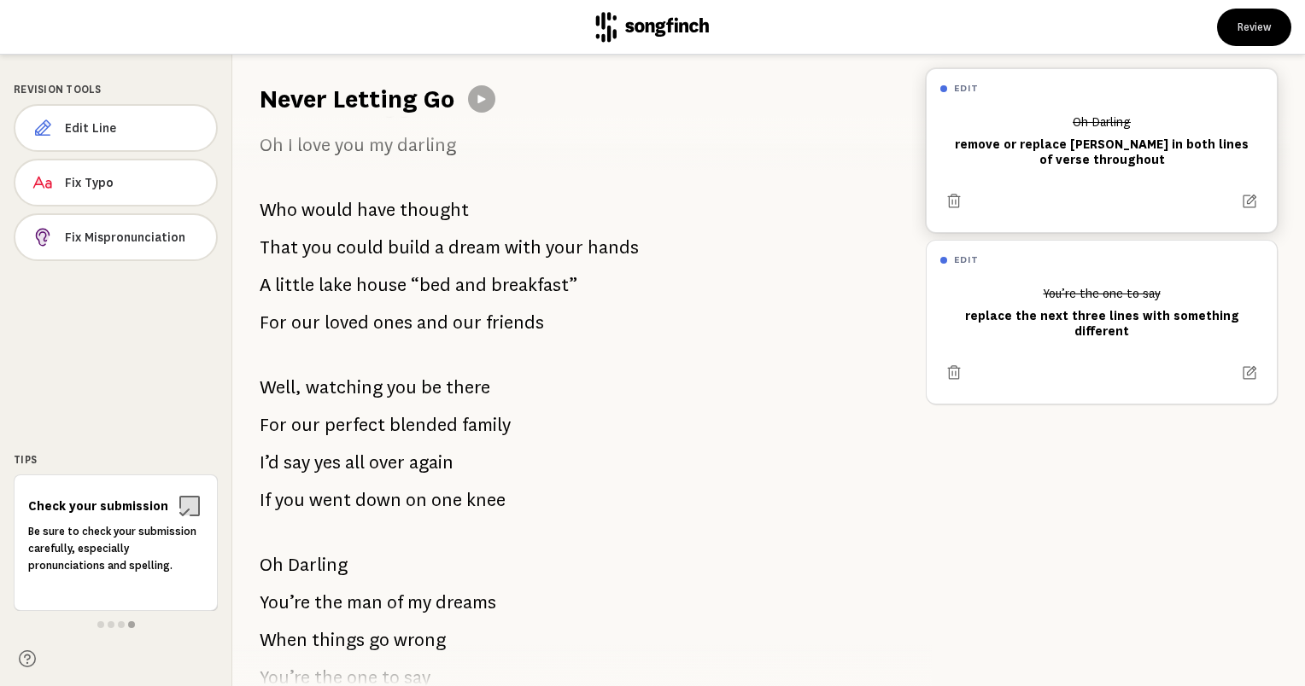
click at [336, 248] on span "could" at bounding box center [359, 248] width 47 height 34
click at [150, 137] on button "Edit Line" at bounding box center [116, 128] width 204 height 48
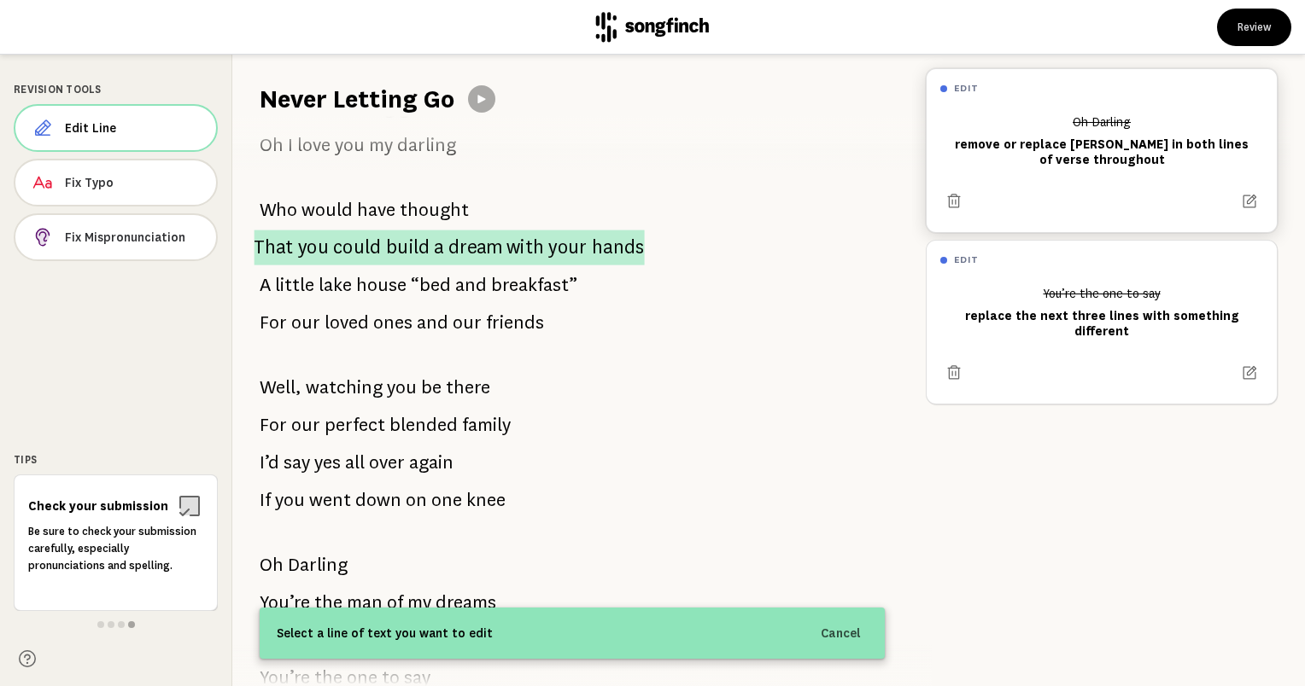
click at [293, 253] on p "That you could build a dream with your hands" at bounding box center [449, 247] width 390 height 35
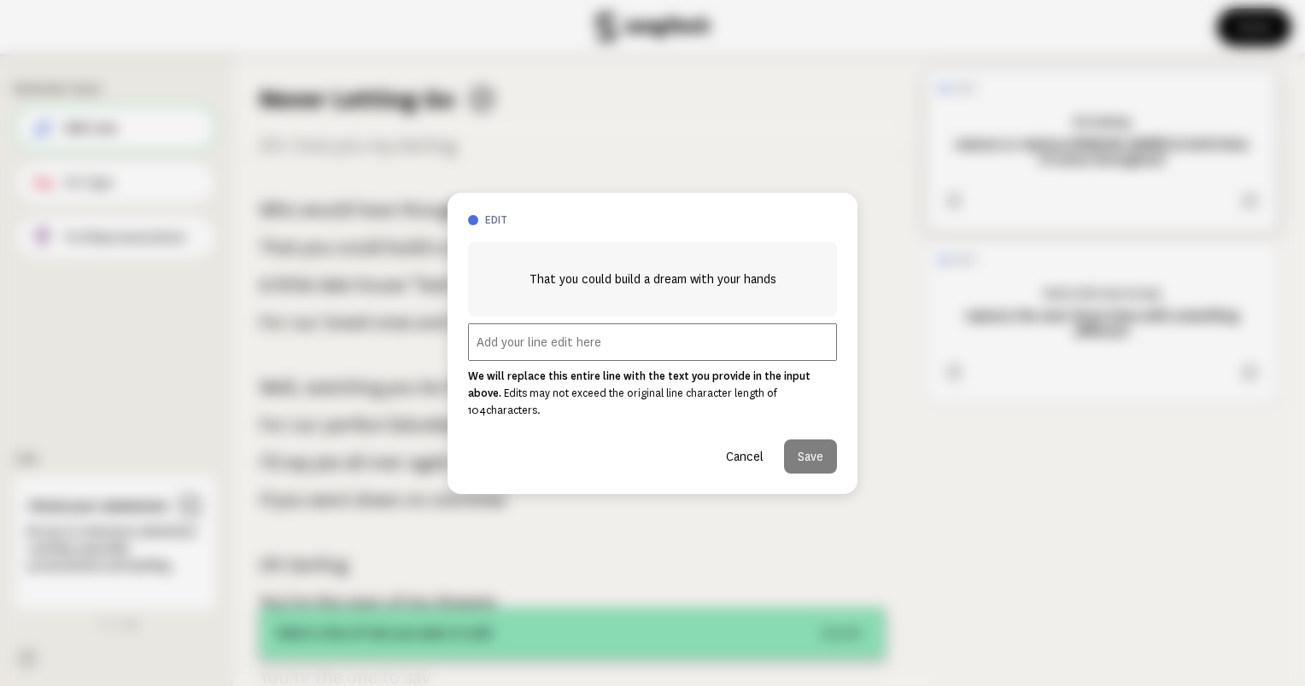
click at [636, 359] on input "text" at bounding box center [652, 343] width 369 height 38
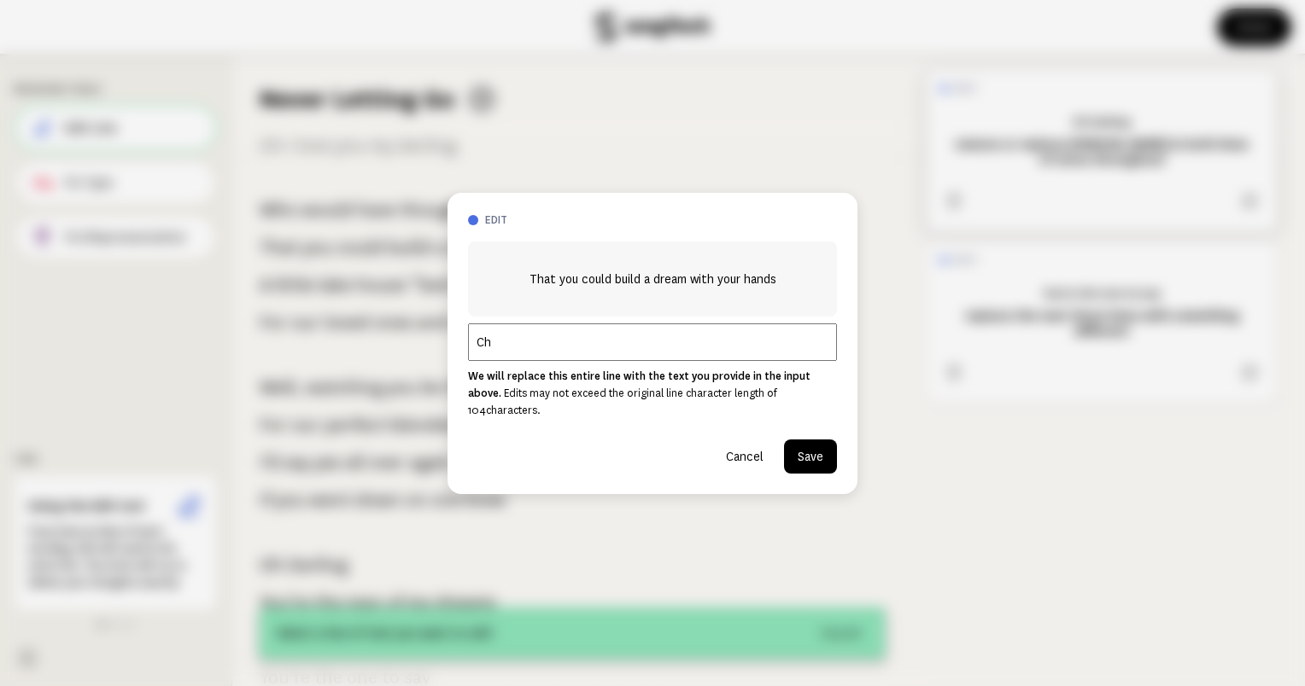
type input "C"
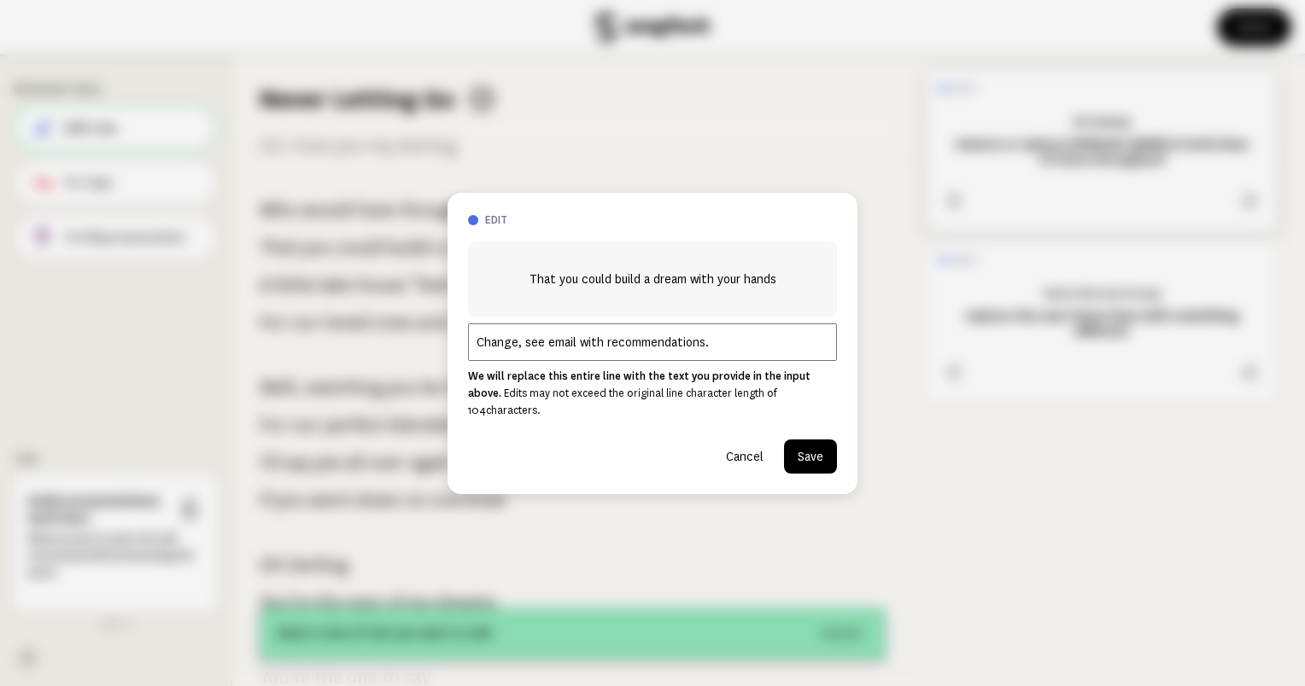
click at [656, 347] on input "Change, see email with recommendations." at bounding box center [652, 343] width 369 height 38
drag, startPoint x: 757, startPoint y: 352, endPoint x: 470, endPoint y: 352, distance: 286.9
click at [470, 352] on input "Change, see email with requested additions." at bounding box center [652, 343] width 369 height 38
type input "Change, see email with requested additions."
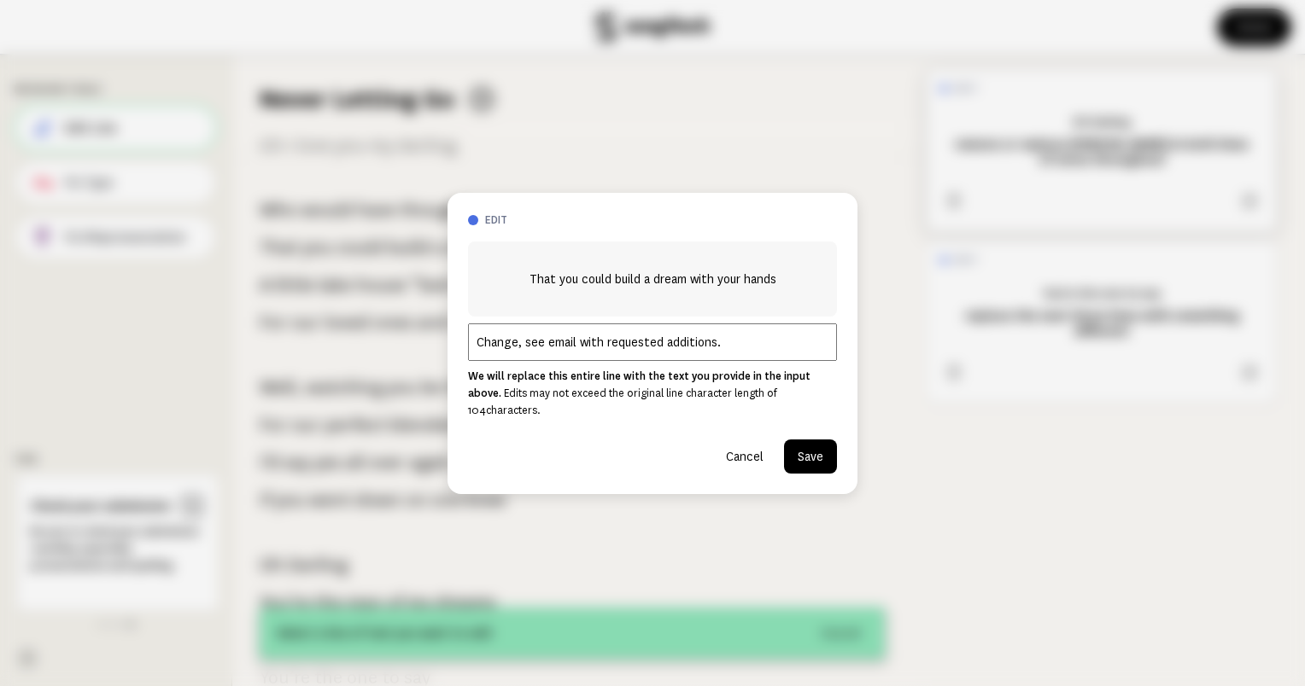
click at [814, 458] on button "Save" at bounding box center [810, 457] width 53 height 34
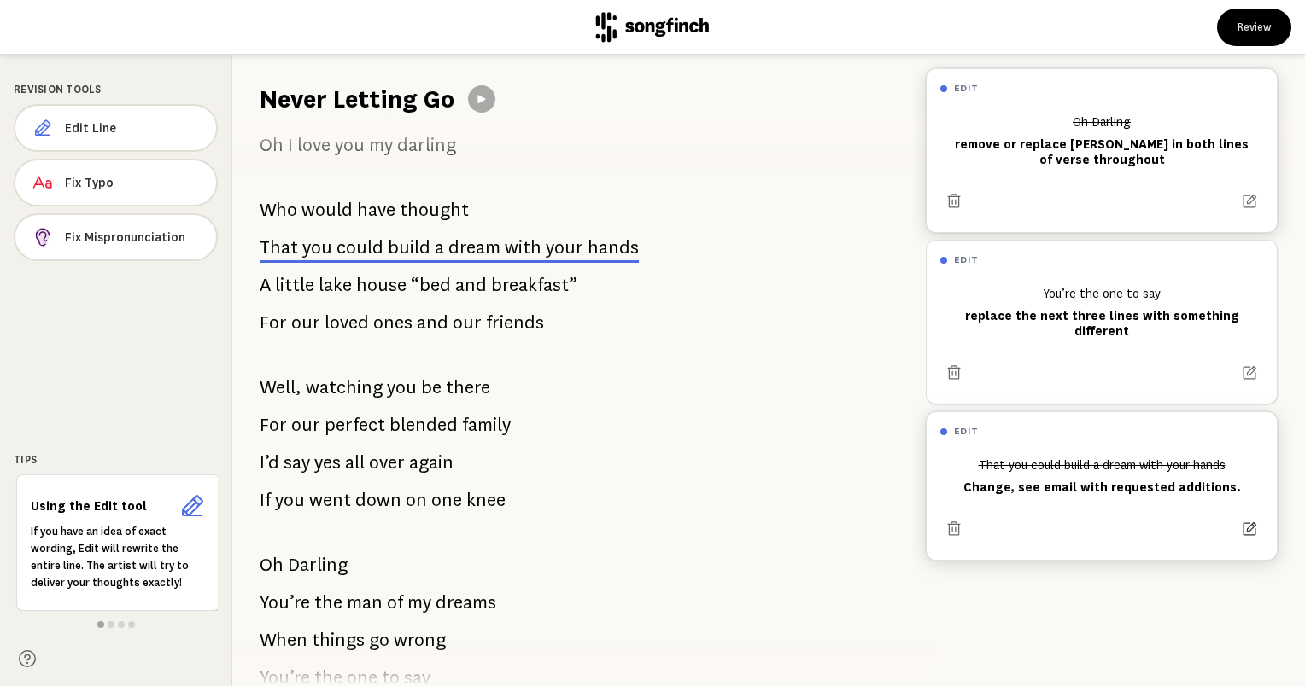
click at [1241, 528] on icon at bounding box center [1249, 529] width 17 height 17
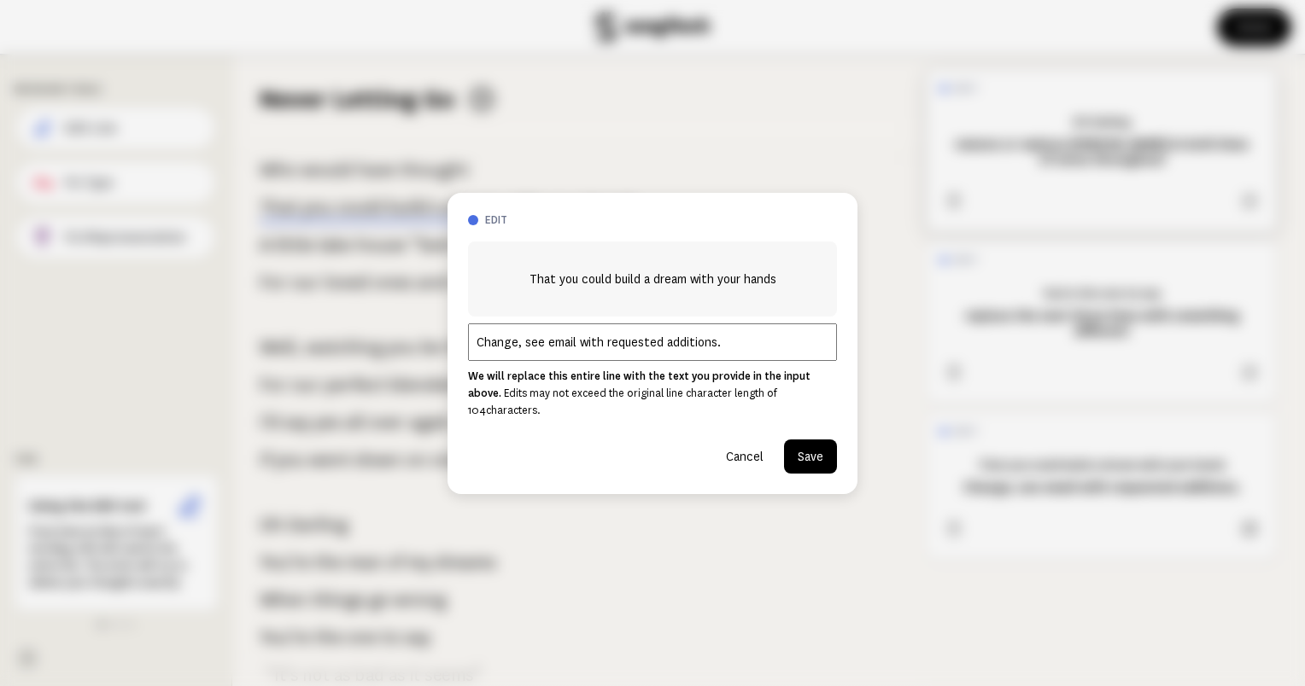
scroll to position [808, 0]
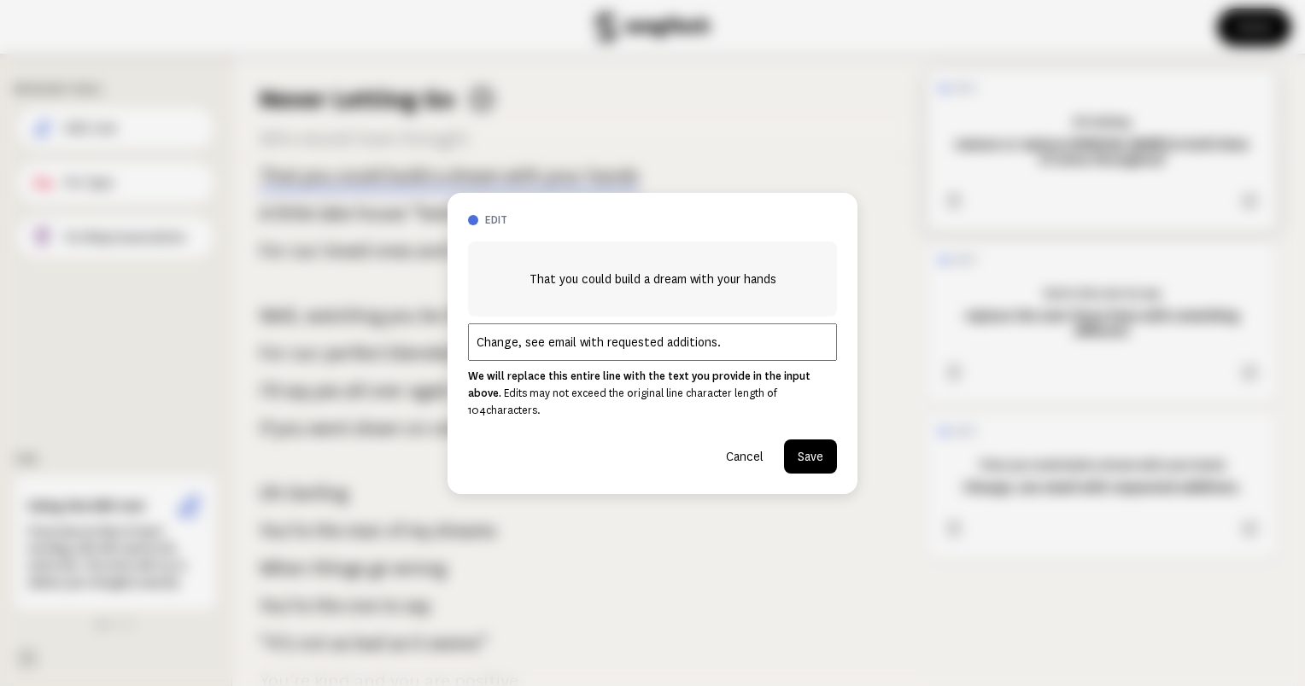
click at [515, 351] on input "Change, see email with requested additions." at bounding box center [652, 343] width 369 height 38
type input "Change this and next line, see email with requested additions."
click at [808, 460] on button "Save" at bounding box center [810, 457] width 53 height 34
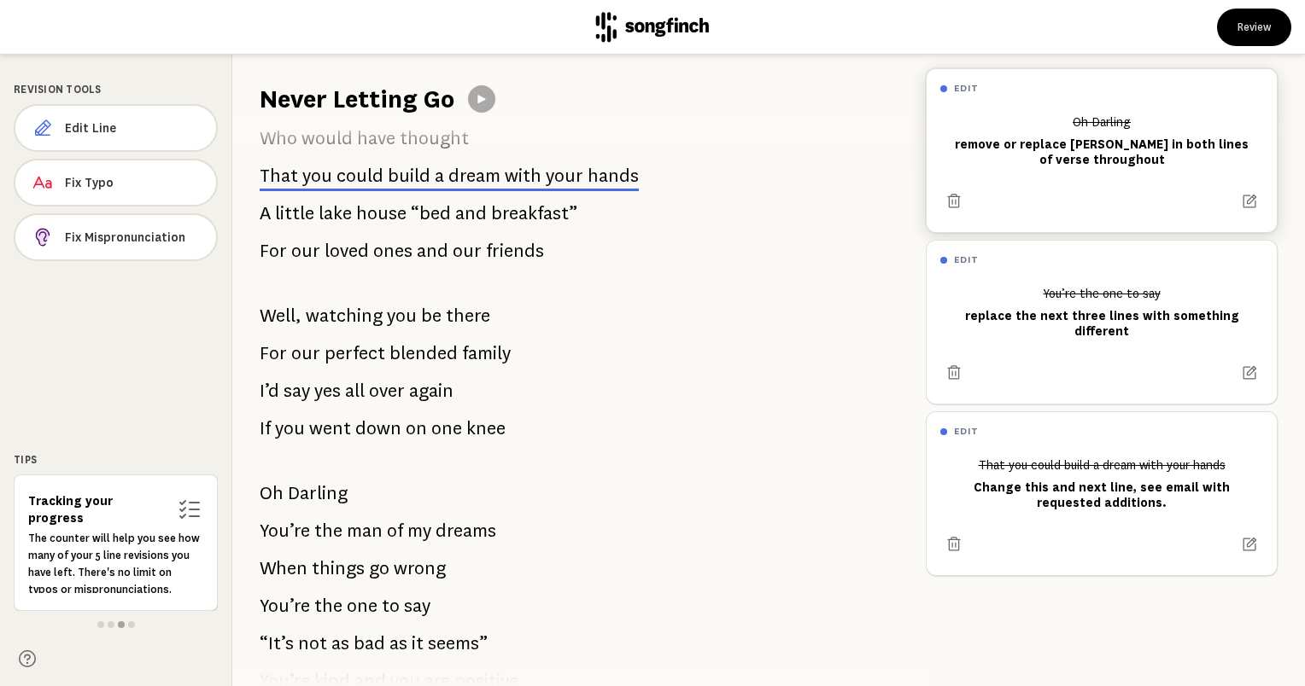
scroll to position [722, 0]
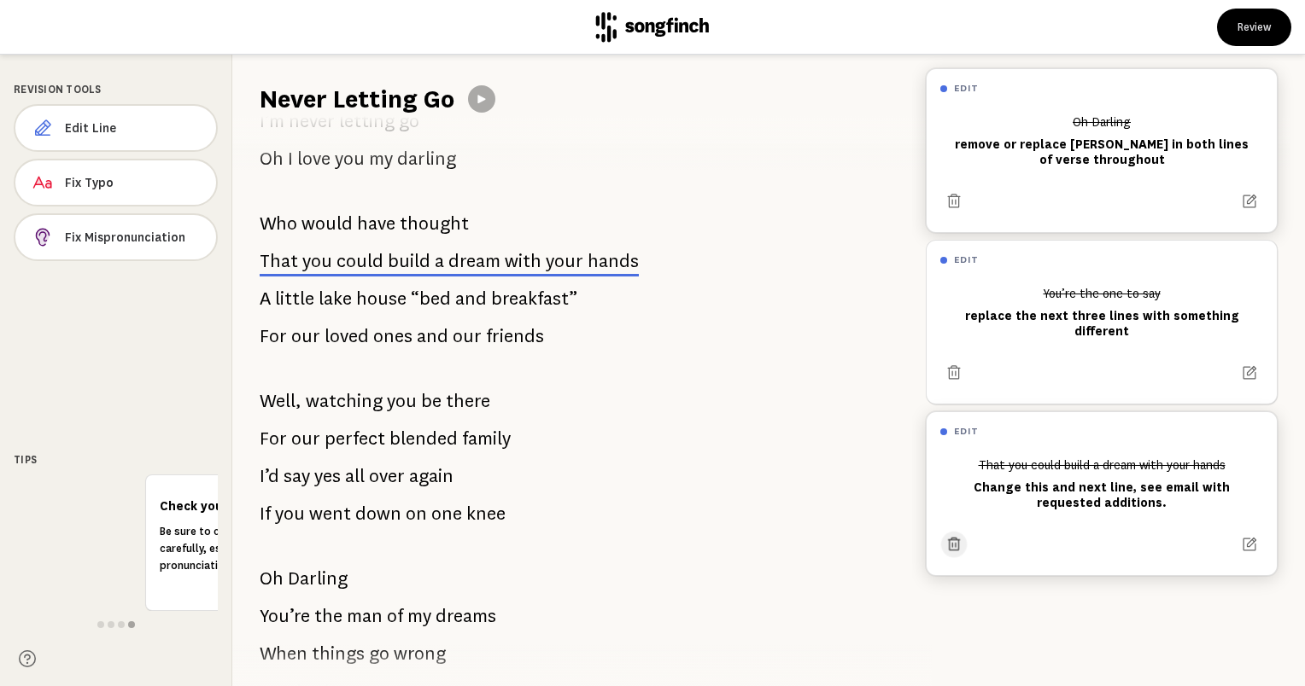
click at [950, 551] on icon at bounding box center [953, 544] width 16 height 16
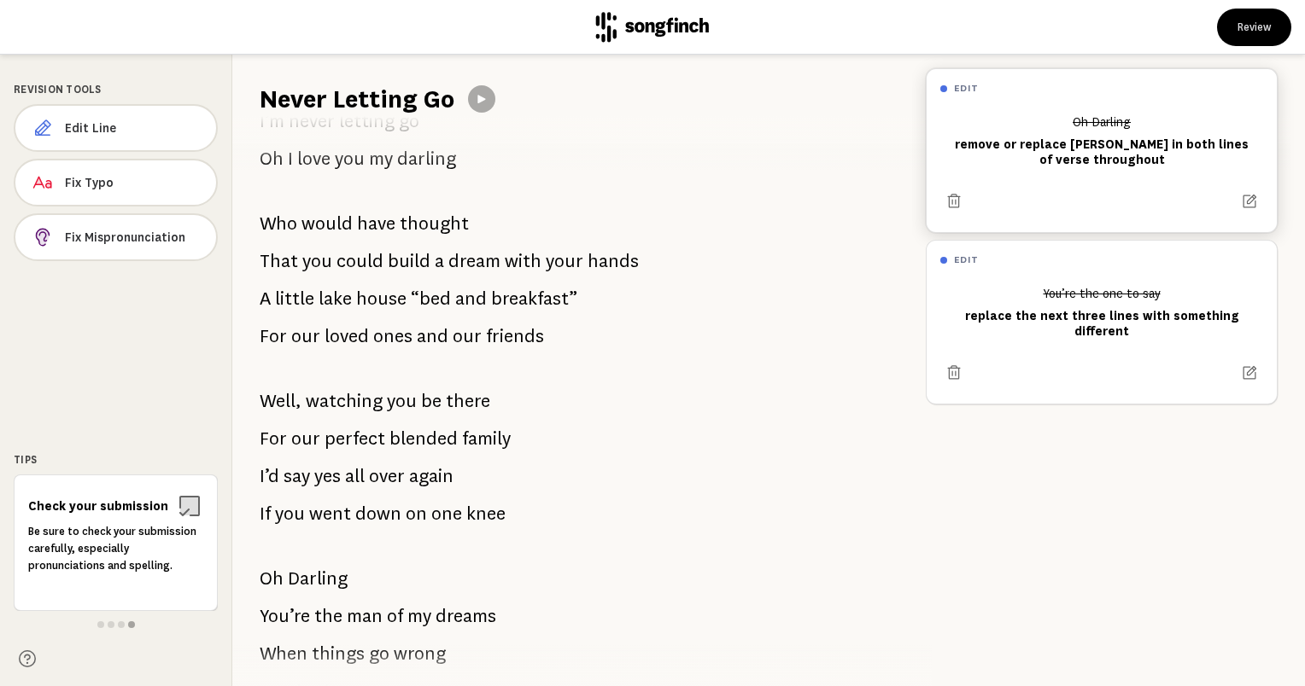
click at [335, 225] on span "would" at bounding box center [326, 224] width 51 height 34
click at [78, 123] on span "Edit Line" at bounding box center [133, 128] width 137 height 17
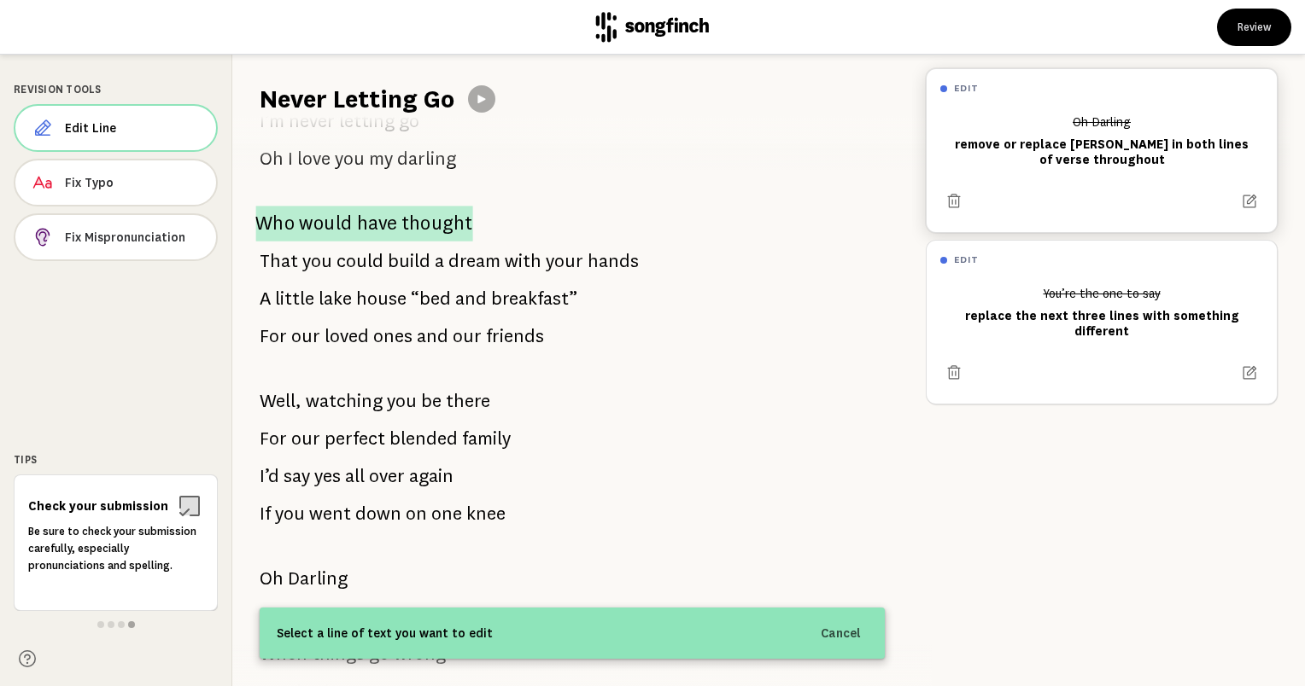
click at [321, 225] on span "would" at bounding box center [325, 224] width 53 height 36
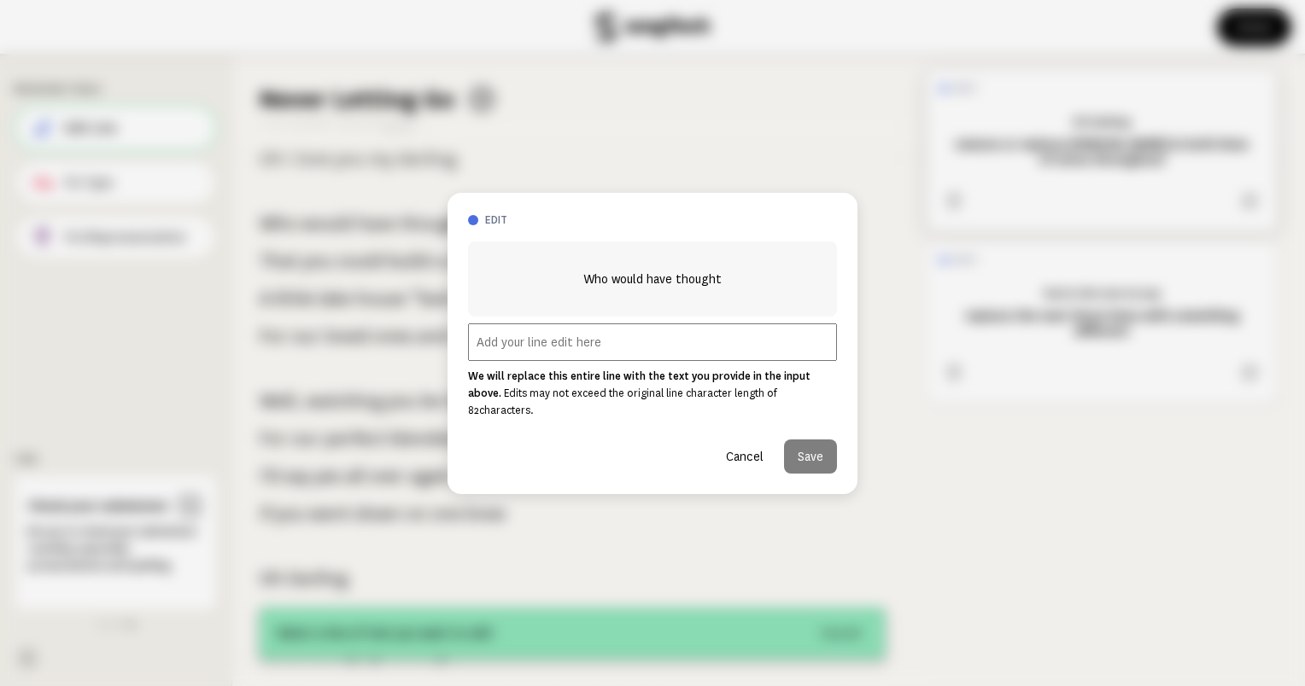
click at [581, 357] on input "text" at bounding box center [652, 343] width 369 height 38
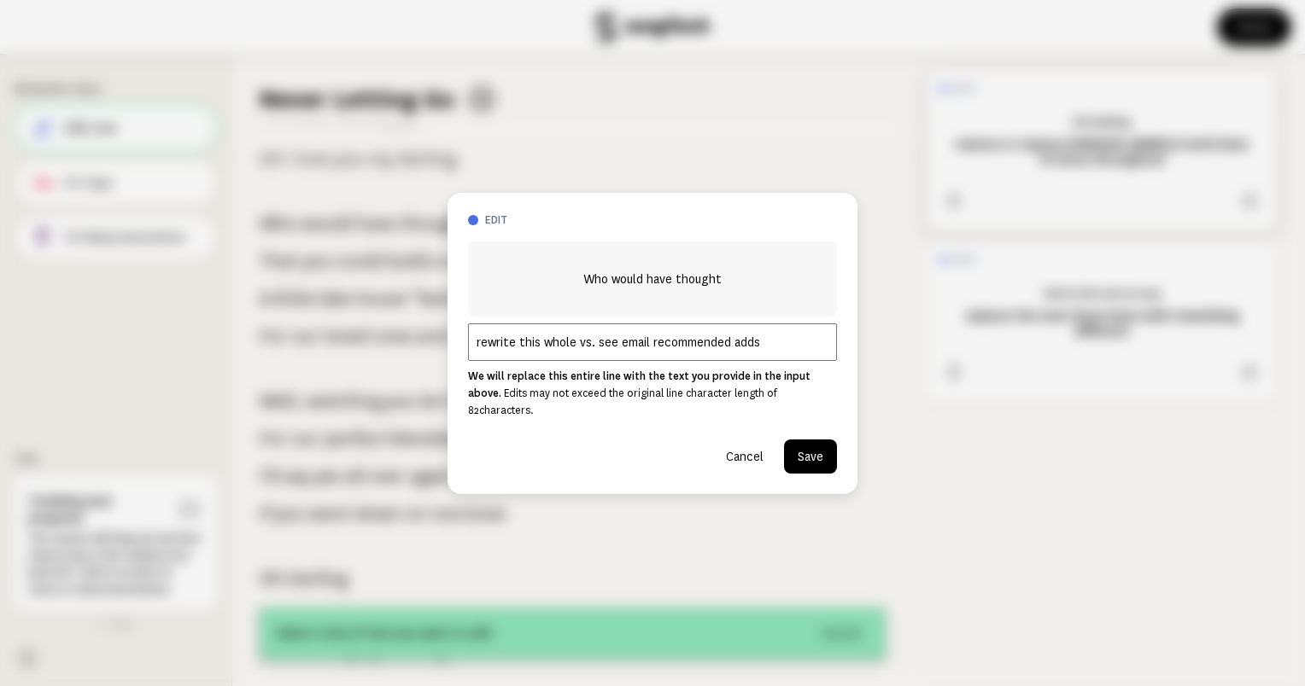
type input "rewrite this whole vs. see email recommended adds"
click at [809, 451] on button "Save" at bounding box center [810, 457] width 53 height 34
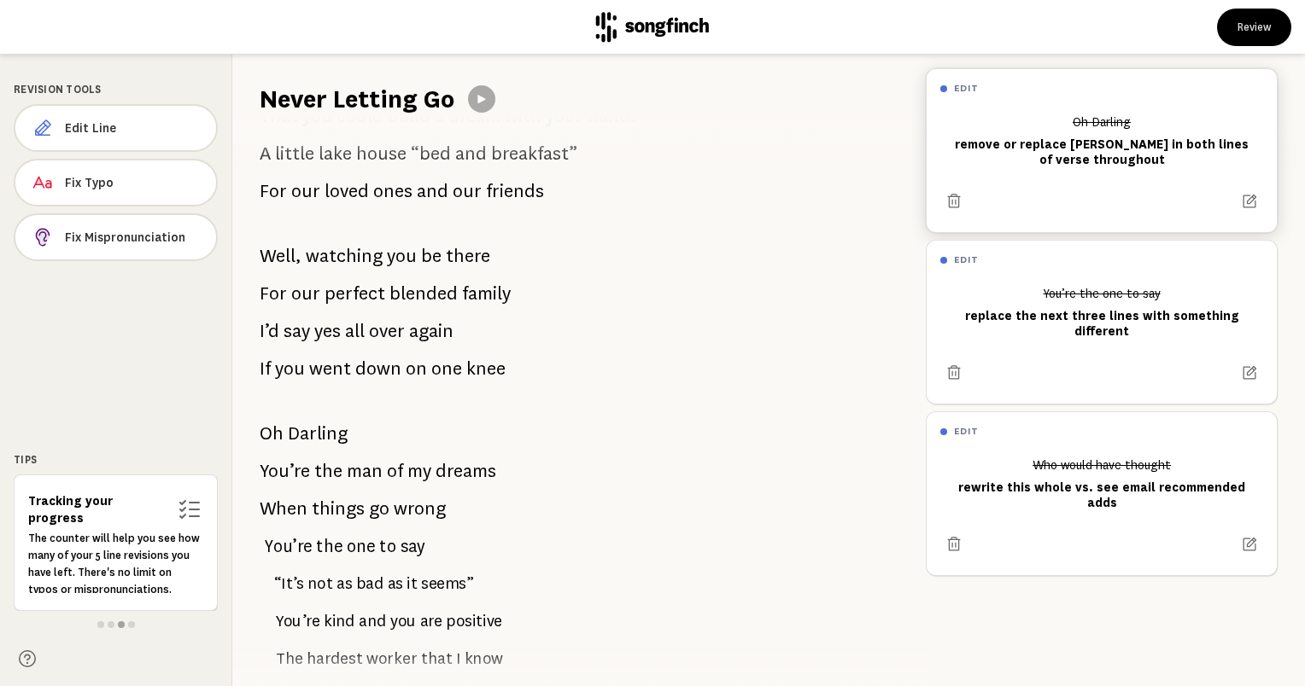
scroll to position [893, 0]
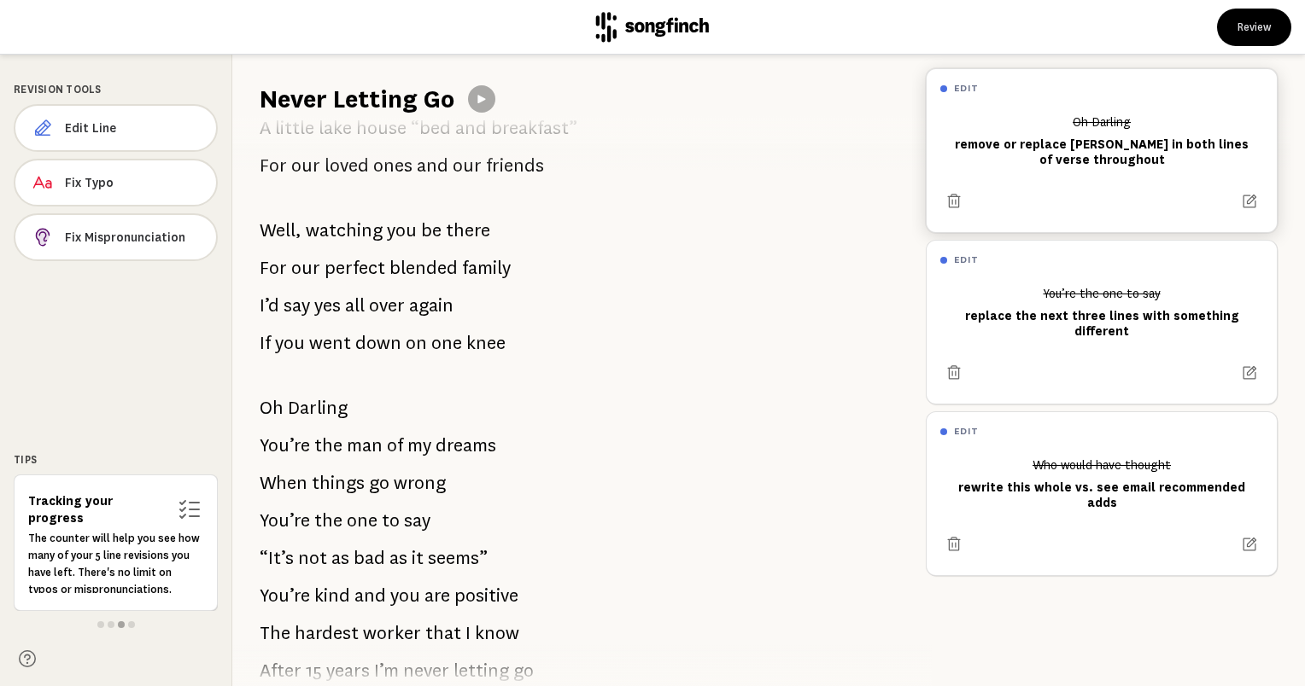
drag, startPoint x: 322, startPoint y: 263, endPoint x: 271, endPoint y: 257, distance: 50.7
click at [271, 257] on span "For" at bounding box center [273, 268] width 27 height 34
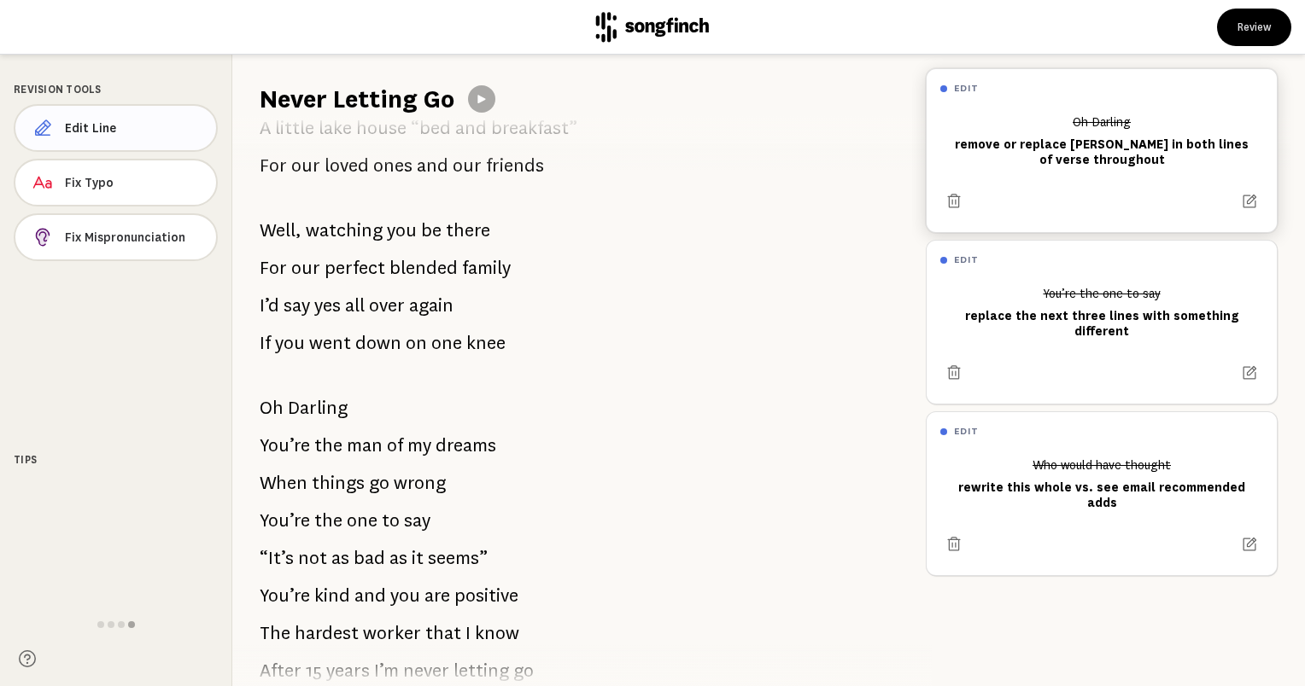
click at [100, 126] on span "Edit Line" at bounding box center [133, 128] width 137 height 17
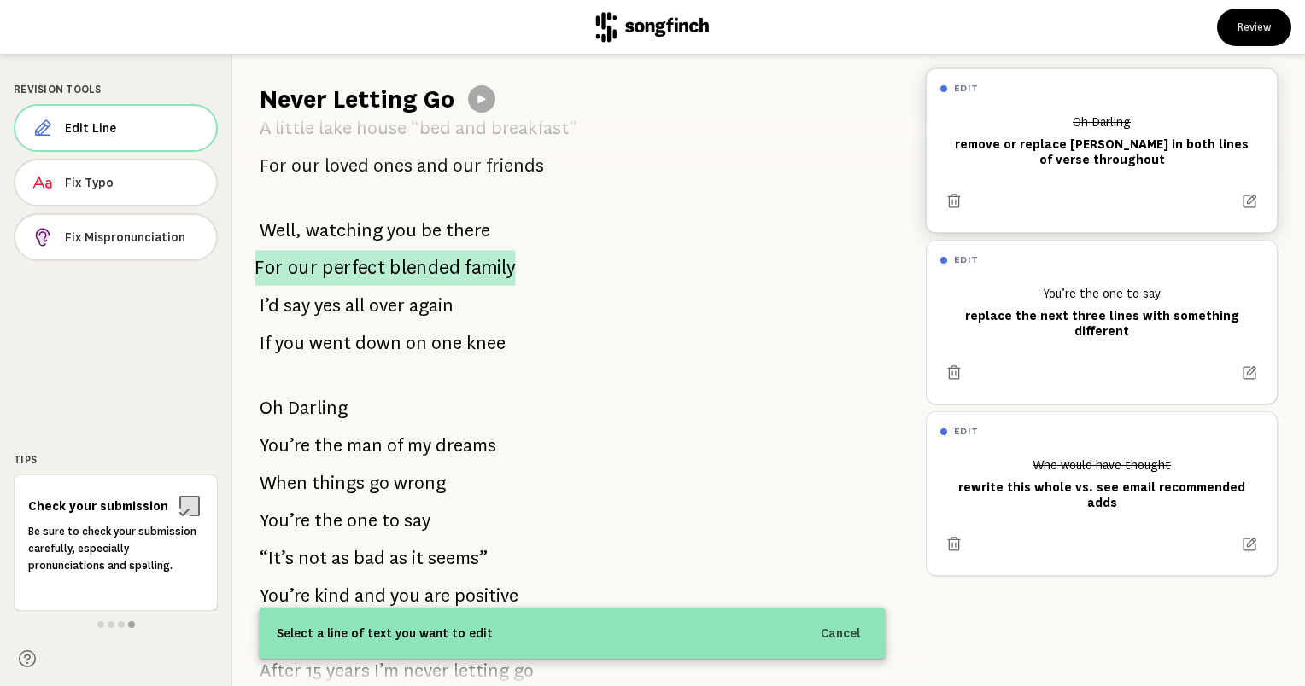
click at [342, 265] on span "perfect" at bounding box center [353, 268] width 63 height 36
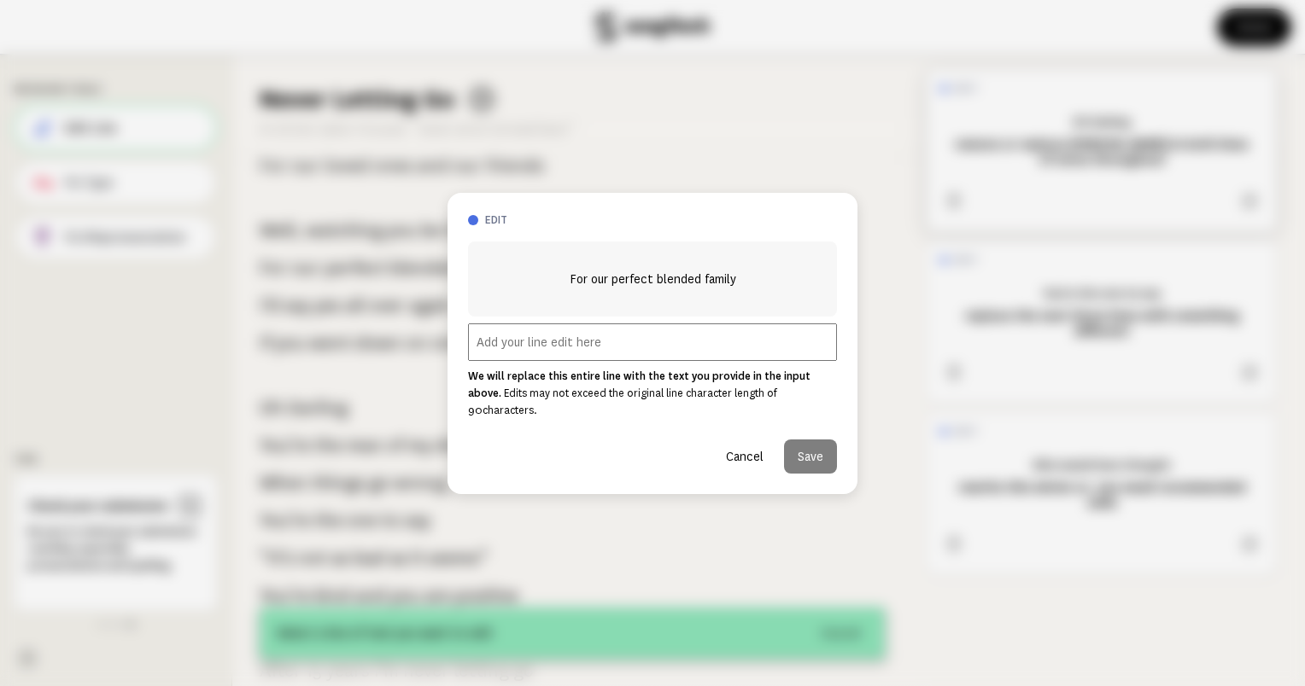
click at [556, 355] on input "text" at bounding box center [652, 343] width 369 height 38
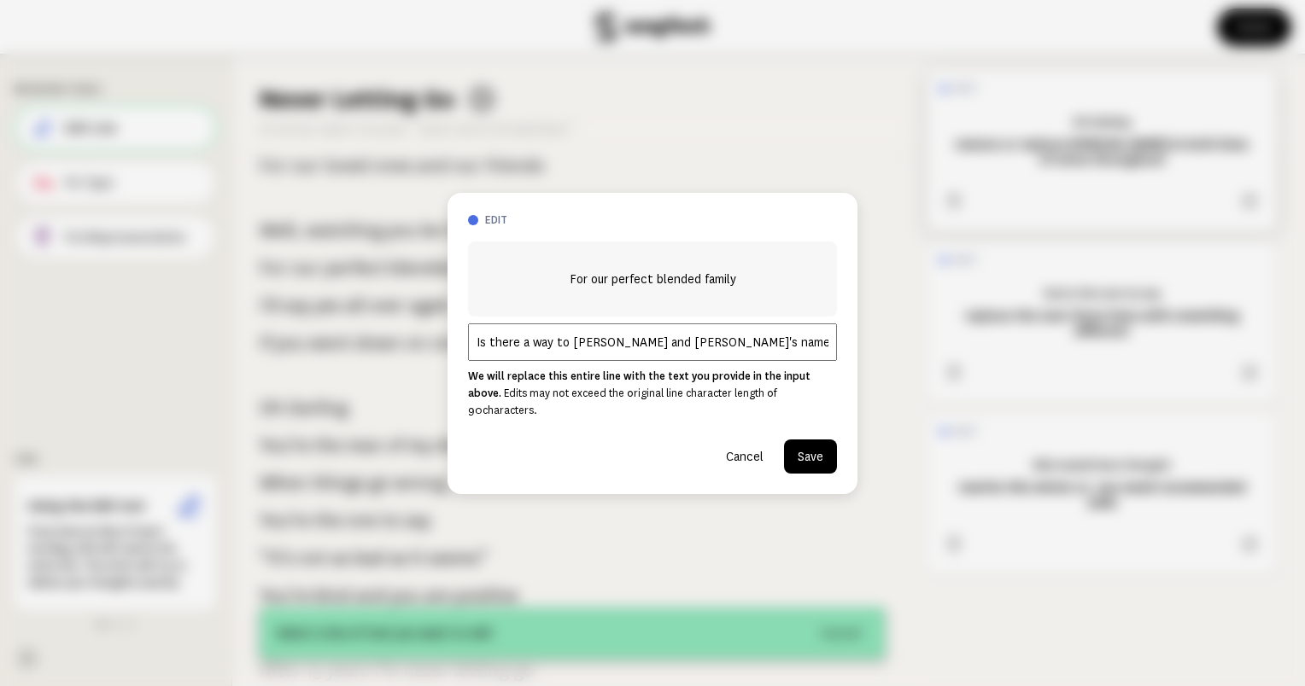
click at [567, 348] on input "Is there a way to [PERSON_NAME] and [PERSON_NAME]'s name" at bounding box center [652, 343] width 369 height 38
click at [662, 352] on input "Is there a way to incorporate [PERSON_NAME] and [PERSON_NAME]'s name" at bounding box center [652, 343] width 369 height 38
type input "Is there a way to incorporate [PERSON_NAME] and [PERSON_NAME]'s name"
click at [809, 440] on button "Save" at bounding box center [810, 457] width 53 height 34
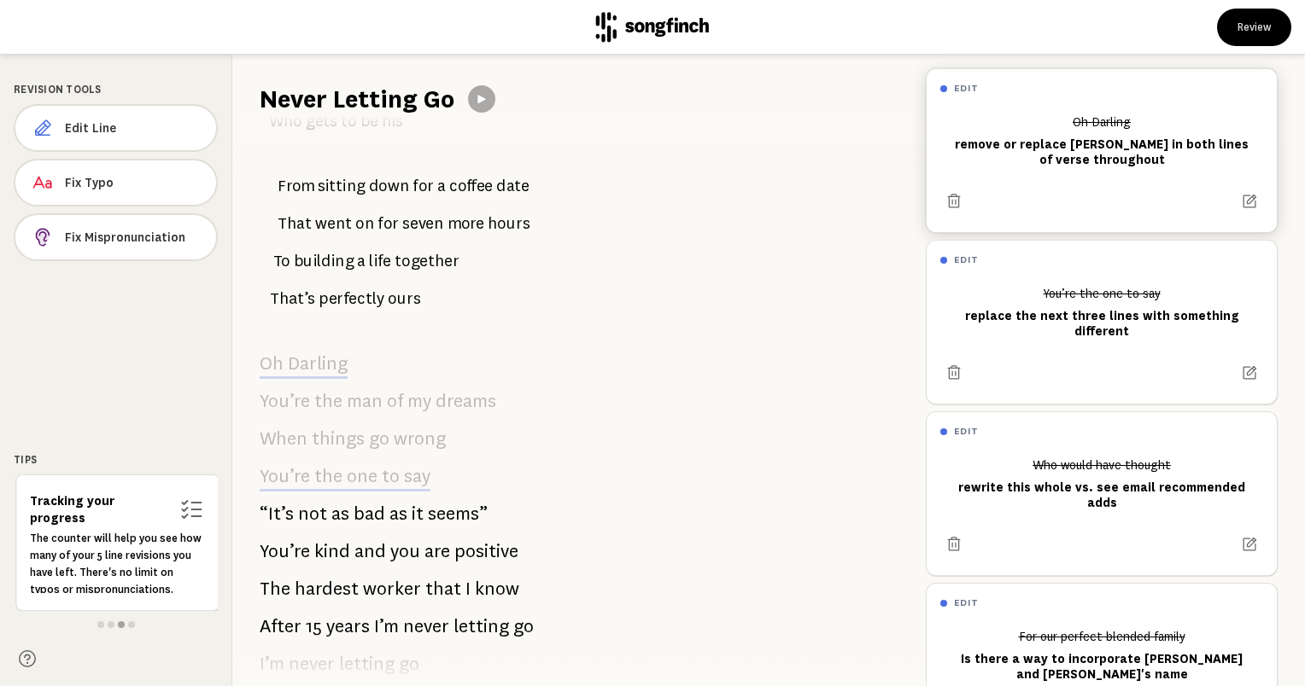
scroll to position [125, 0]
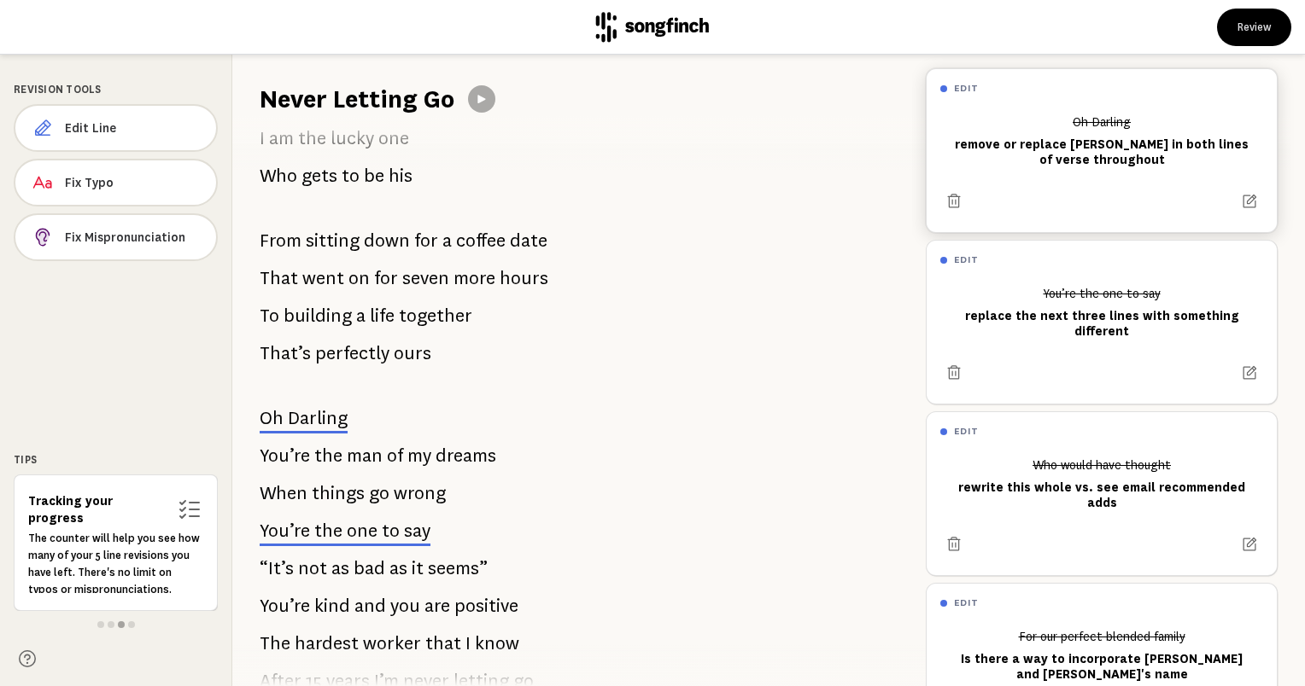
click at [292, 419] on span "Darling" at bounding box center [318, 418] width 60 height 20
click at [1083, 178] on div at bounding box center [1101, 194] width 323 height 41
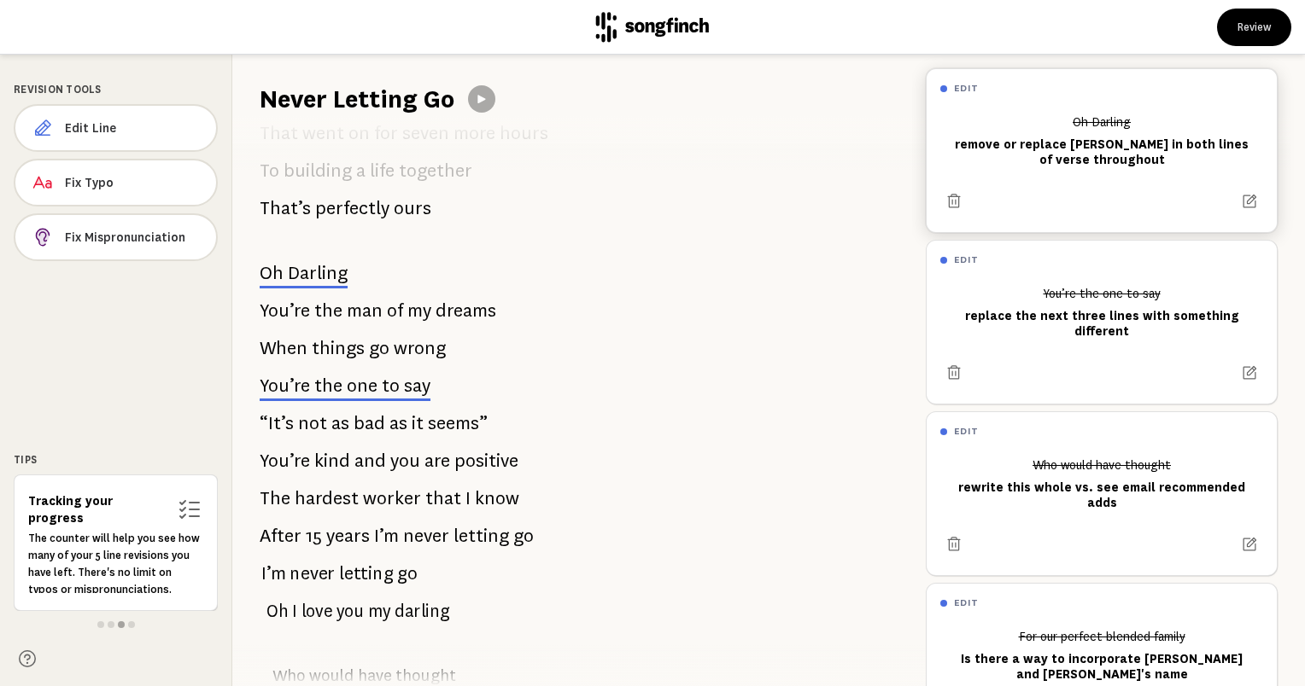
scroll to position [367, 0]
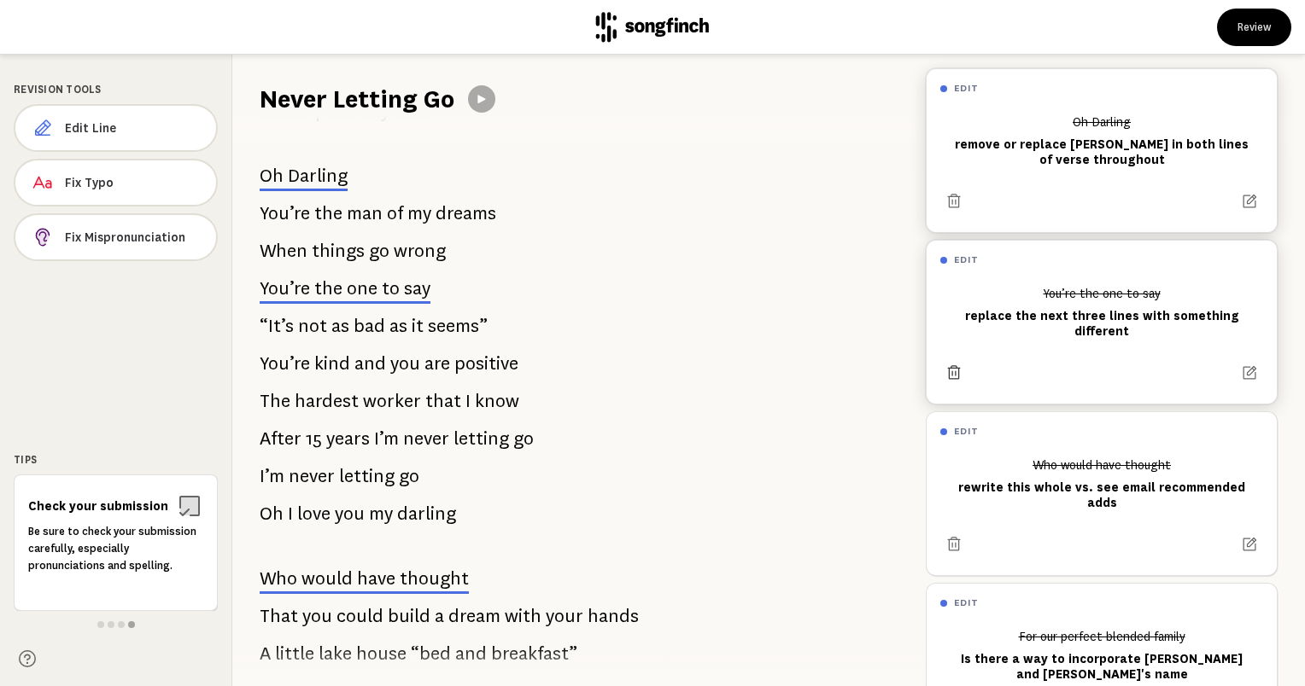
click at [942, 369] on button at bounding box center [953, 372] width 27 height 27
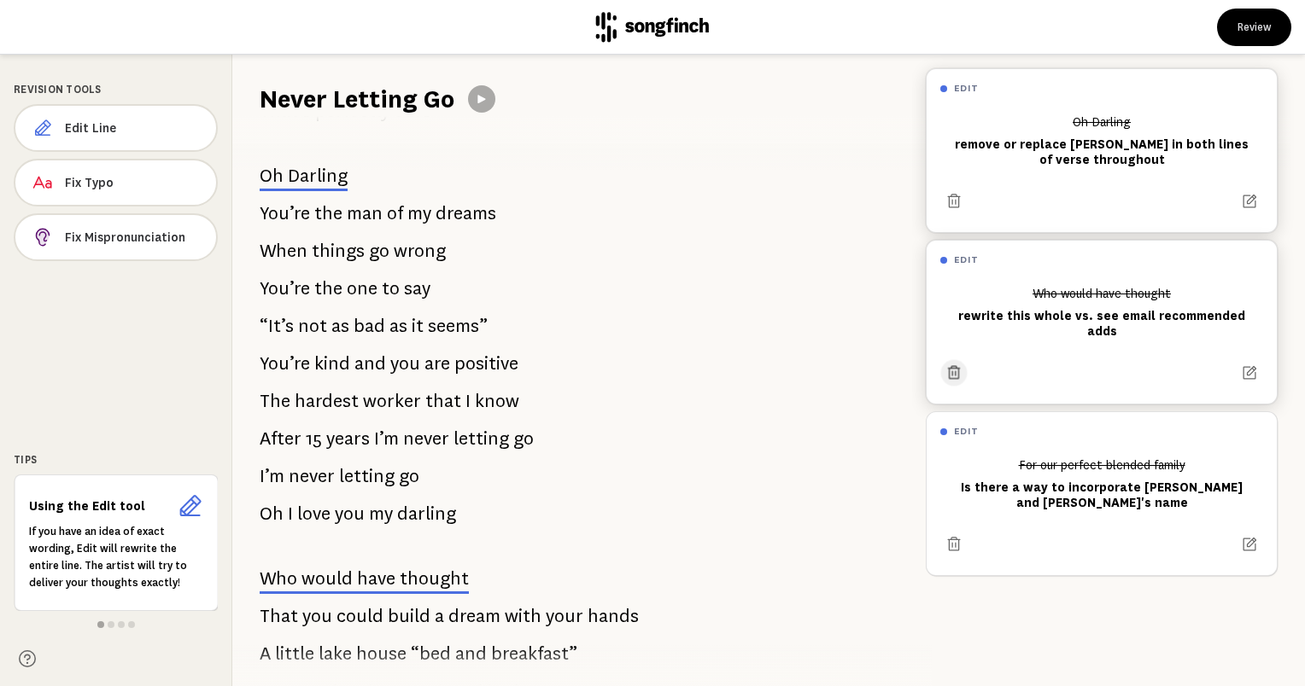
click at [949, 372] on icon at bounding box center [953, 373] width 16 height 16
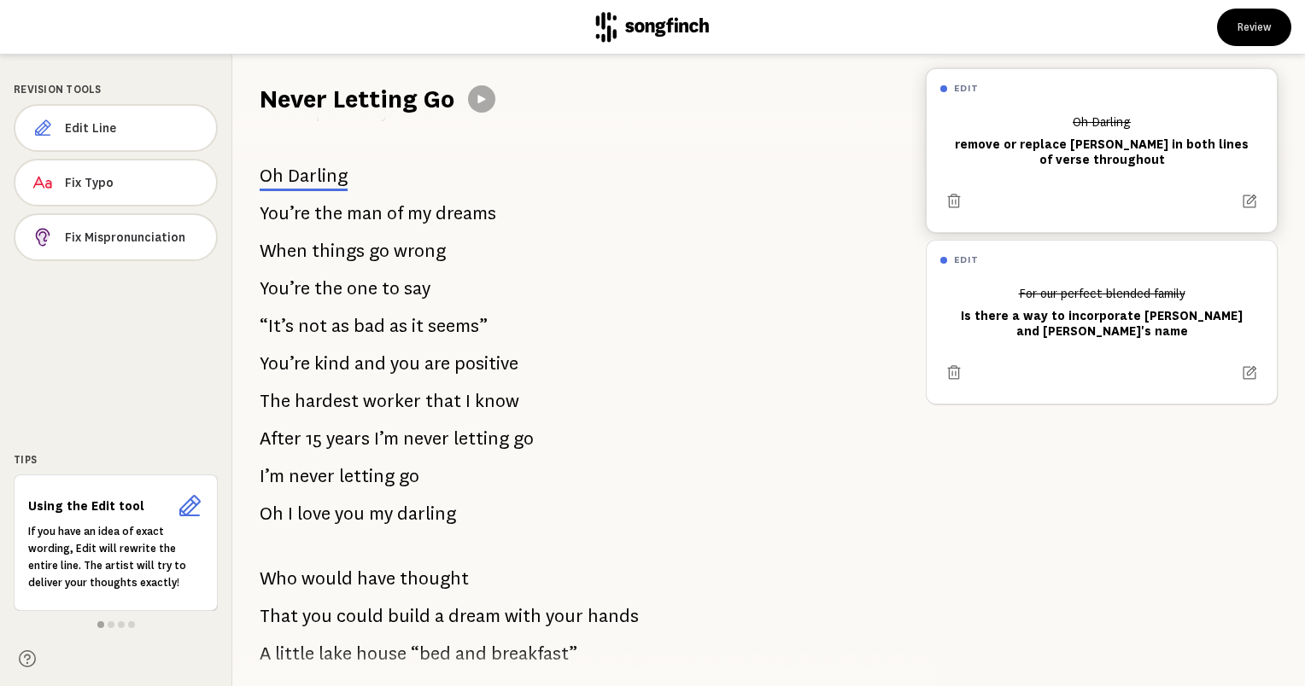
click at [369, 247] on span "go" at bounding box center [379, 251] width 20 height 34
click at [145, 118] on button "Edit Line" at bounding box center [116, 128] width 203 height 48
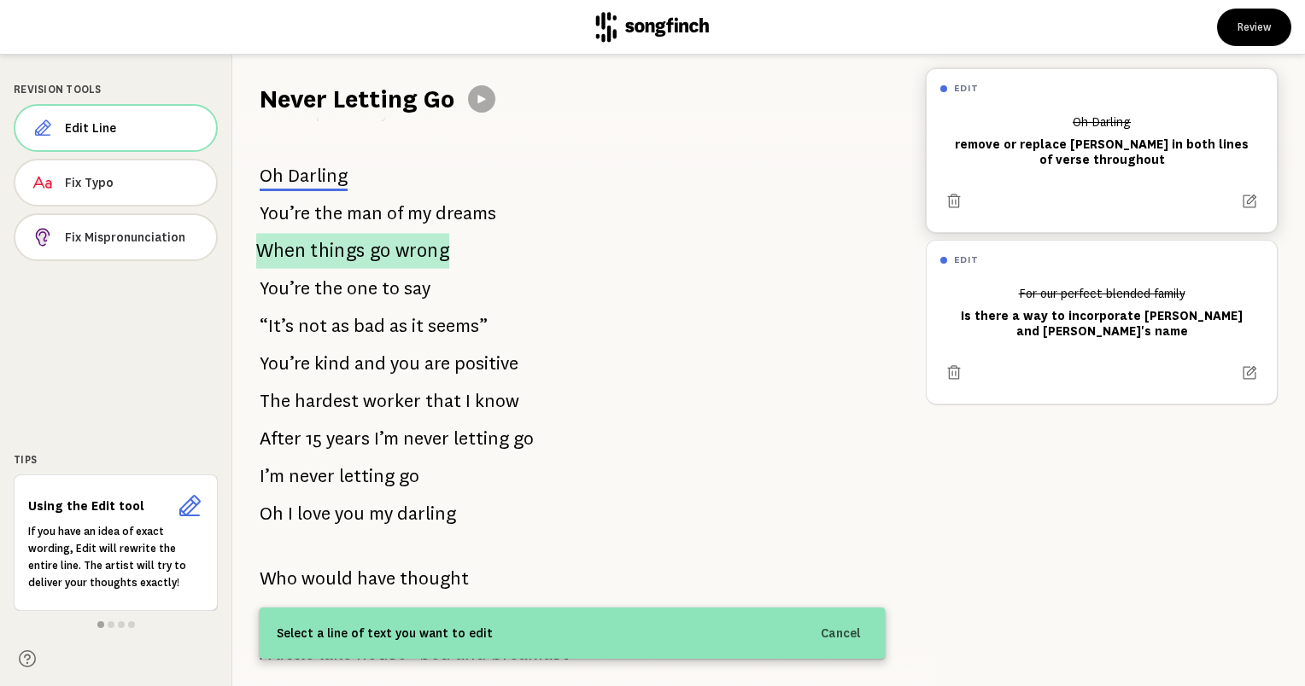
click at [301, 243] on span "When" at bounding box center [281, 251] width 50 height 36
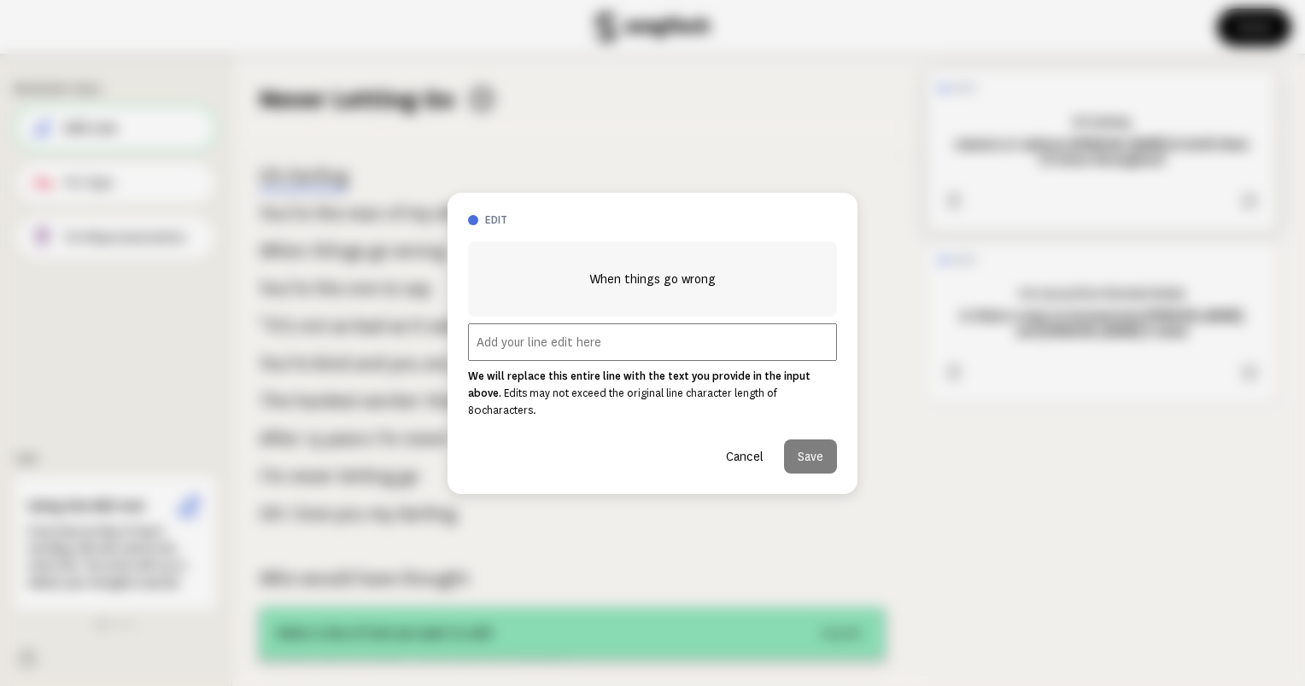
click at [556, 344] on input "text" at bounding box center [652, 343] width 369 height 38
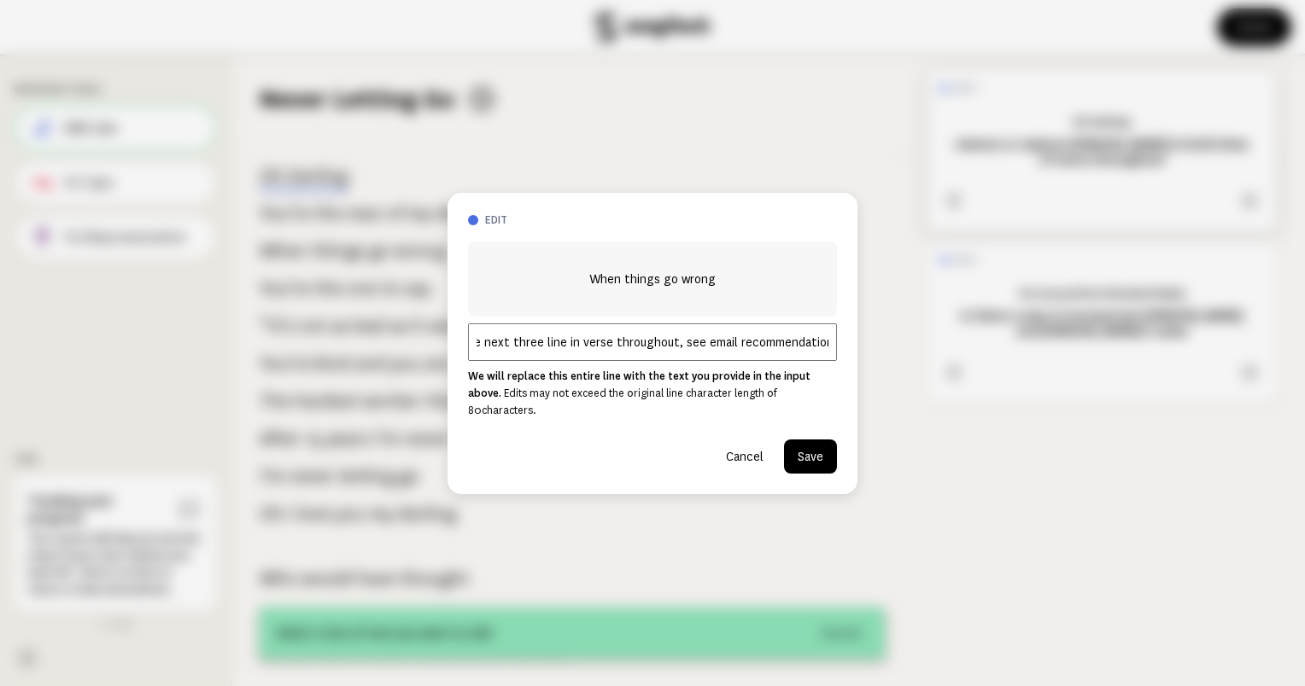
scroll to position [0, 44]
type input "Replace next three line in verse throughout, see email recommendations."
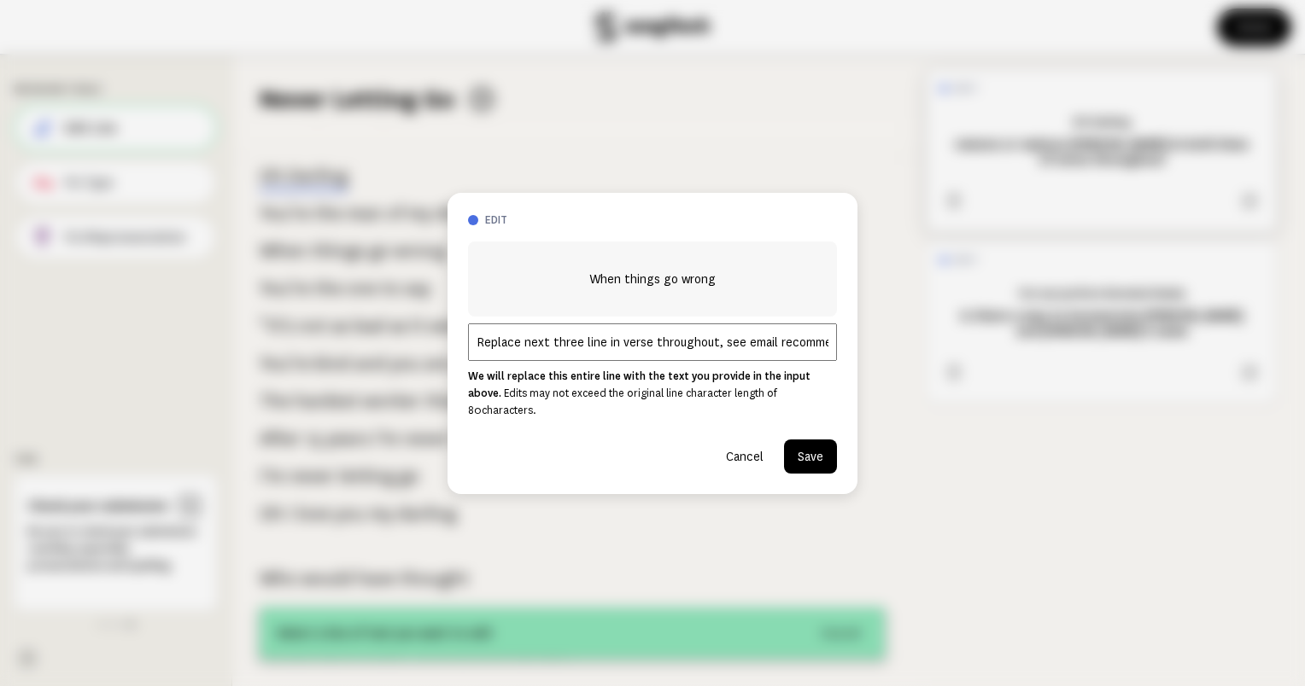
click at [797, 455] on button "Save" at bounding box center [810, 457] width 53 height 34
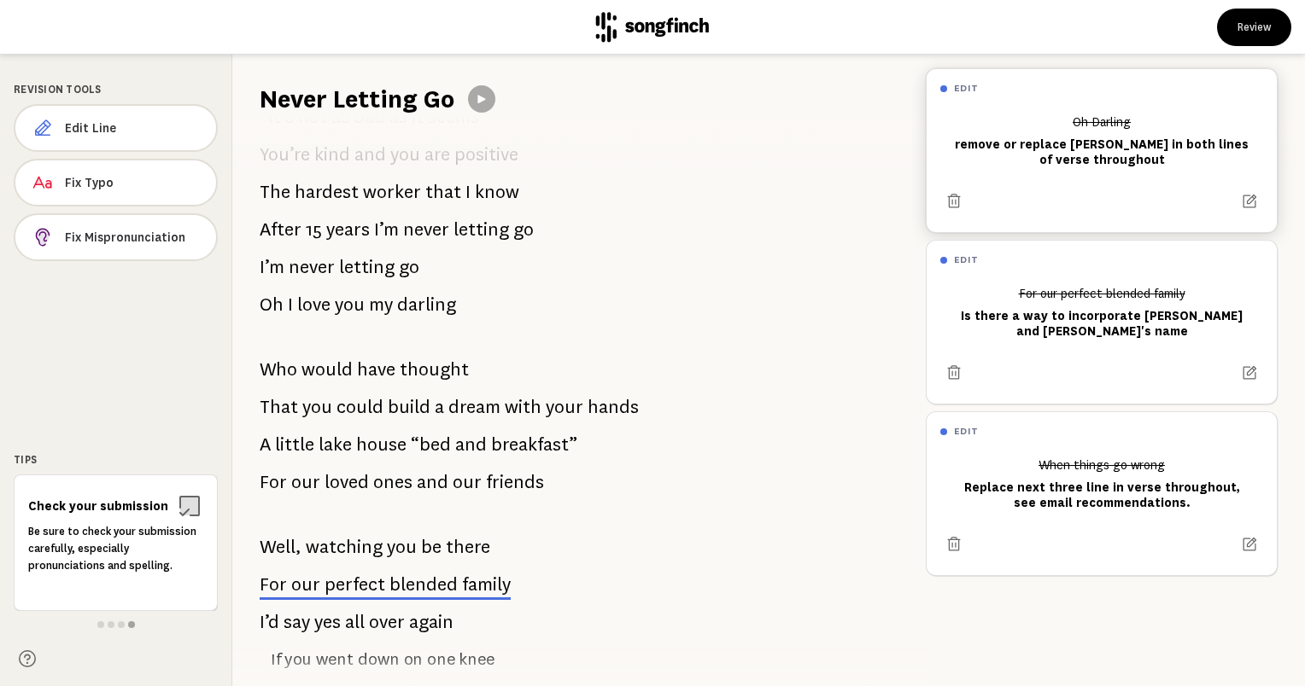
scroll to position [709, 0]
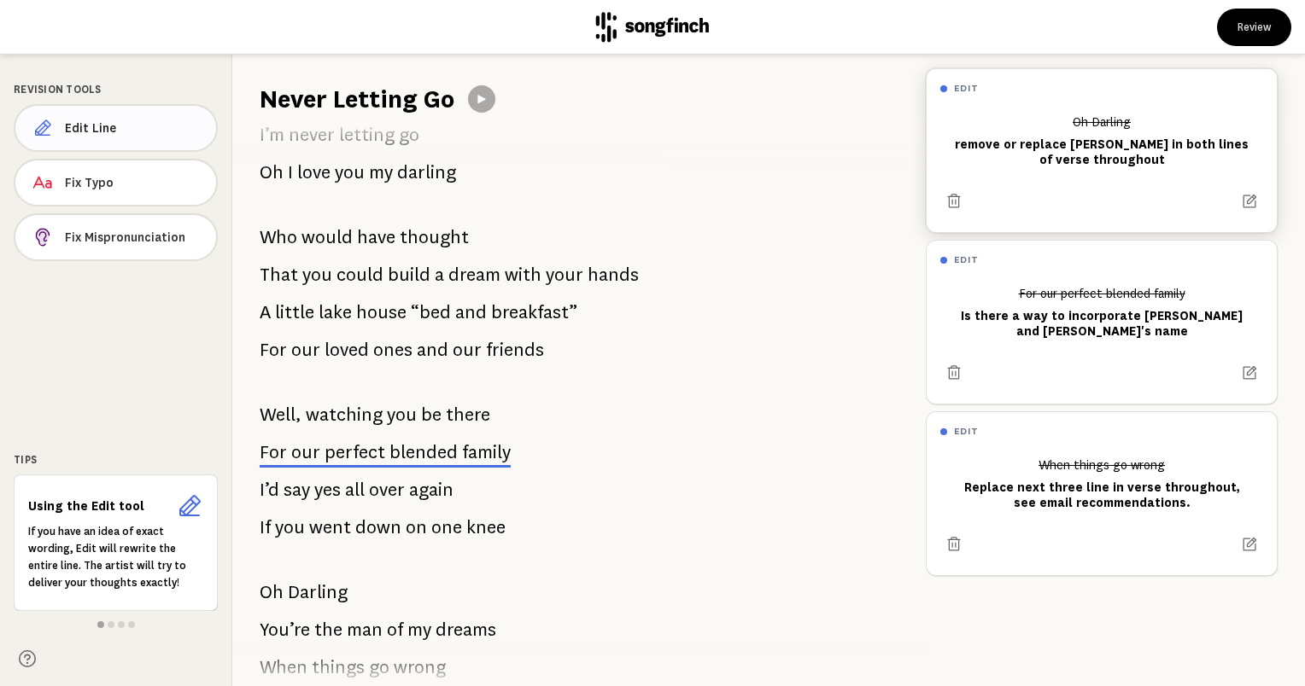
click at [51, 120] on icon at bounding box center [42, 128] width 20 height 20
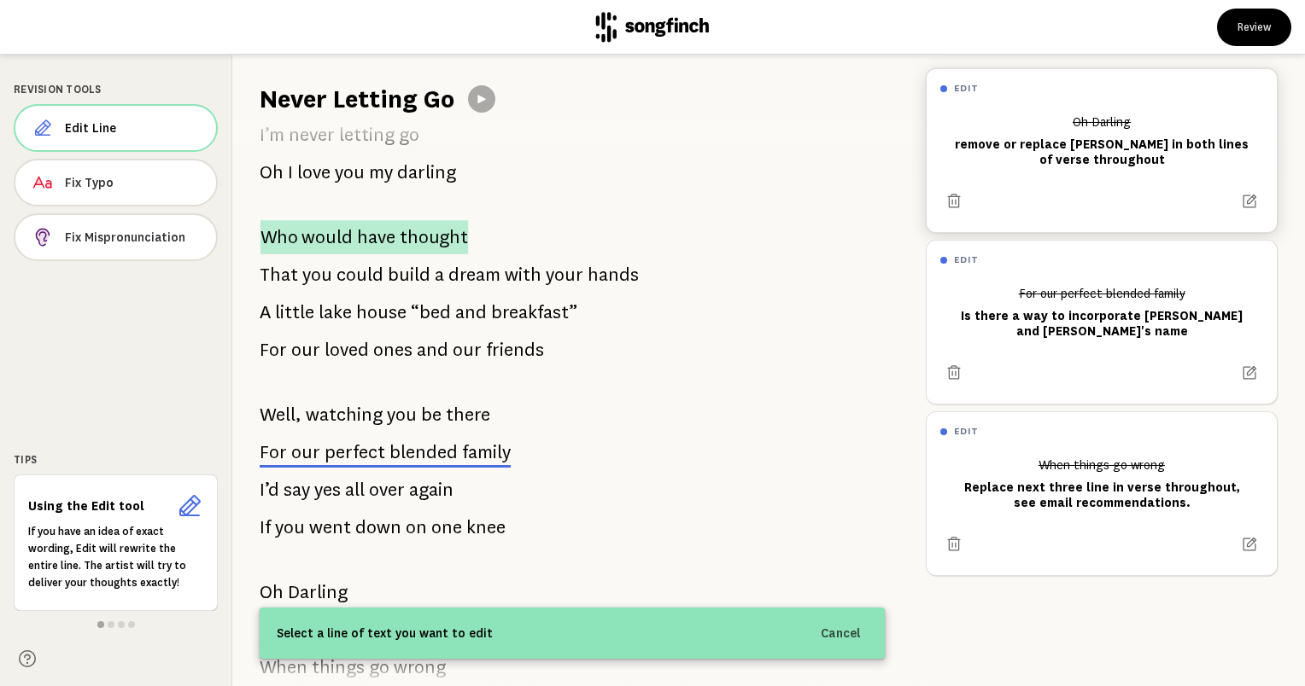
click at [330, 236] on span "would" at bounding box center [326, 237] width 51 height 34
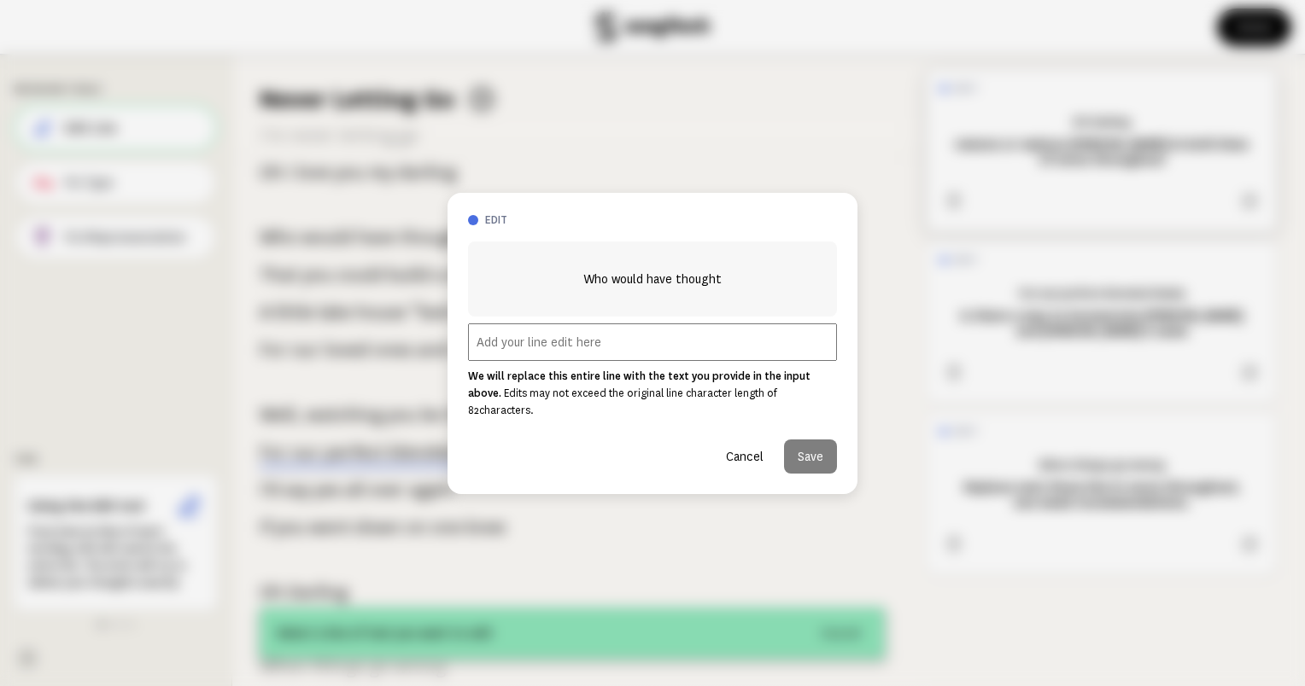
click at [548, 355] on input "text" at bounding box center [652, 343] width 369 height 38
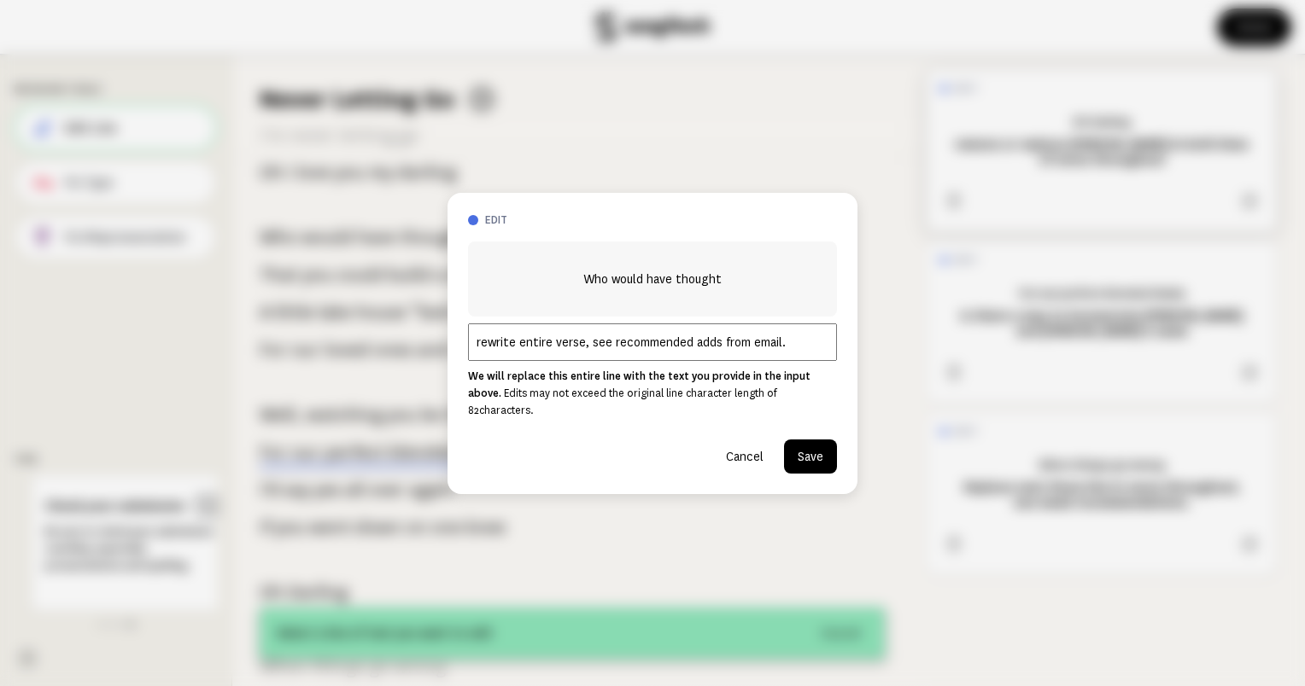
type input "rewrite entire verse, see recommended adds from email."
click at [820, 448] on button "Save" at bounding box center [810, 457] width 53 height 34
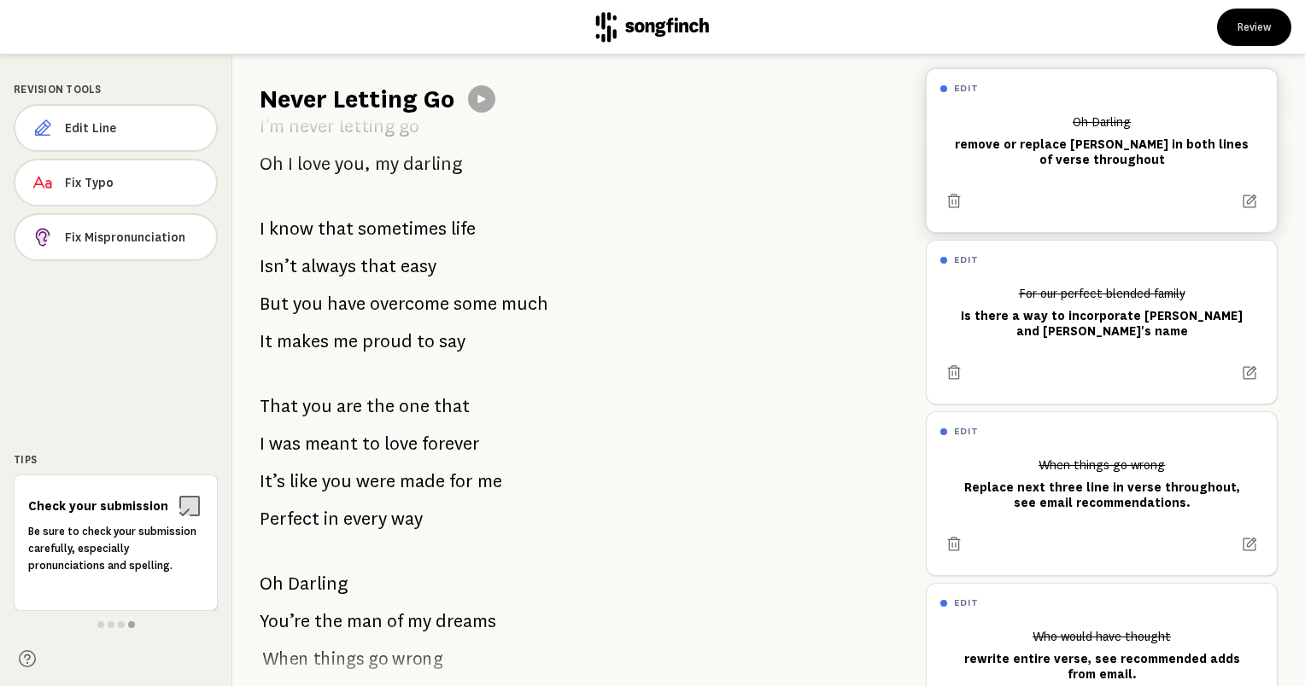
scroll to position [1477, 0]
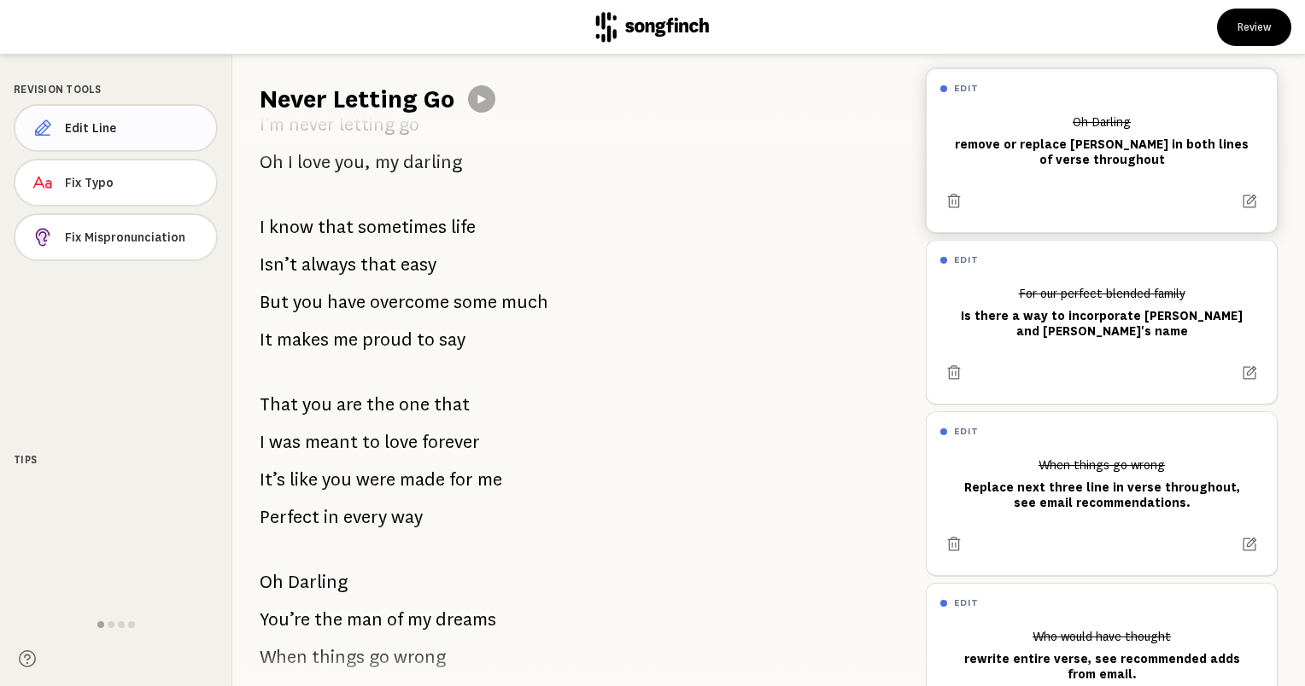
click at [80, 130] on span "Edit Line" at bounding box center [133, 128] width 137 height 17
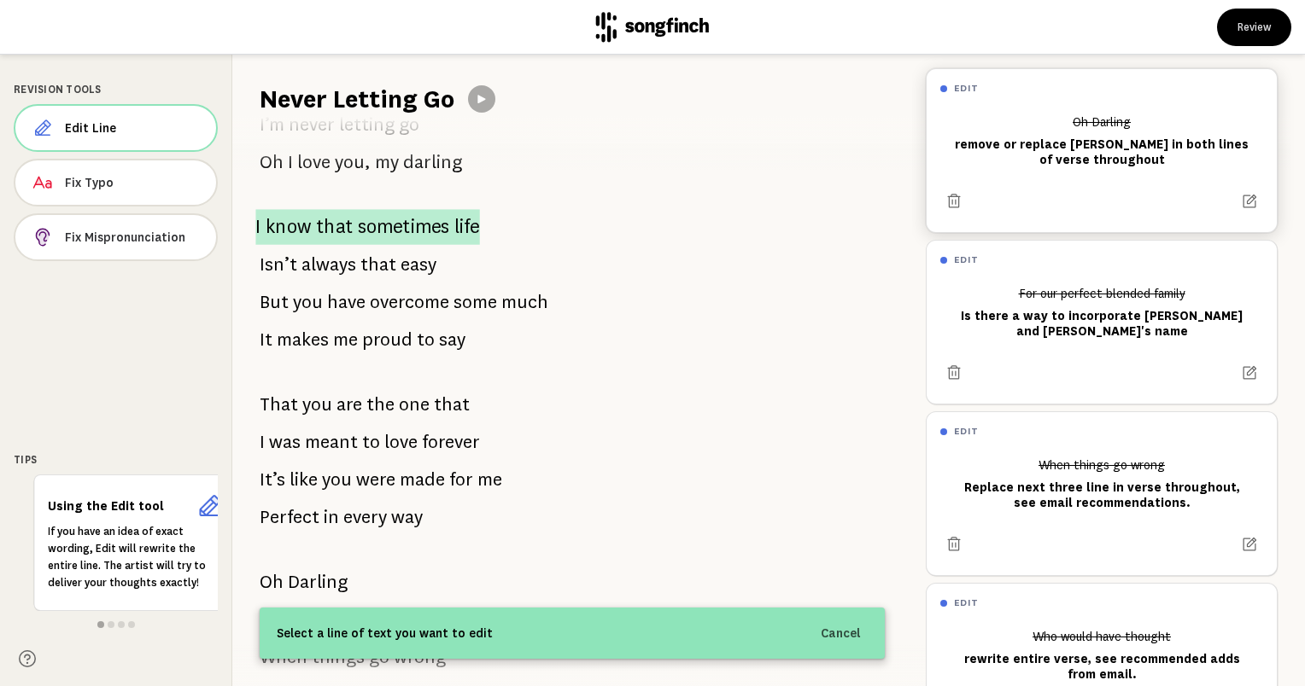
click at [294, 222] on span "know" at bounding box center [289, 227] width 46 height 36
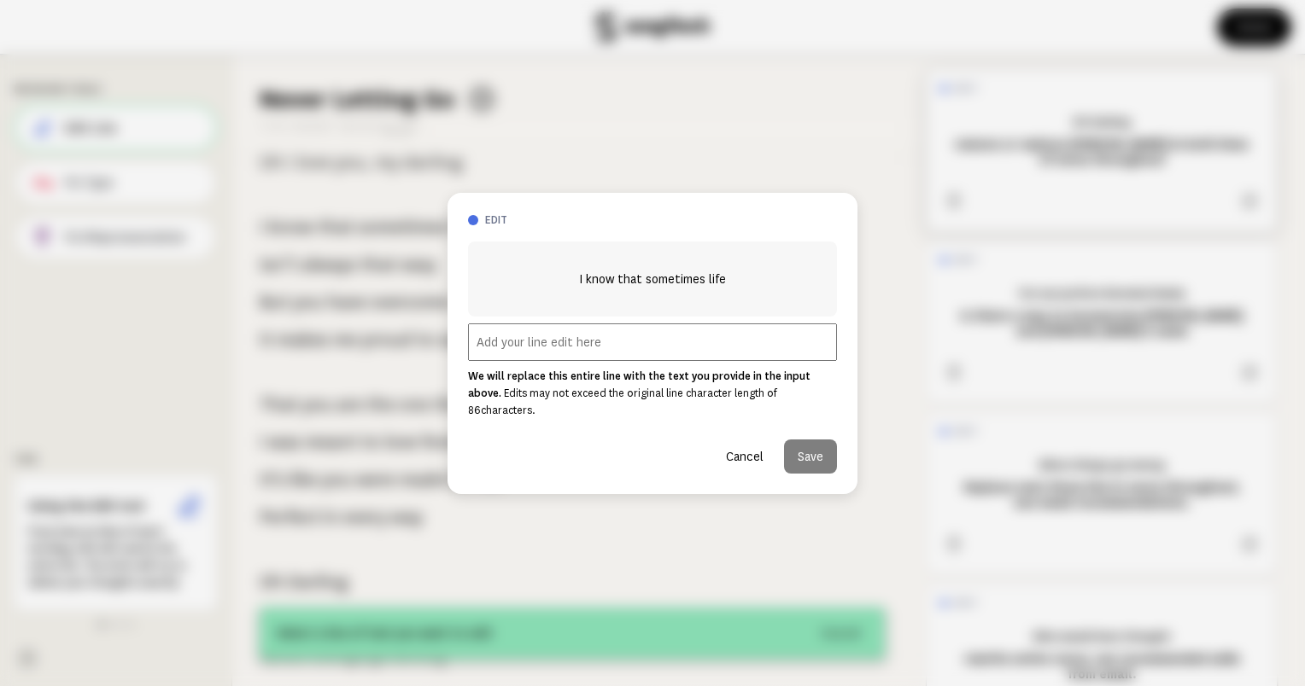
click at [569, 353] on input "text" at bounding box center [652, 343] width 369 height 38
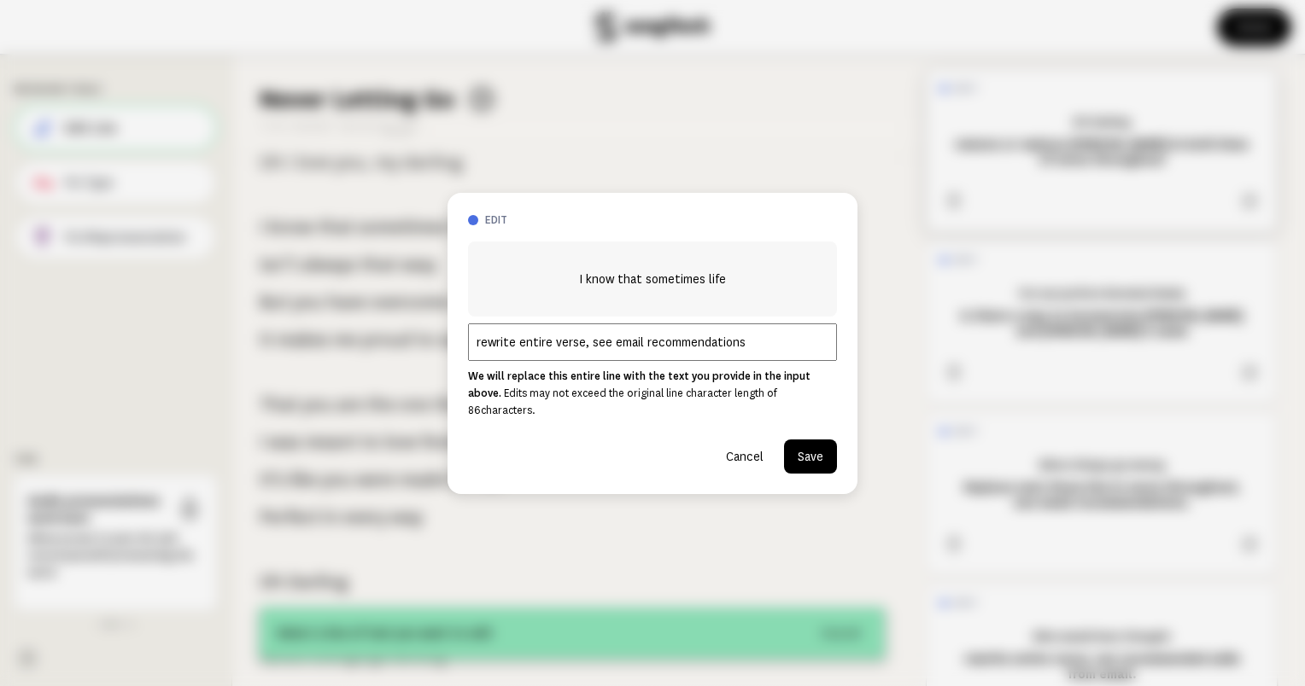
type input "rewrite entire verse, see email recommendations"
click at [818, 453] on button "Save" at bounding box center [810, 457] width 53 height 34
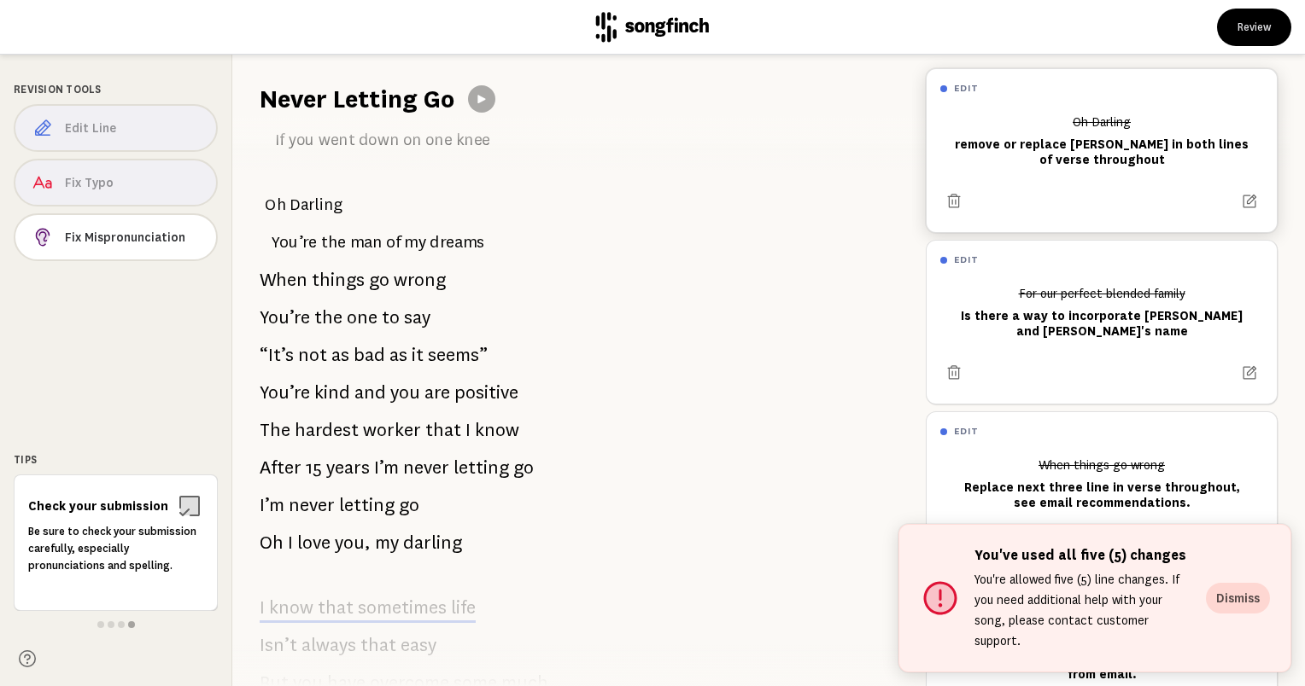
scroll to position [1010, 0]
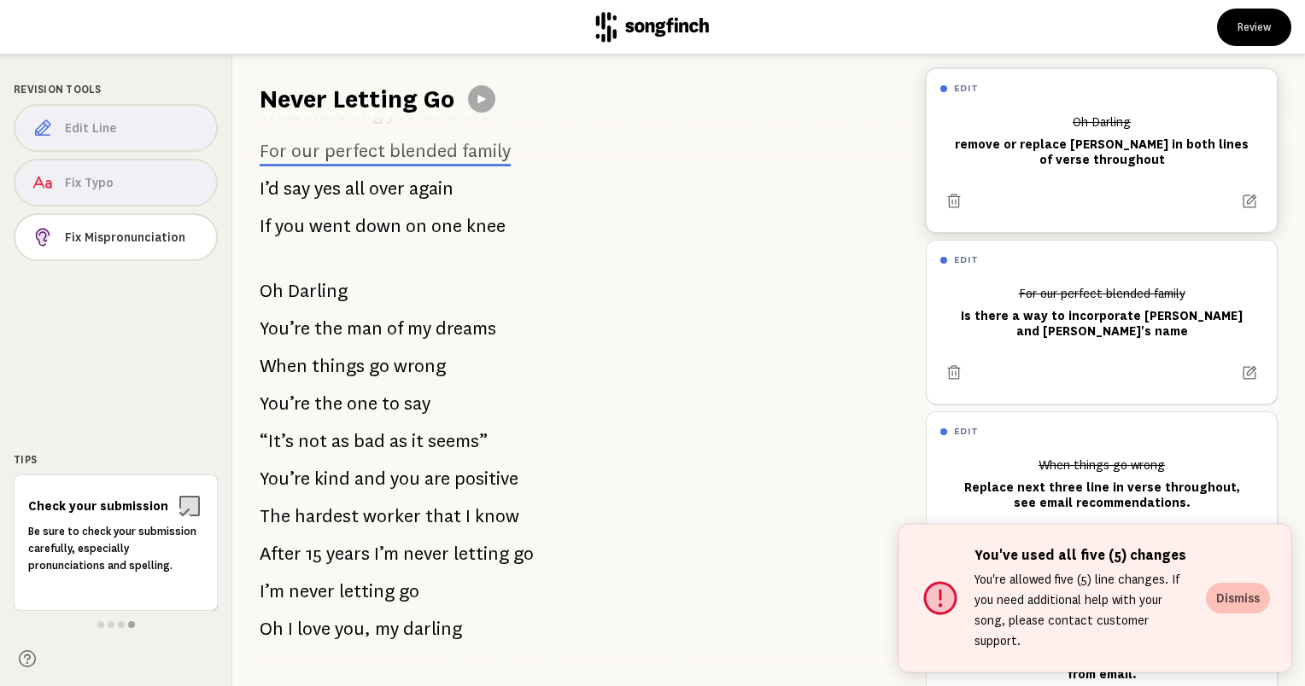
click at [1232, 611] on button "Dismiss" at bounding box center [1238, 598] width 64 height 31
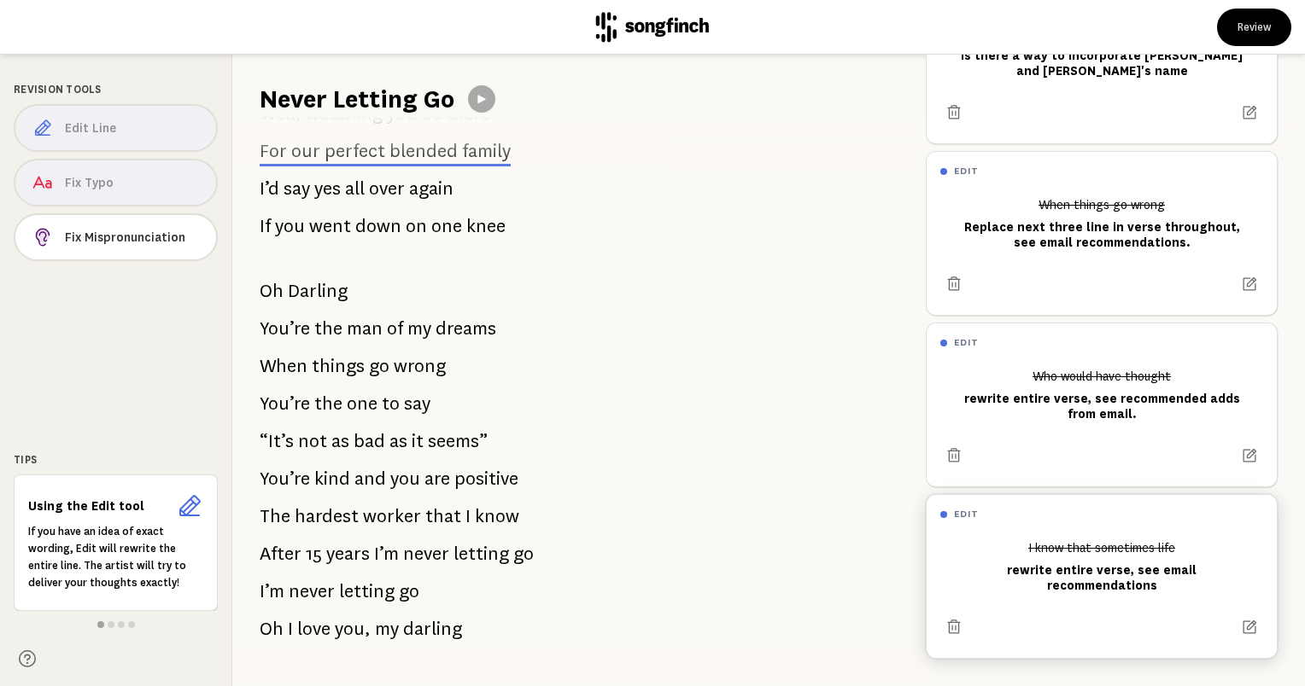
scroll to position [0, 0]
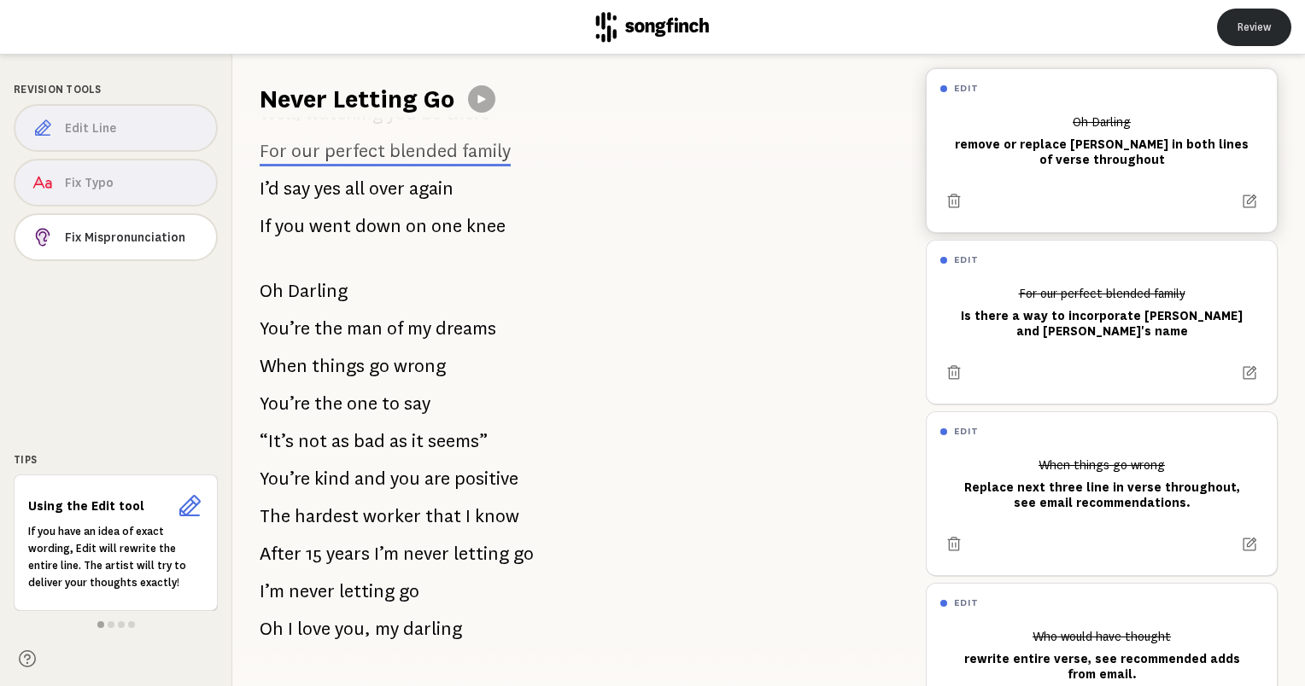
click at [1250, 22] on button "Review" at bounding box center [1254, 28] width 74 height 38
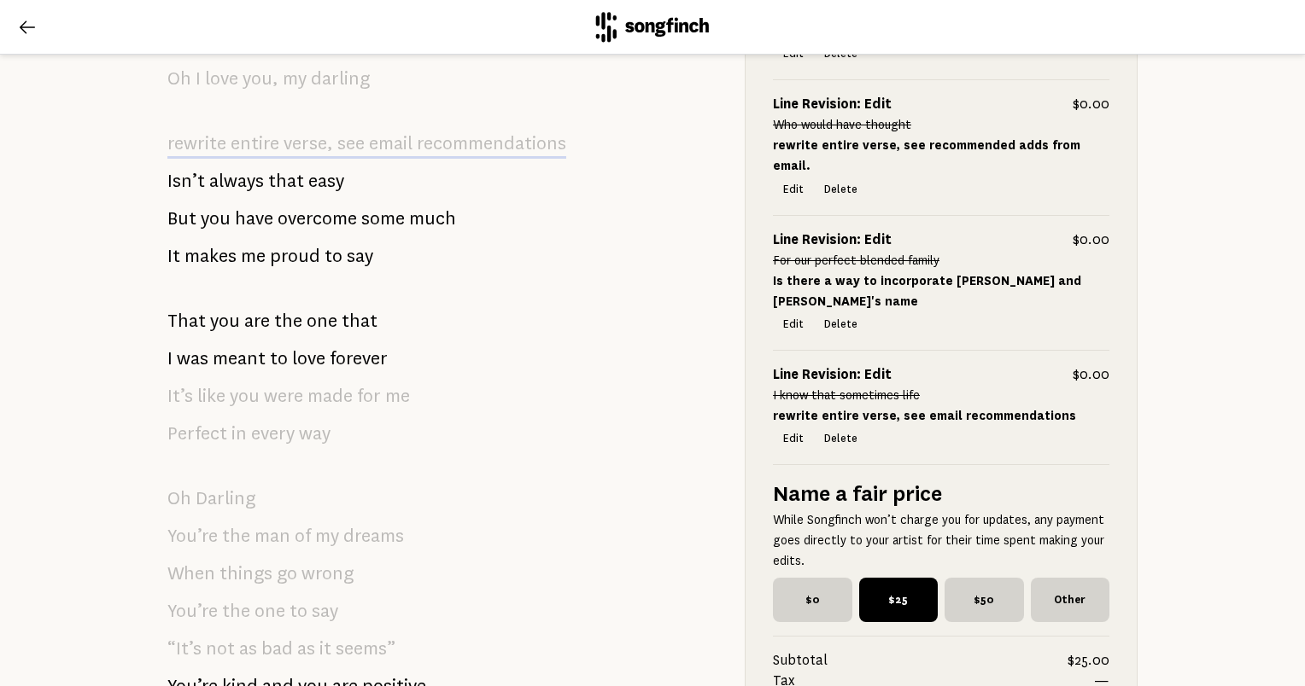
scroll to position [2134, 0]
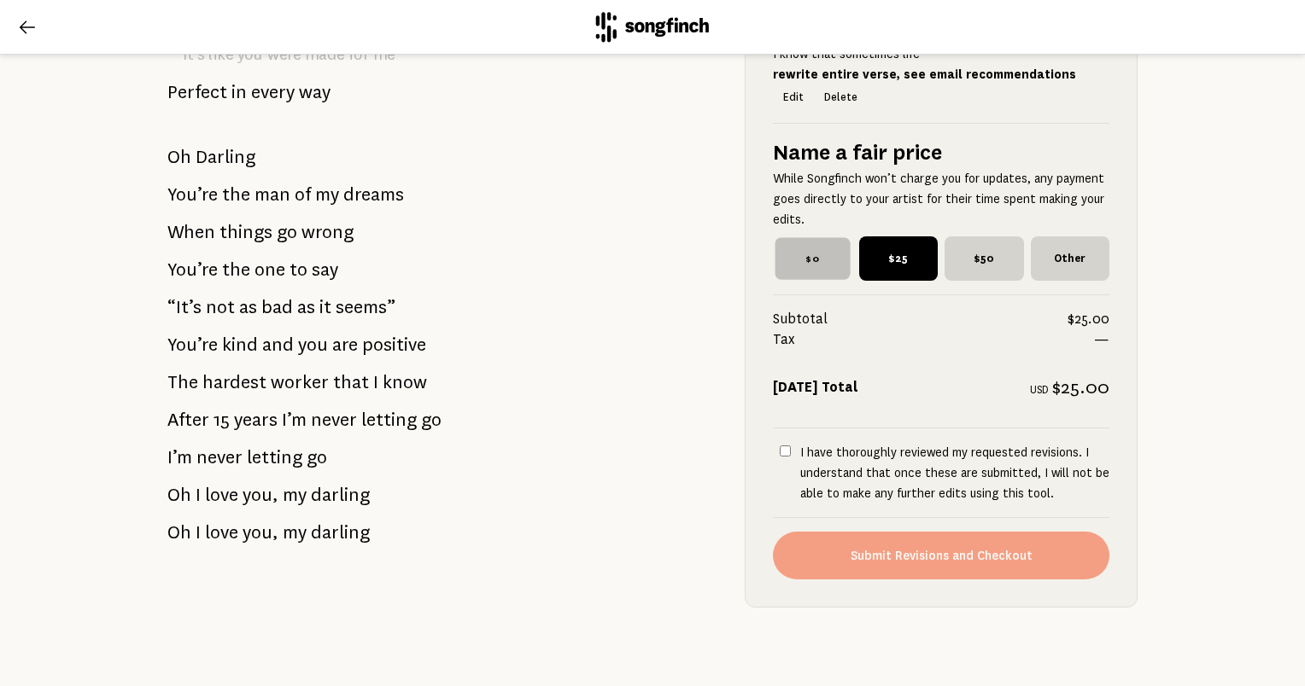
click at [812, 239] on span "$0" at bounding box center [811, 258] width 75 height 42
click at [784, 239] on input "$0" at bounding box center [778, 241] width 11 height 11
radio input "true"
click at [779, 446] on input "I have thoroughly reviewed my requested revisions. I understand that once these…" at bounding box center [784, 451] width 11 height 11
checkbox input "true"
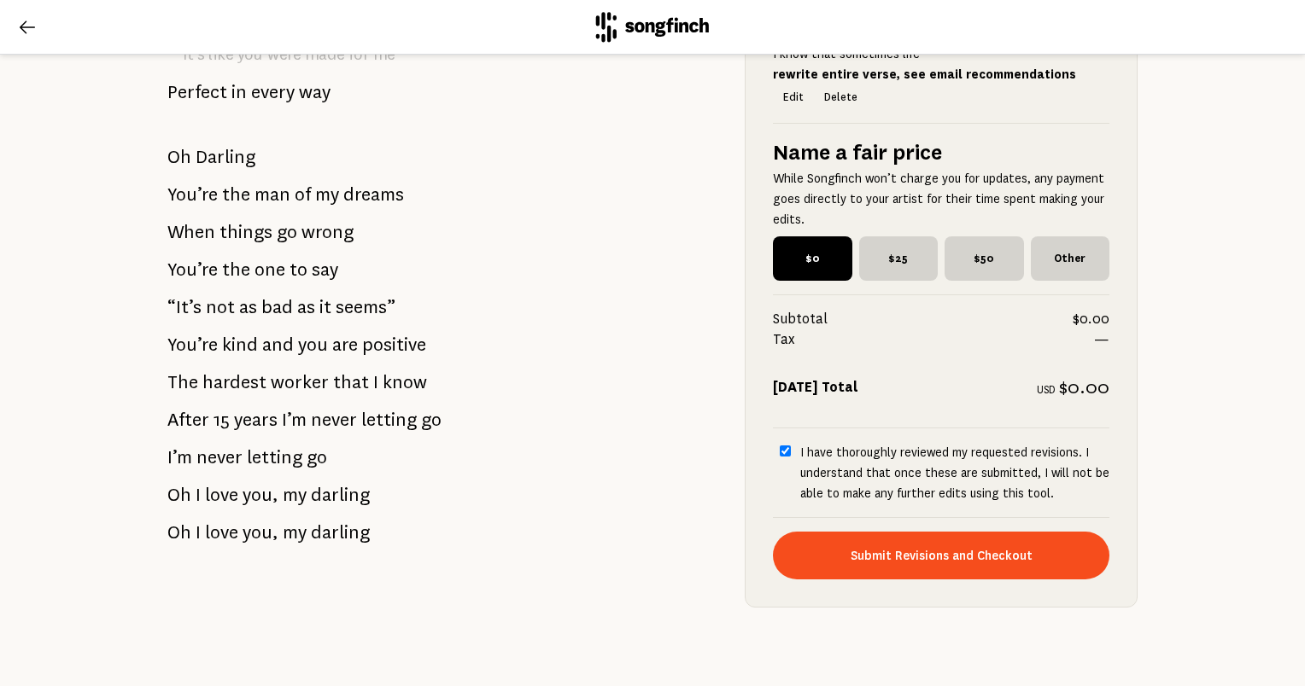
click at [100, 171] on div "Almost done! Let’s review... This looks great! Notelle will review your suggest…" at bounding box center [652, 371] width 1305 height 632
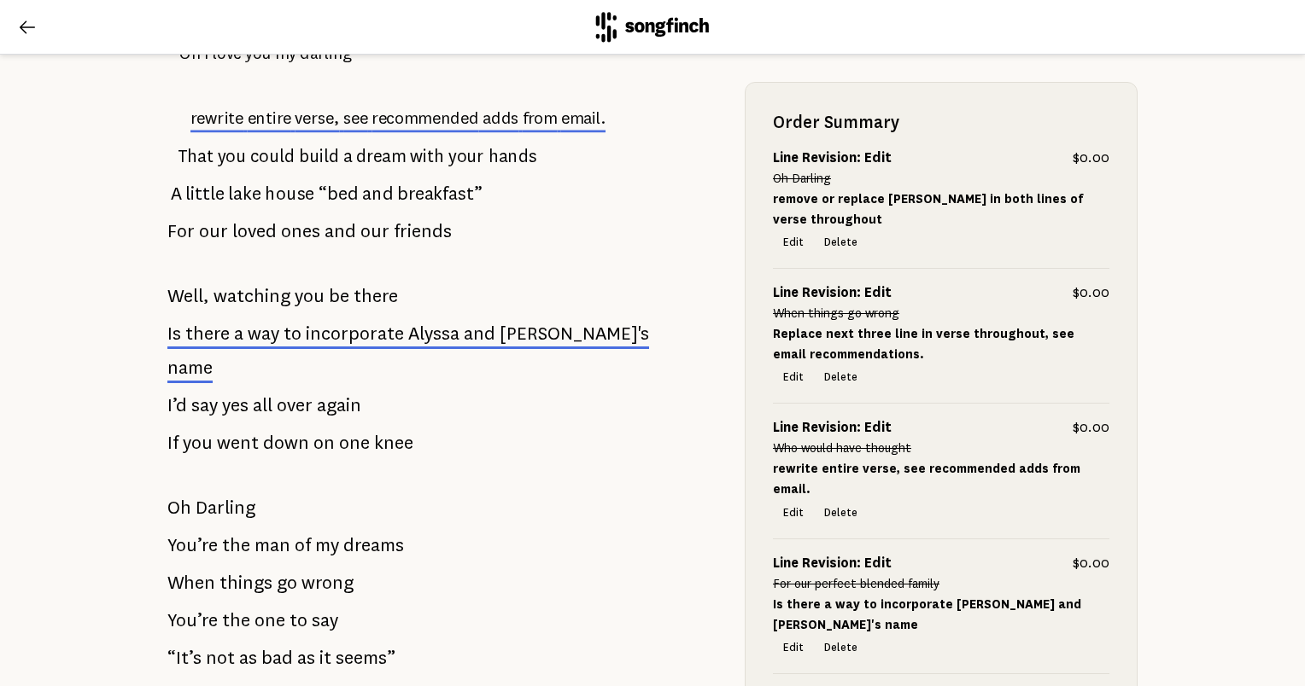
scroll to position [1025, 0]
click at [434, 119] on span "recommended" at bounding box center [428, 119] width 119 height 20
click at [26, 34] on icon at bounding box center [27, 27] width 20 height 20
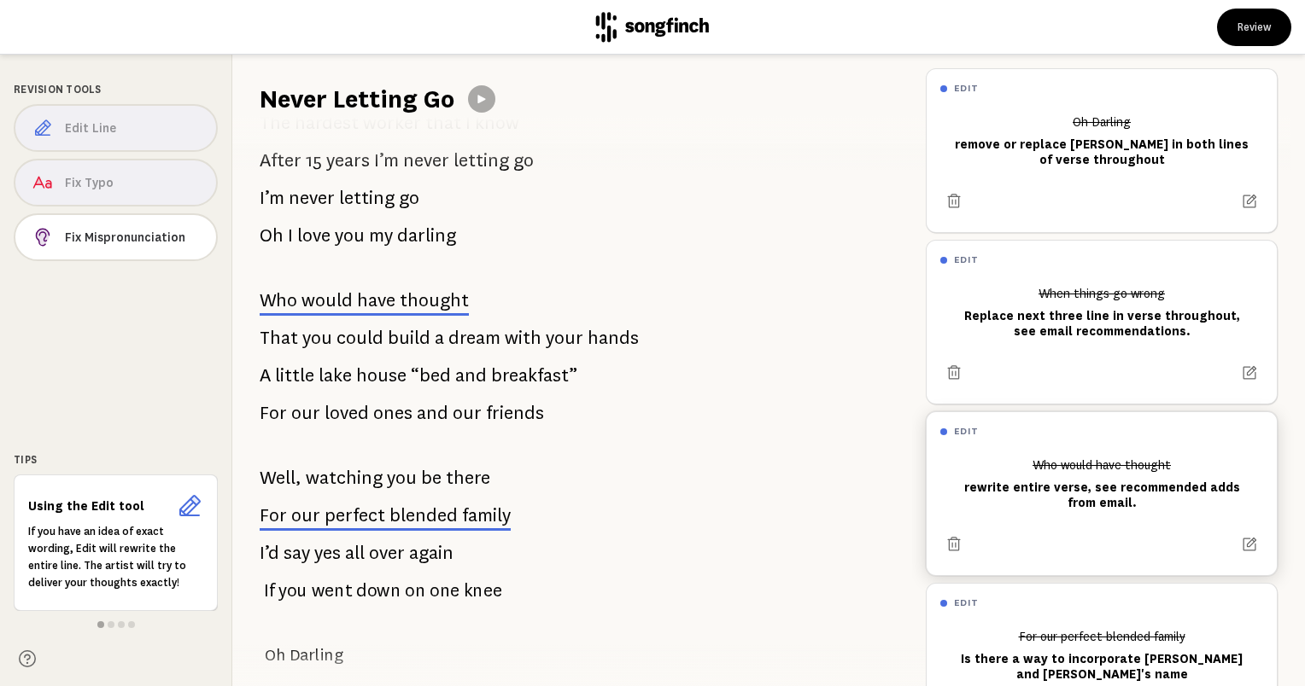
scroll to position [683, 0]
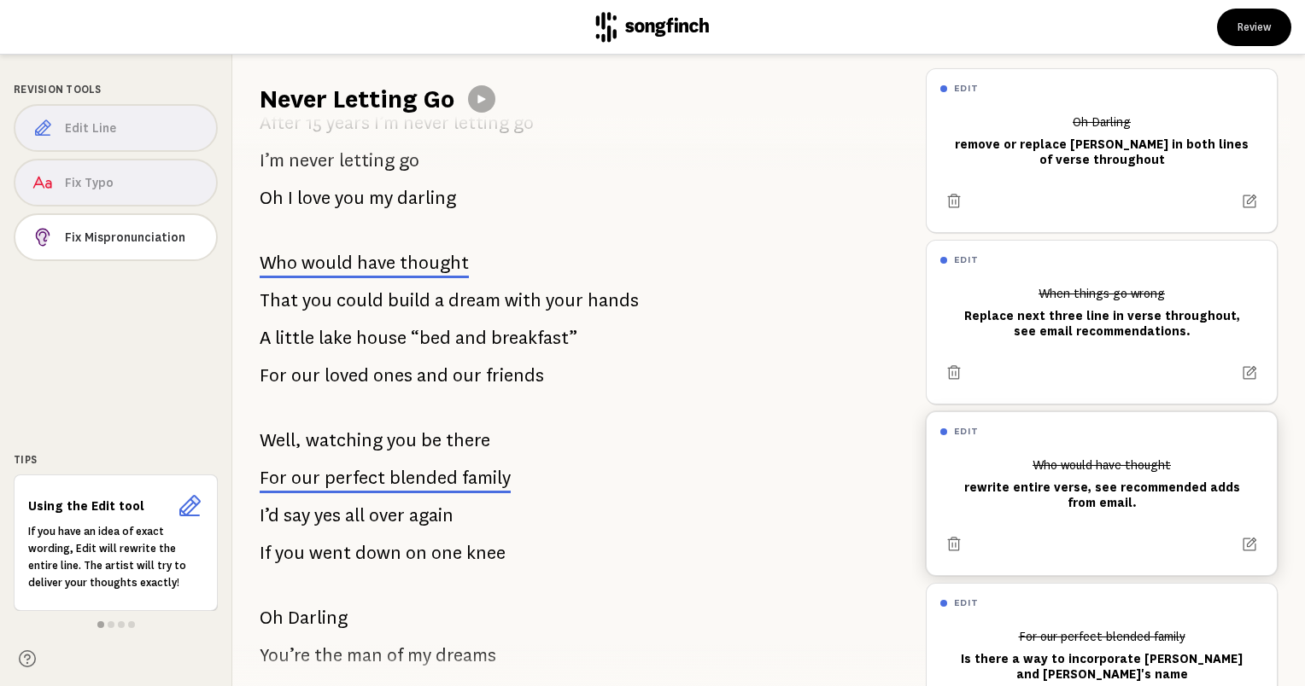
click at [401, 266] on span "thought" at bounding box center [434, 263] width 69 height 20
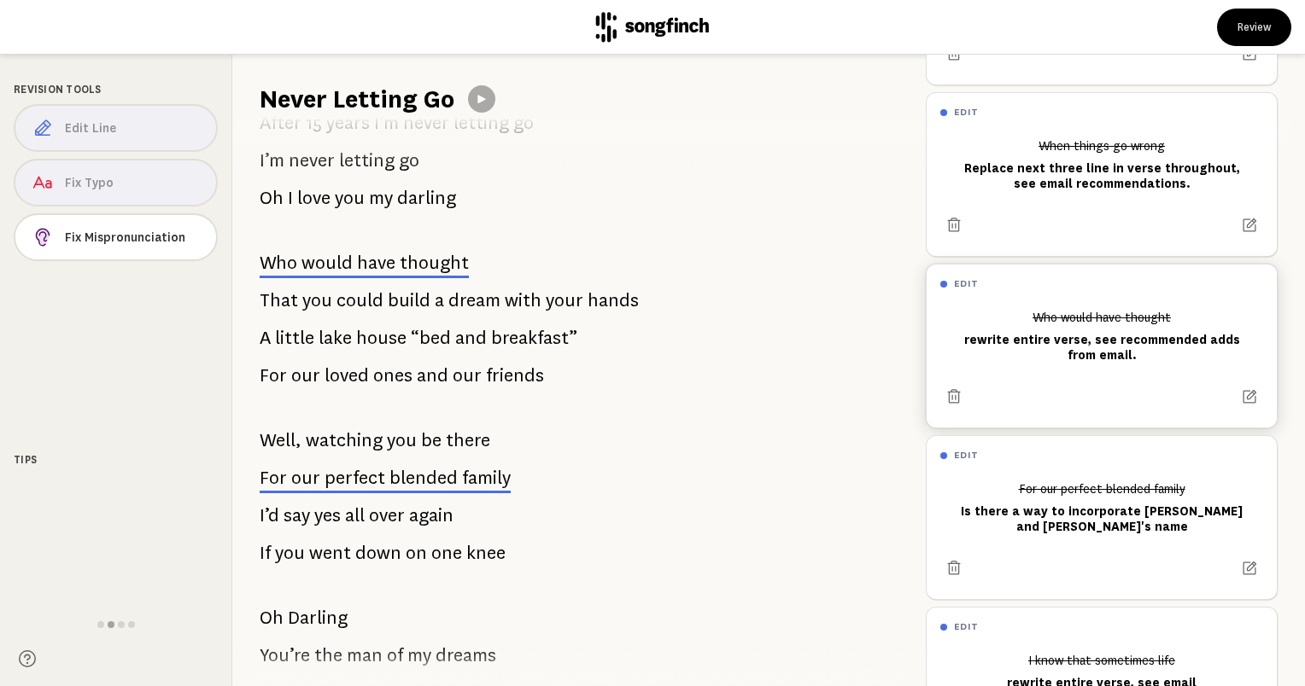
scroll to position [271, 0]
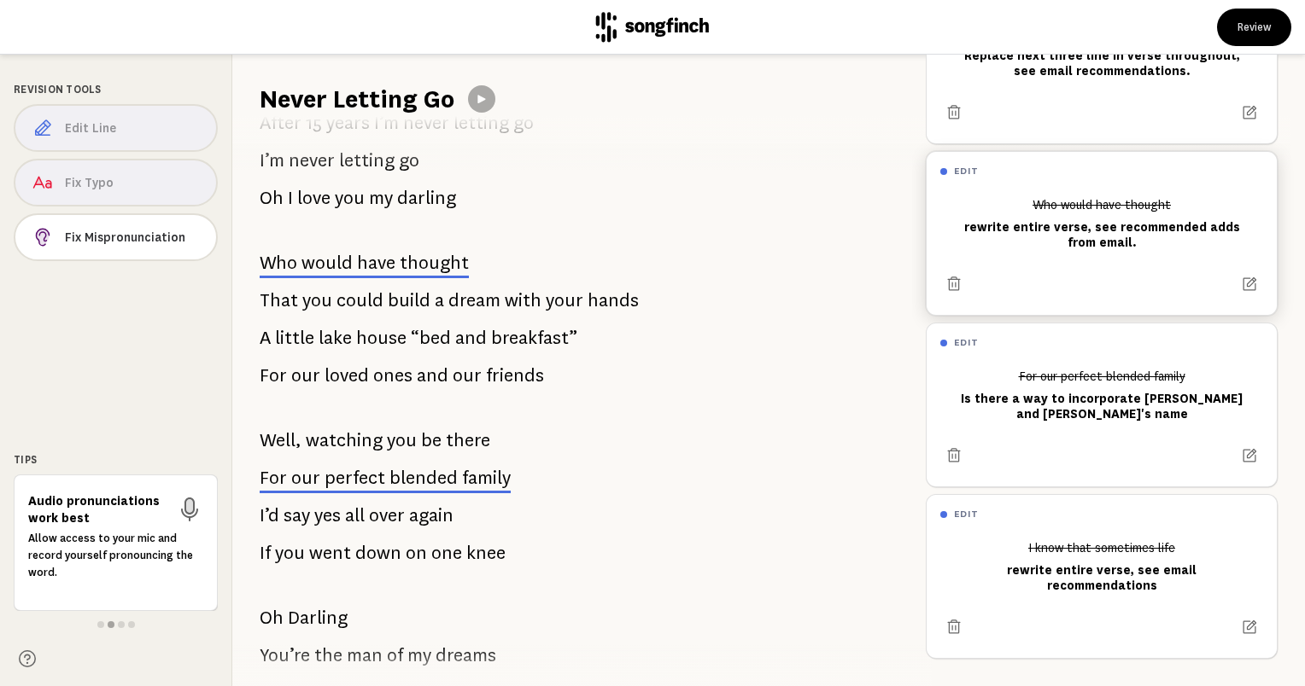
click at [432, 267] on span "thought" at bounding box center [434, 263] width 69 height 20
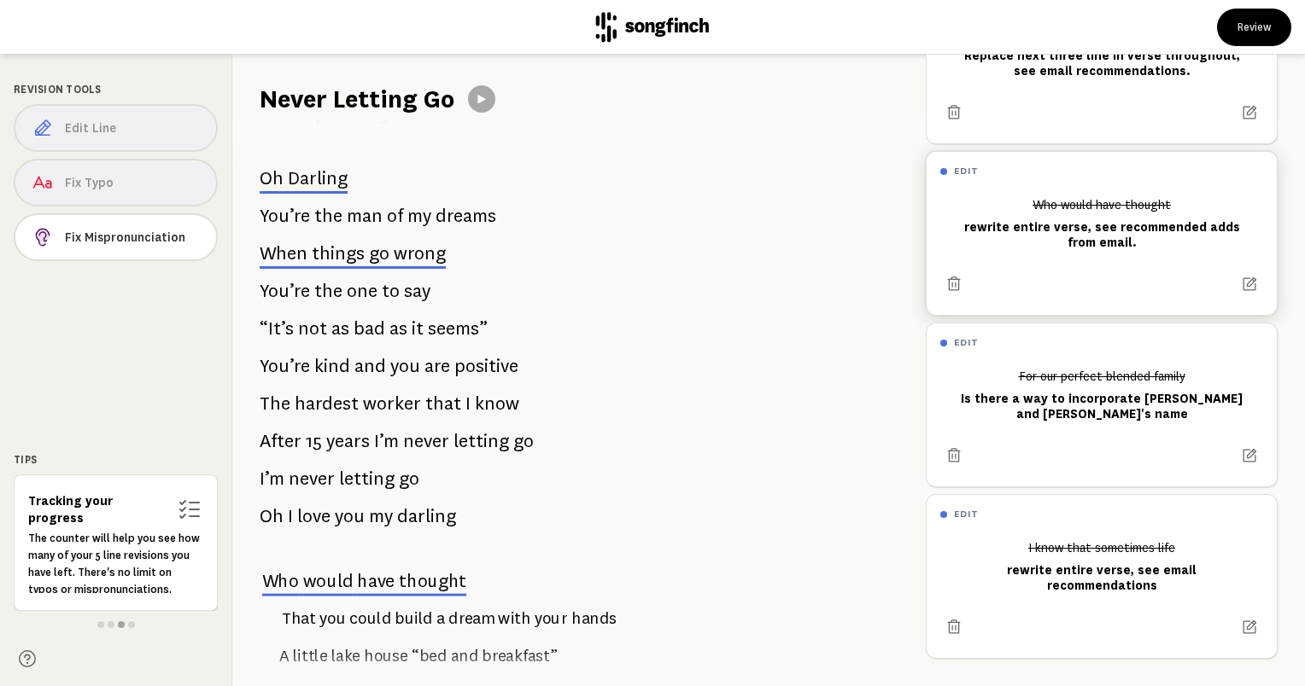
scroll to position [427, 0]
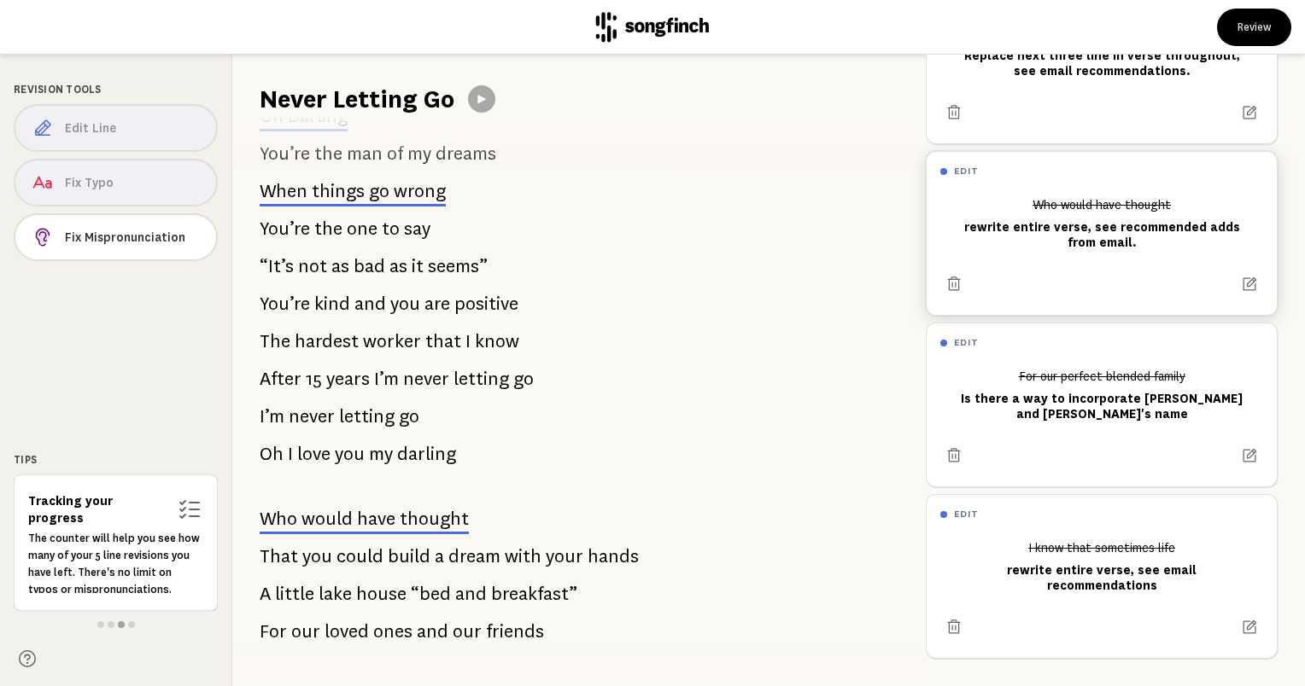
click at [339, 195] on span "things" at bounding box center [338, 191] width 53 height 20
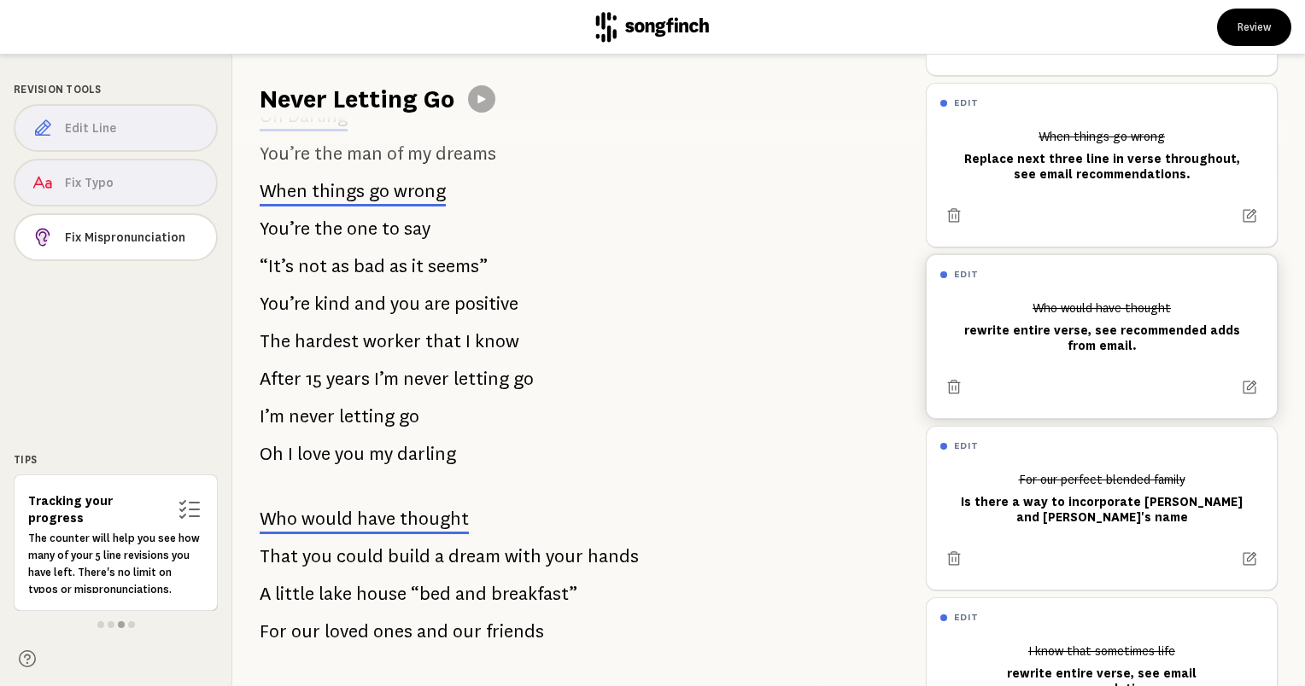
scroll to position [143, 0]
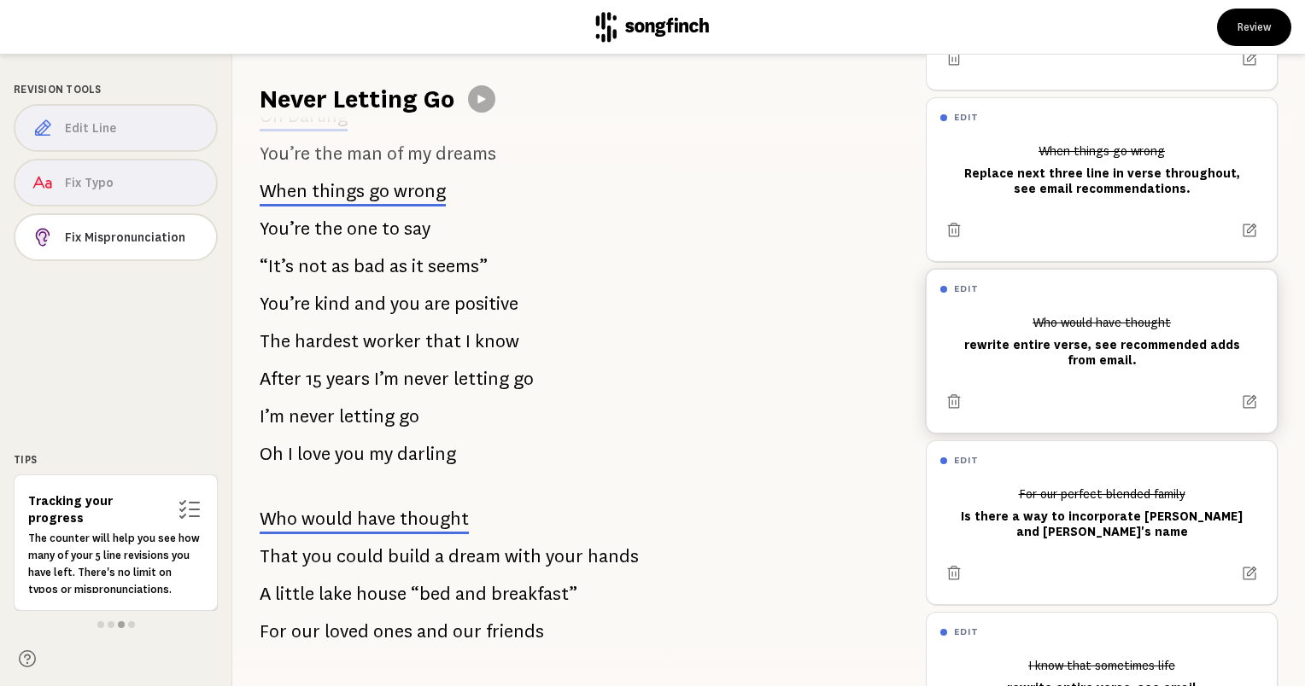
click at [345, 525] on span "would" at bounding box center [326, 519] width 51 height 20
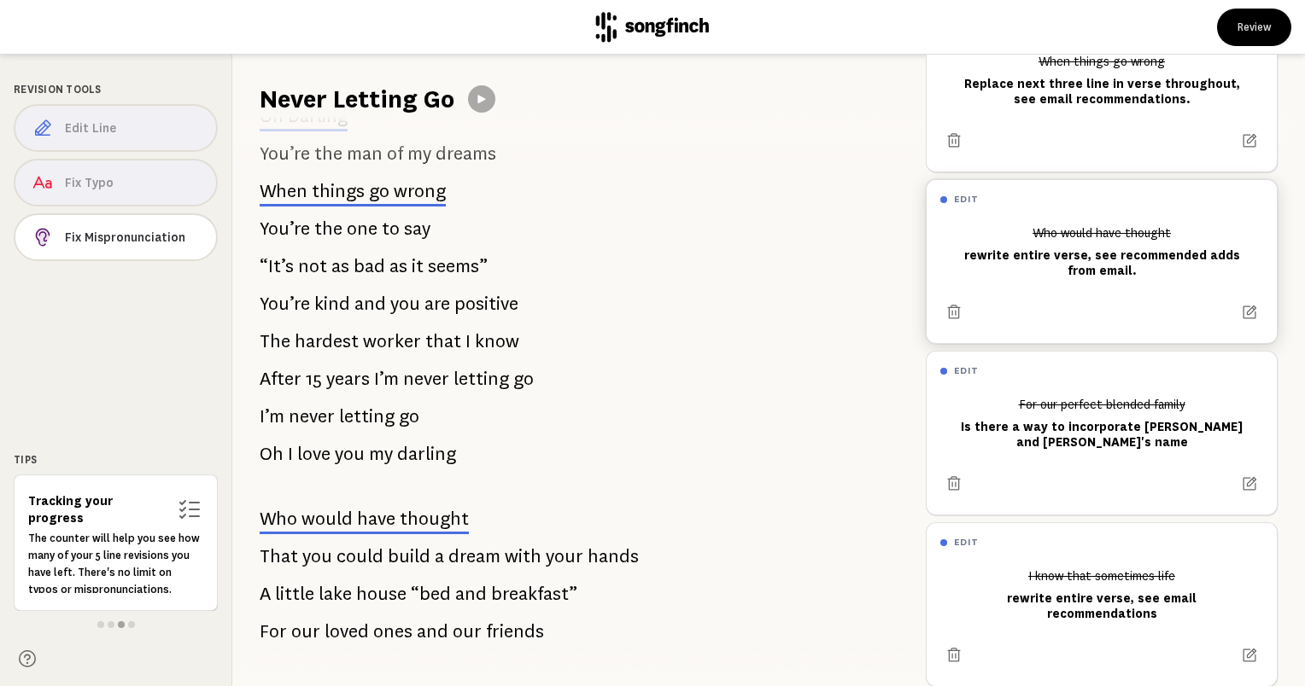
click at [345, 525] on span "would" at bounding box center [326, 519] width 51 height 20
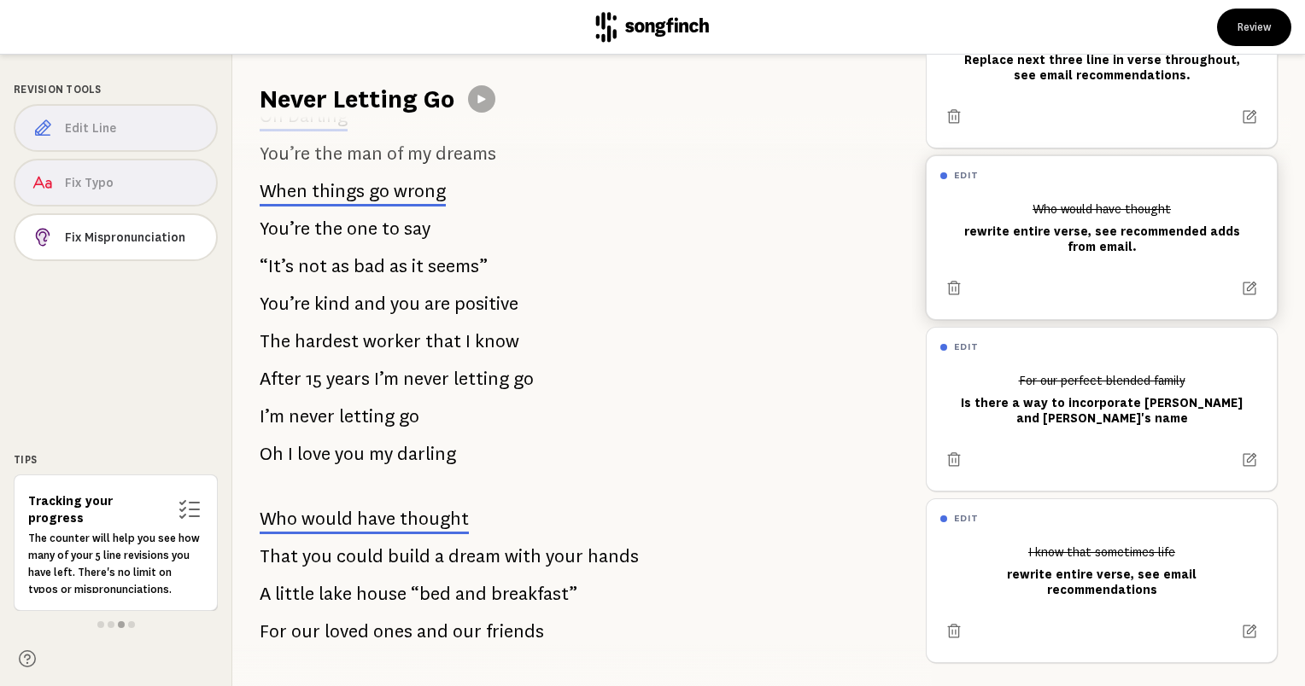
scroll to position [271, 0]
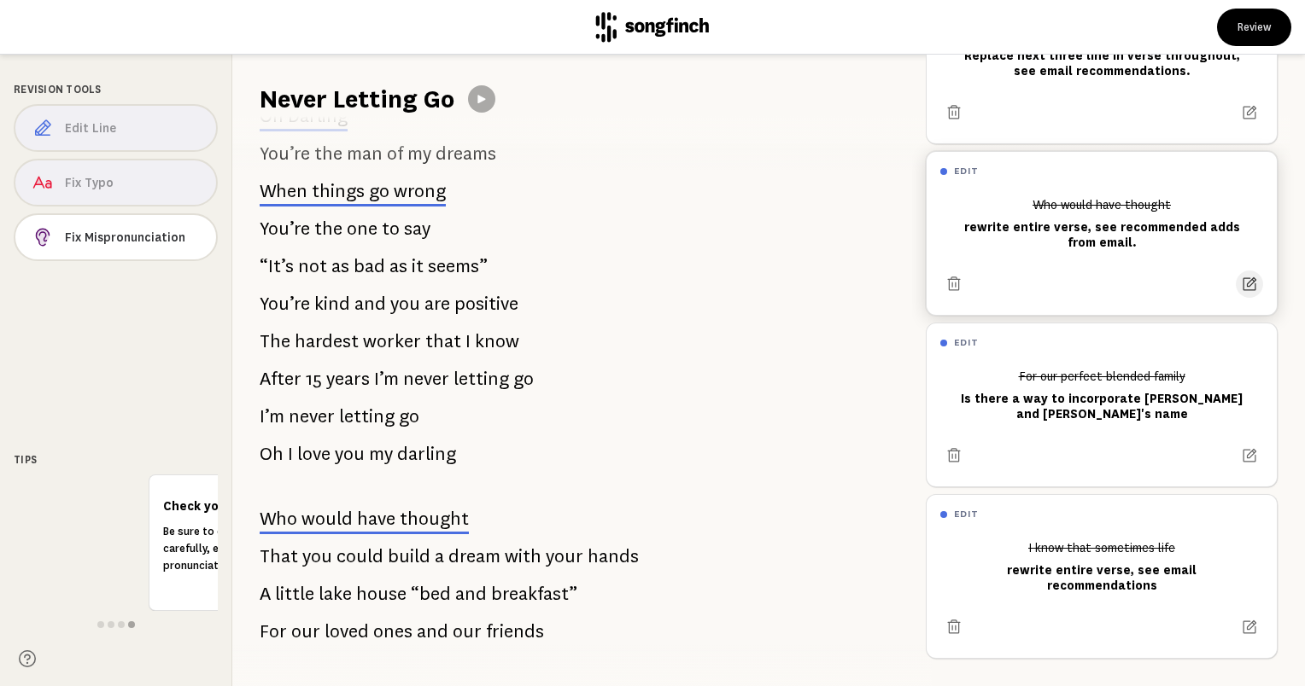
click at [1243, 277] on icon at bounding box center [1250, 284] width 14 height 14
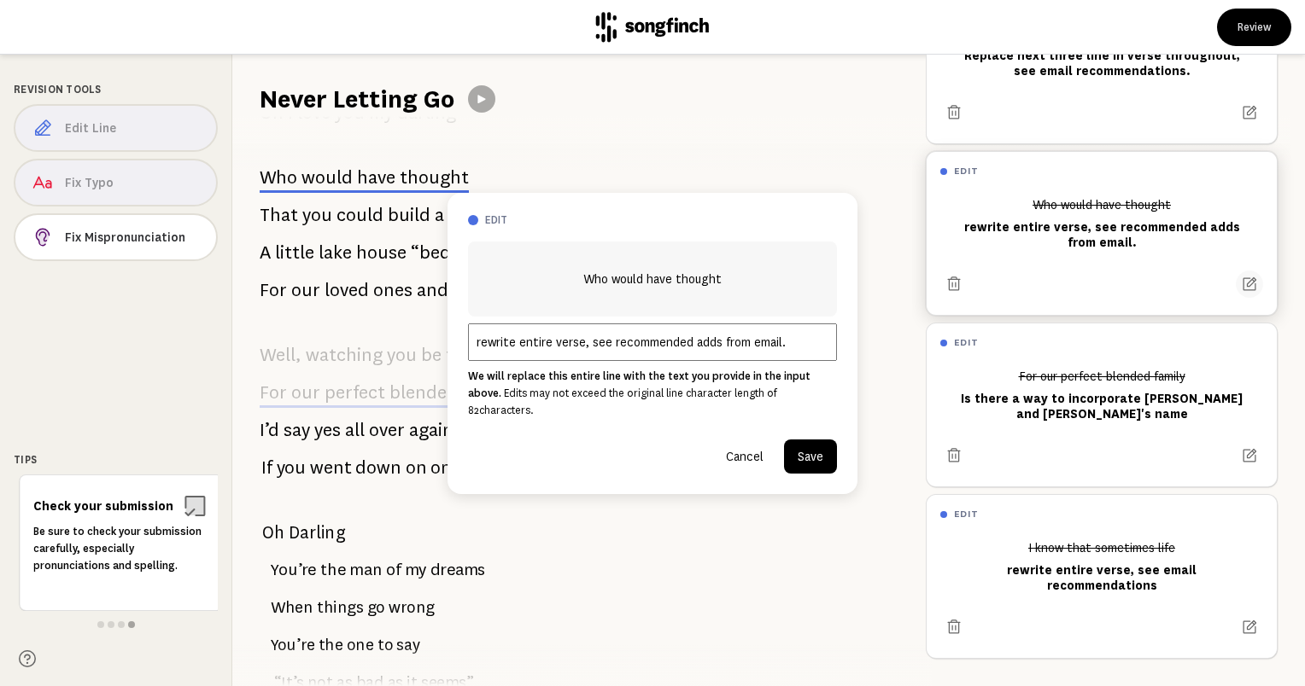
scroll to position [770, 0]
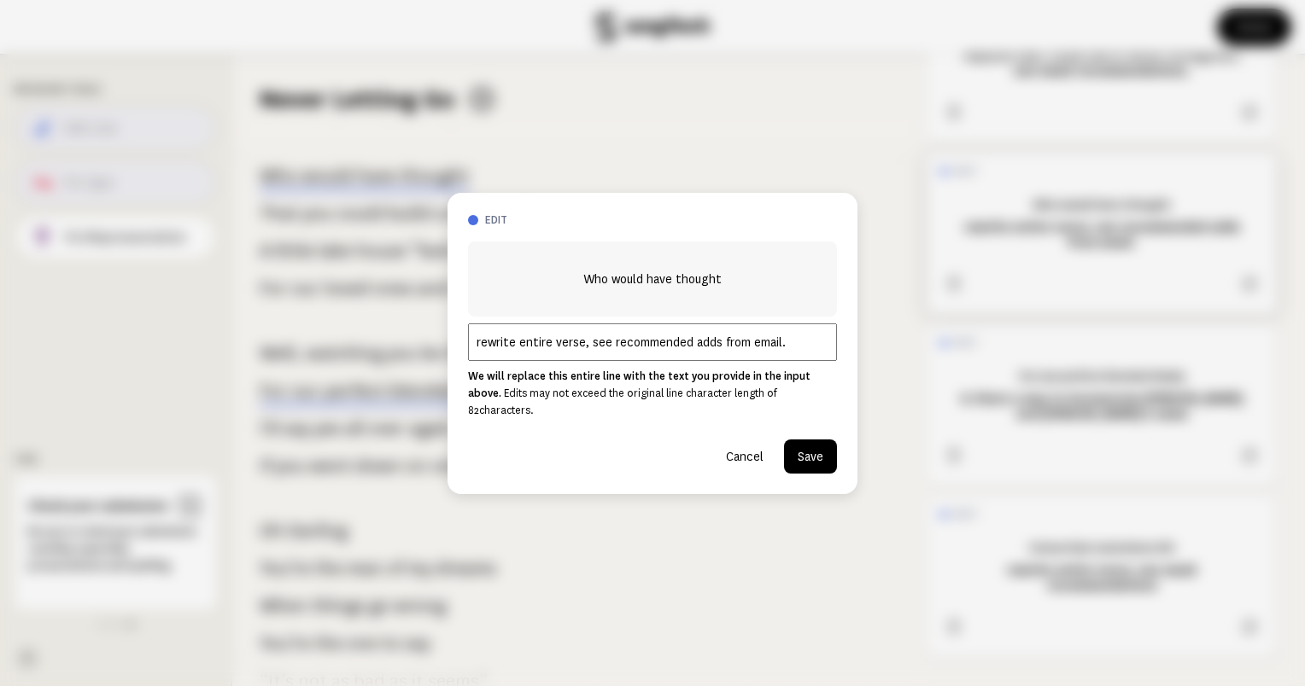
click at [581, 353] on input "rewrite entire verse, see recommended adds from email." at bounding box center [652, 343] width 369 height 38
drag, startPoint x: 518, startPoint y: 350, endPoint x: 656, endPoint y: 355, distance: 137.6
click at [656, 355] on input "rewrite entire verse while leaving last line, see recommended adds from email." at bounding box center [652, 343] width 369 height 38
type input "rewrite verse except last line, see recommended adds from email."
click at [817, 444] on button "Save" at bounding box center [810, 457] width 53 height 34
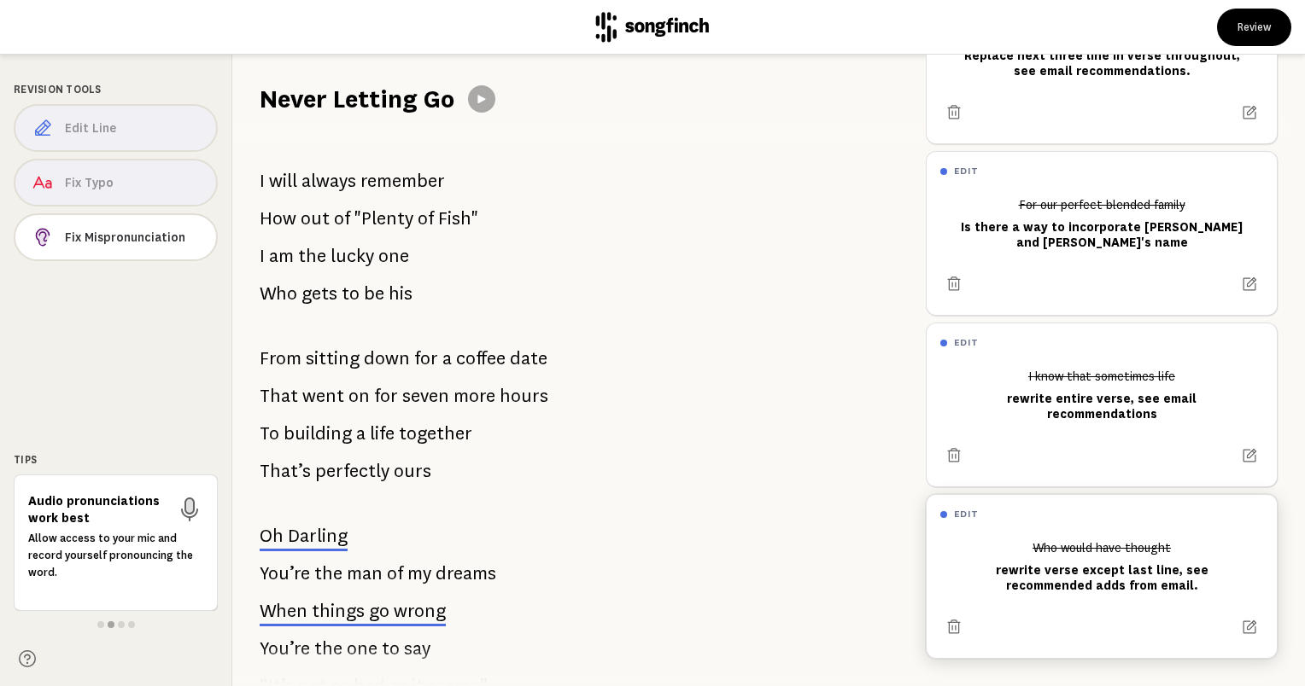
scroll to position [0, 0]
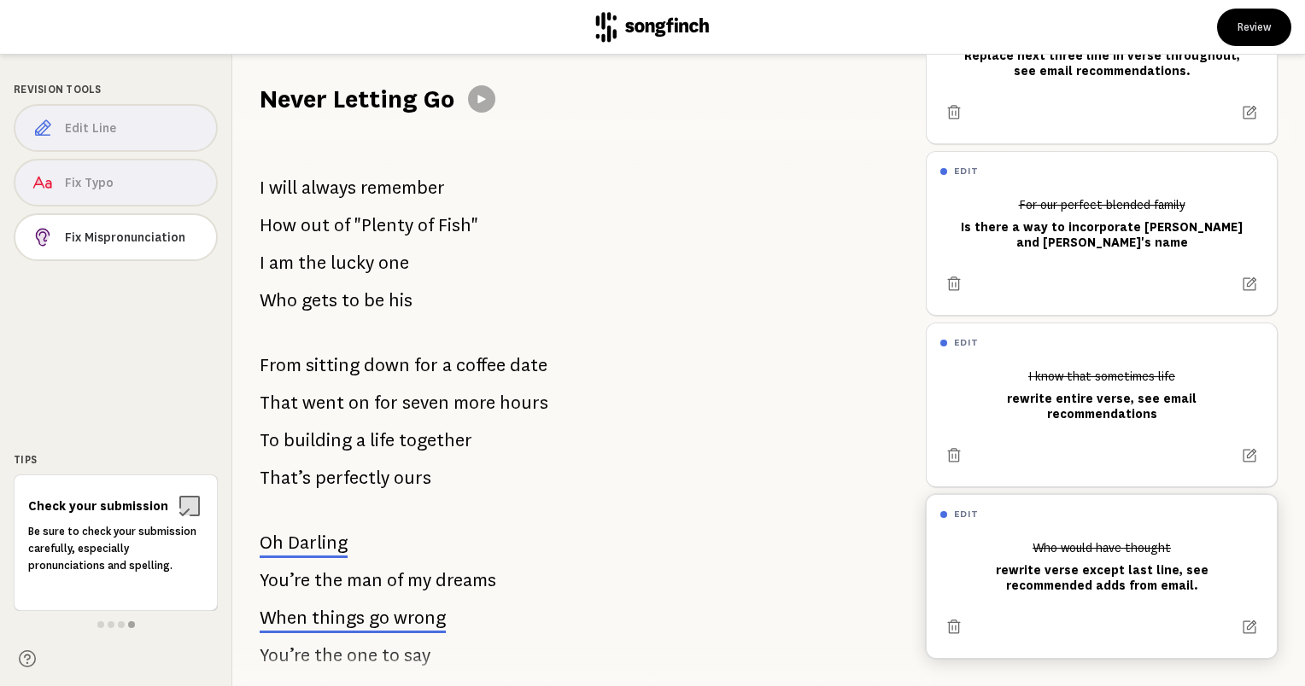
drag, startPoint x: 262, startPoint y: 179, endPoint x: 418, endPoint y: 266, distance: 178.9
click at [418, 266] on div "I will always remember How out of "Plenty of Fish" I am the lucky one Who gets …" at bounding box center [572, 401] width 680 height 570
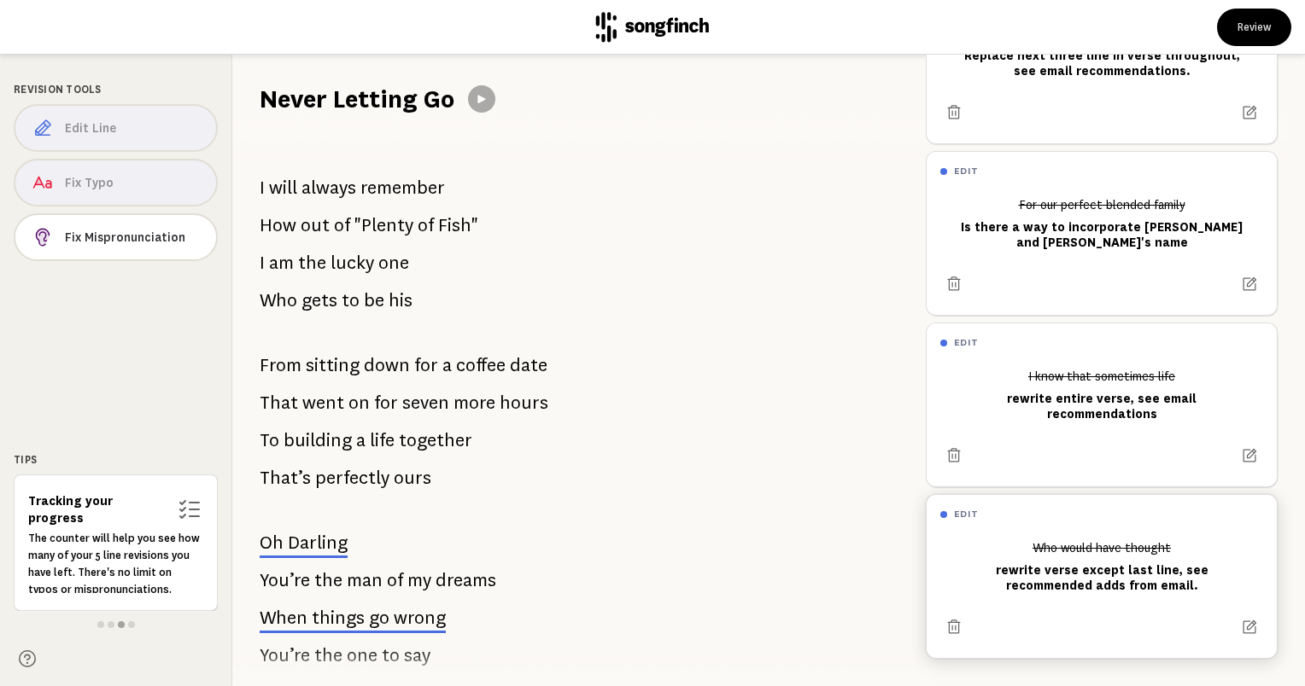
drag, startPoint x: 261, startPoint y: 356, endPoint x: 447, endPoint y: 479, distance: 223.1
click at [447, 479] on div "I will always remember How out of "Plenty of Fish" I am the lucky one Who gets …" at bounding box center [572, 401] width 680 height 570
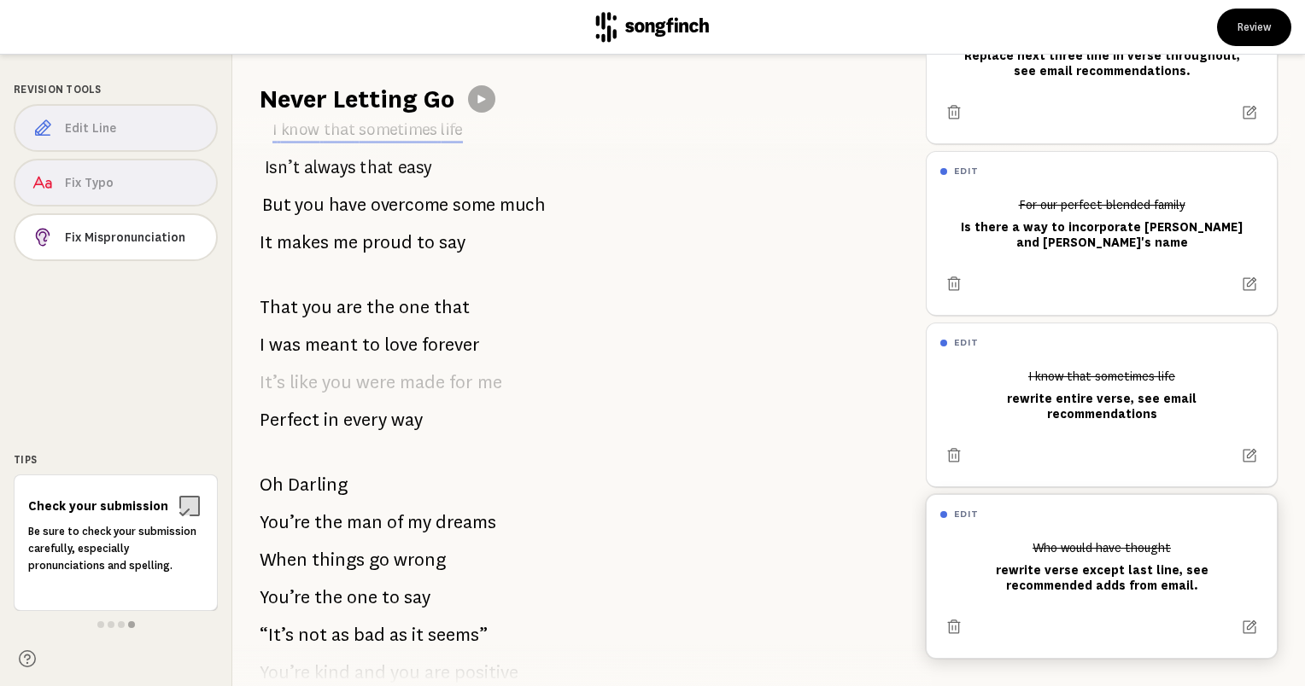
scroll to position [1522, 0]
